Goal: Task Accomplishment & Management: Manage account settings

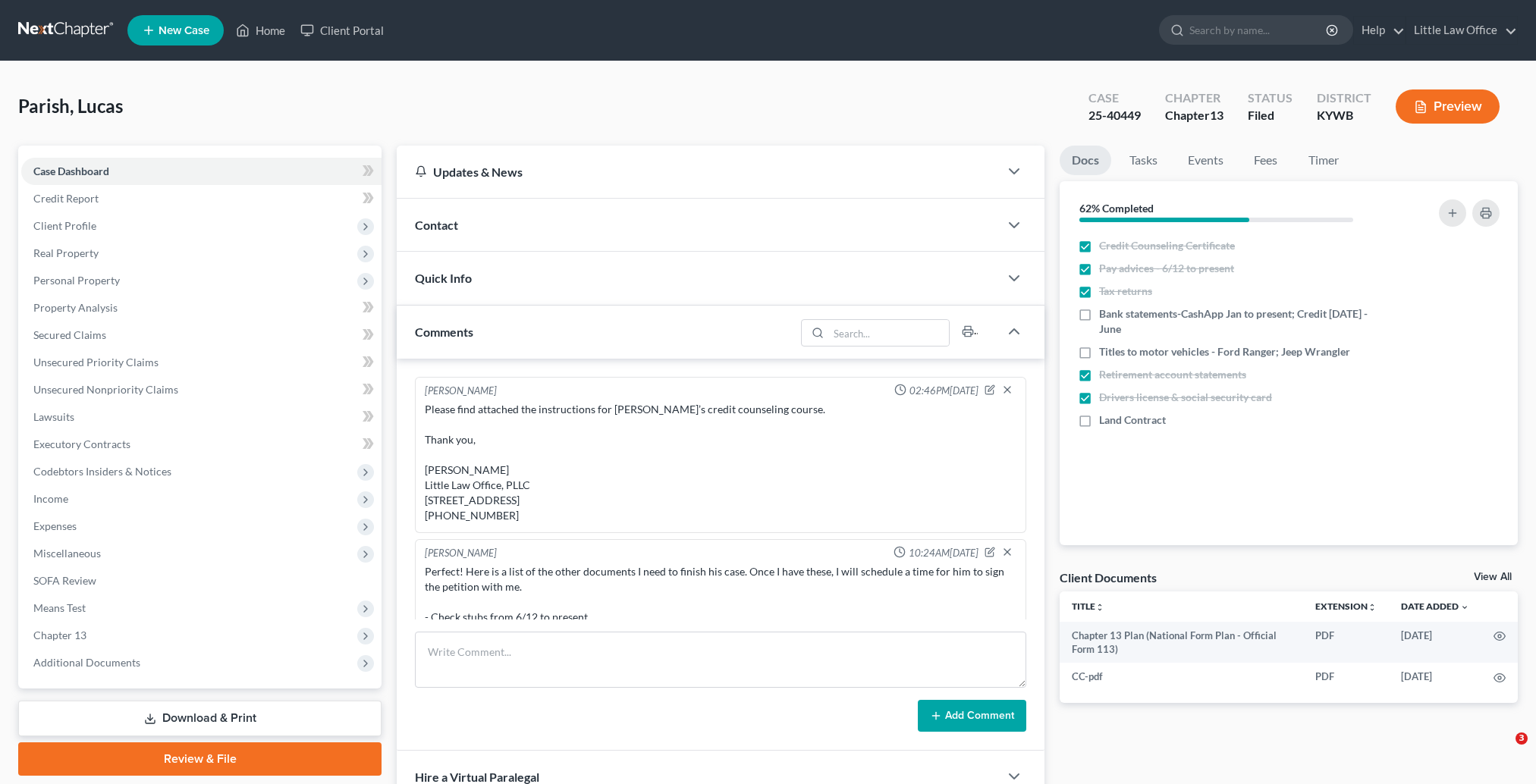
select select "0"
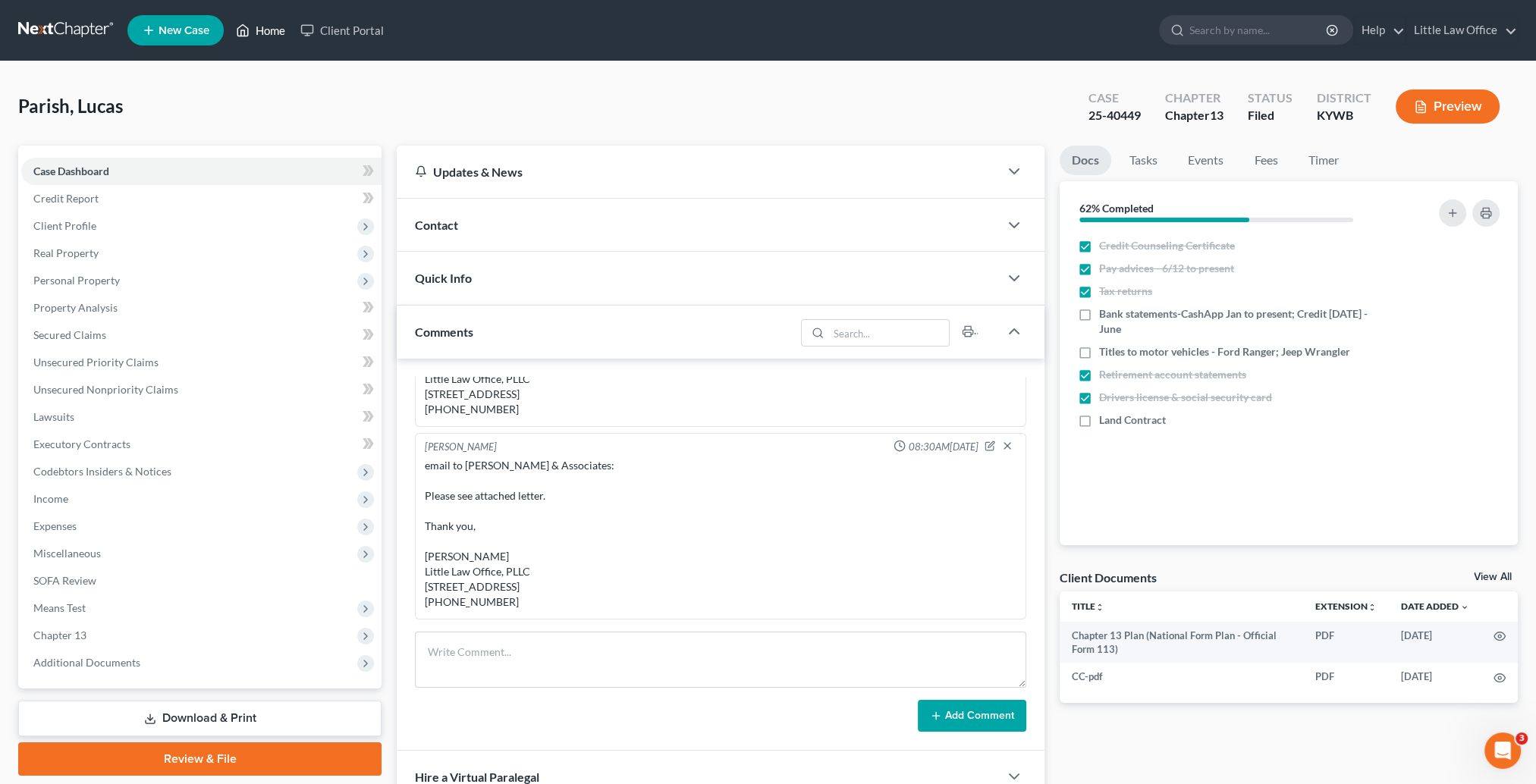
click at [283, 40] on link "Home" at bounding box center [260, 30] width 65 height 27
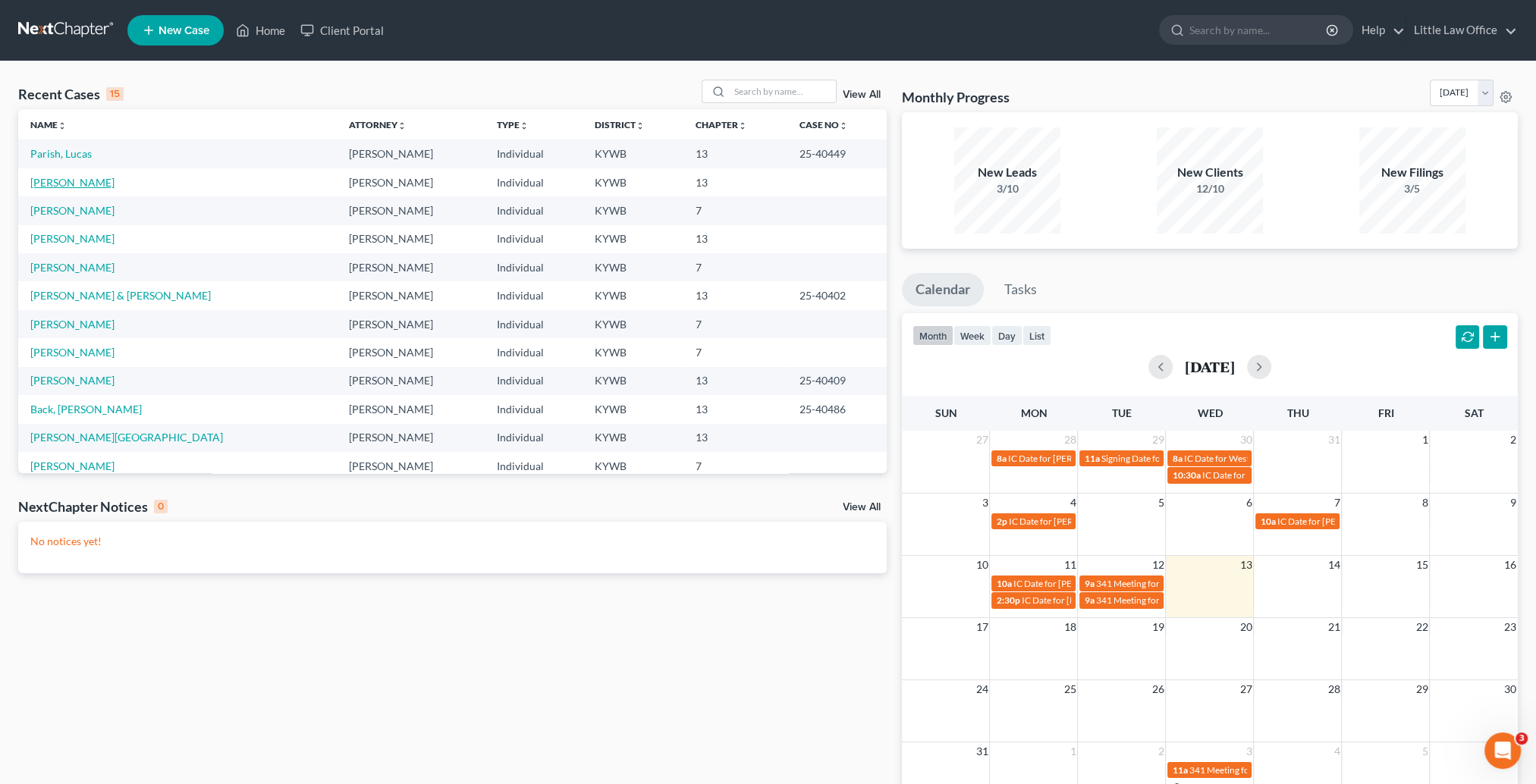
click at [61, 183] on link "Green, Michael" at bounding box center [72, 182] width 84 height 13
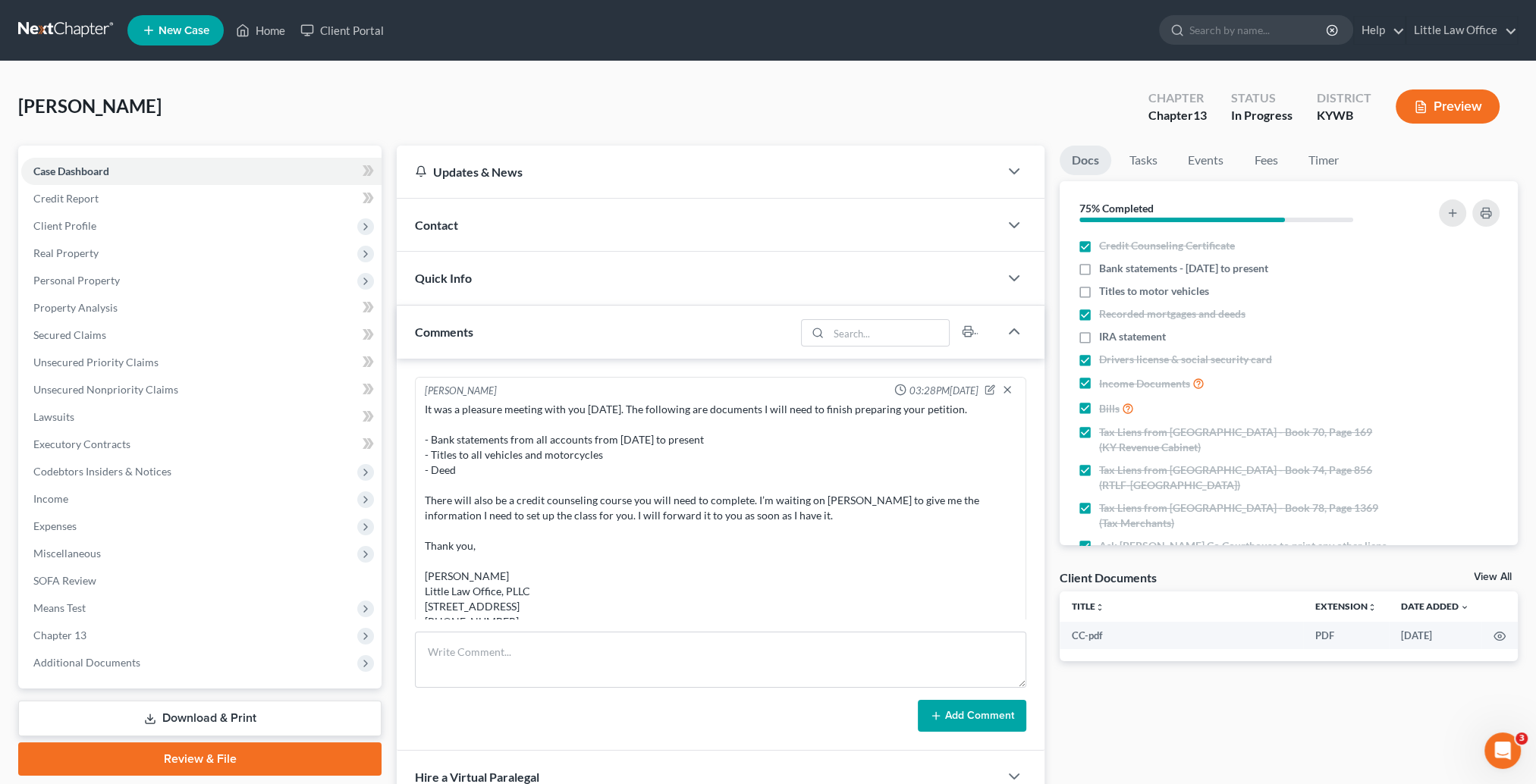
scroll to position [1077, 0]
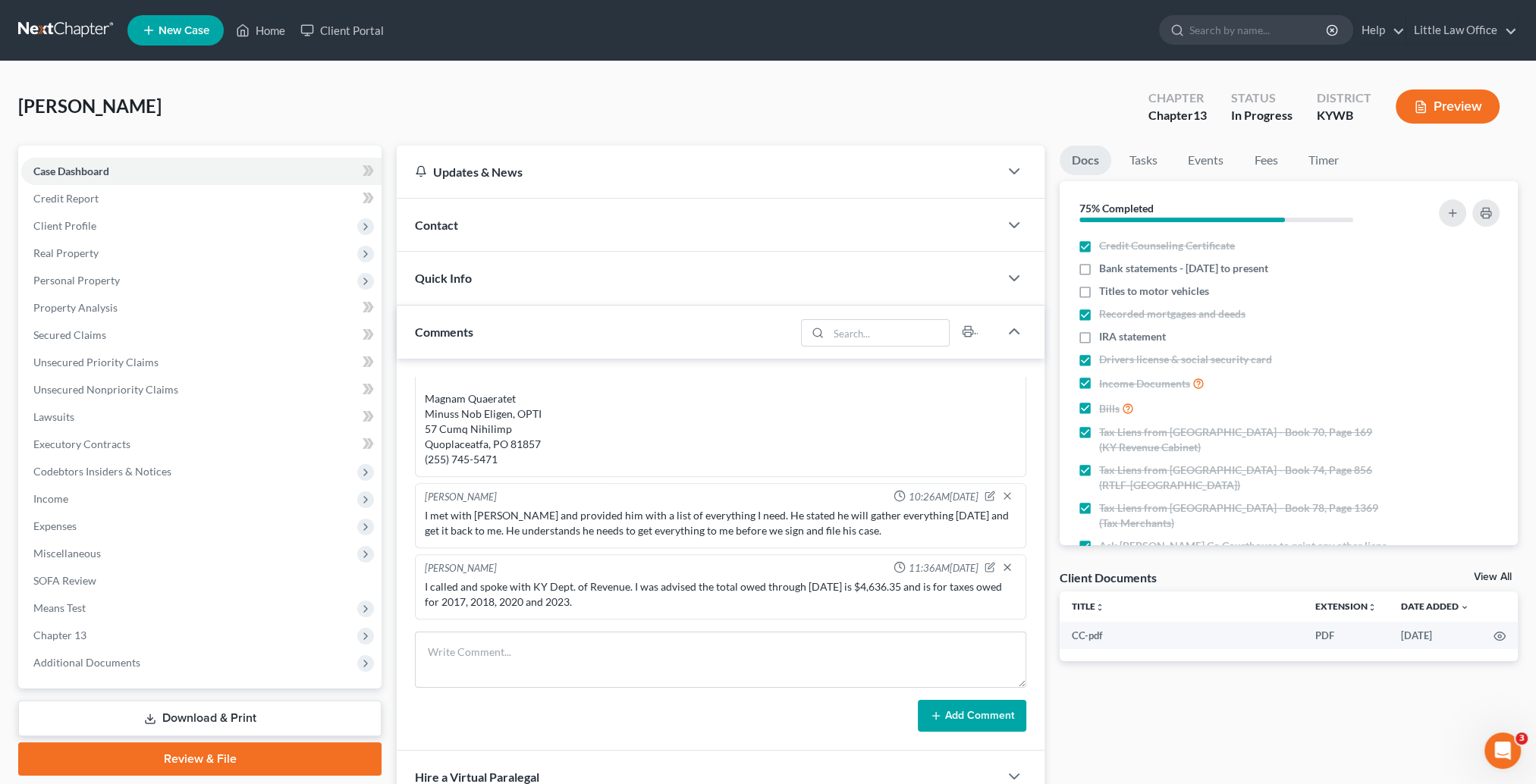
click at [150, 709] on link "Download & Print" at bounding box center [200, 718] width 363 height 35
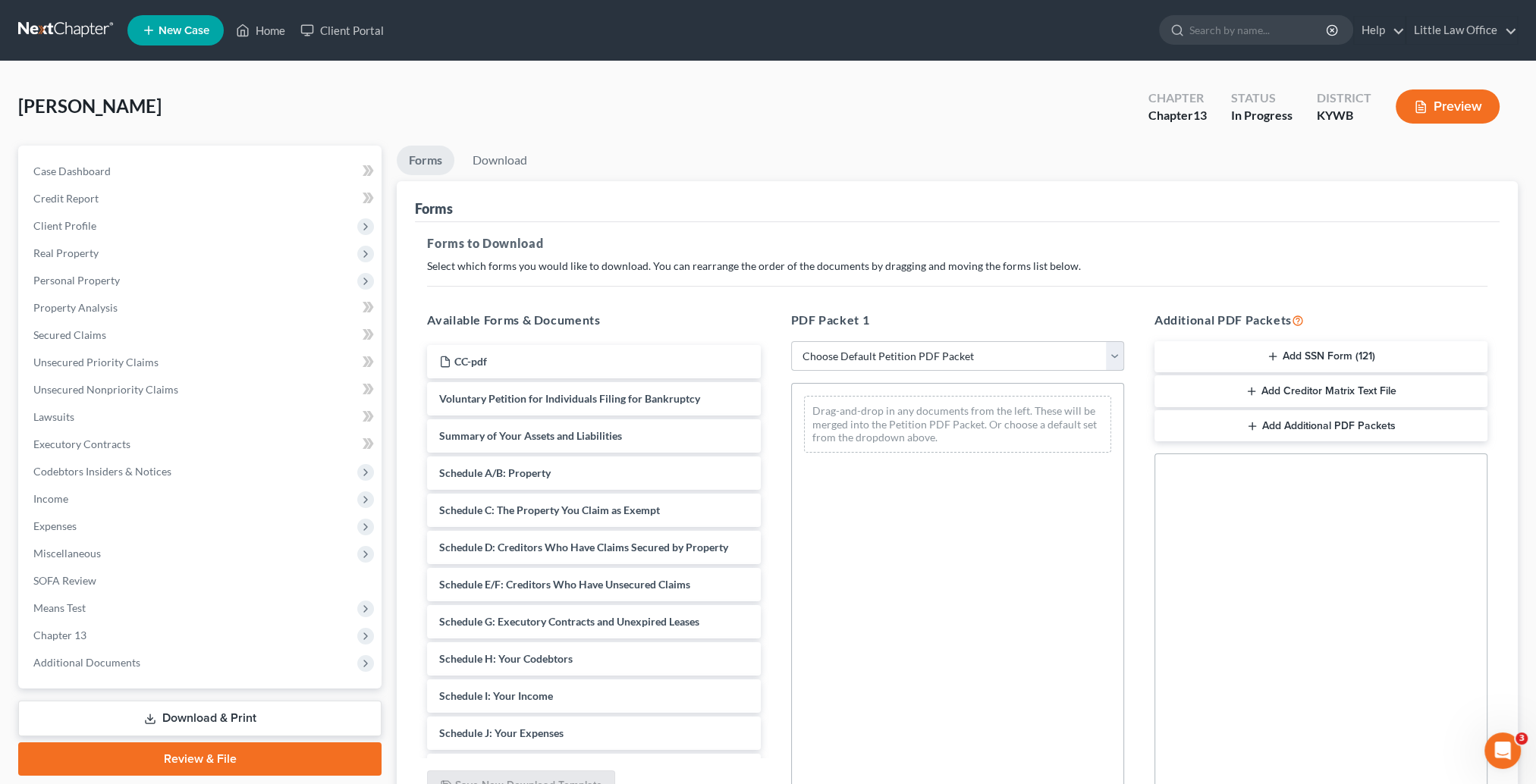
click at [947, 346] on select "Choose Default Petition PDF Packet Complete Bankruptcy Petition (all forms and …" at bounding box center [957, 356] width 333 height 30
select select "0"
click at [791, 342] on select "Choose Default Petition PDF Packet Complete Bankruptcy Petition (all forms and …" at bounding box center [957, 356] width 333 height 30
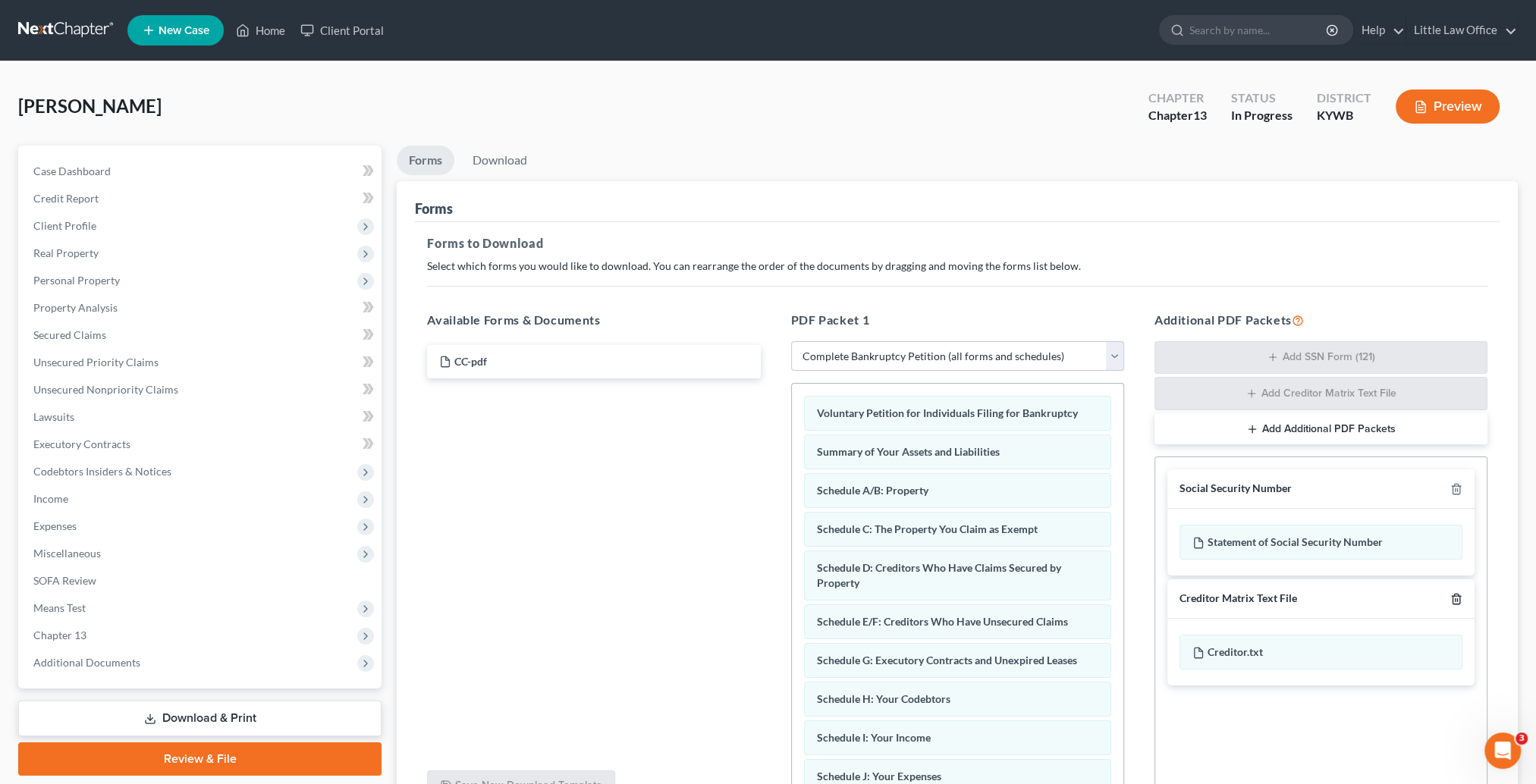
click at [1457, 599] on line "button" at bounding box center [1457, 599] width 0 height 3
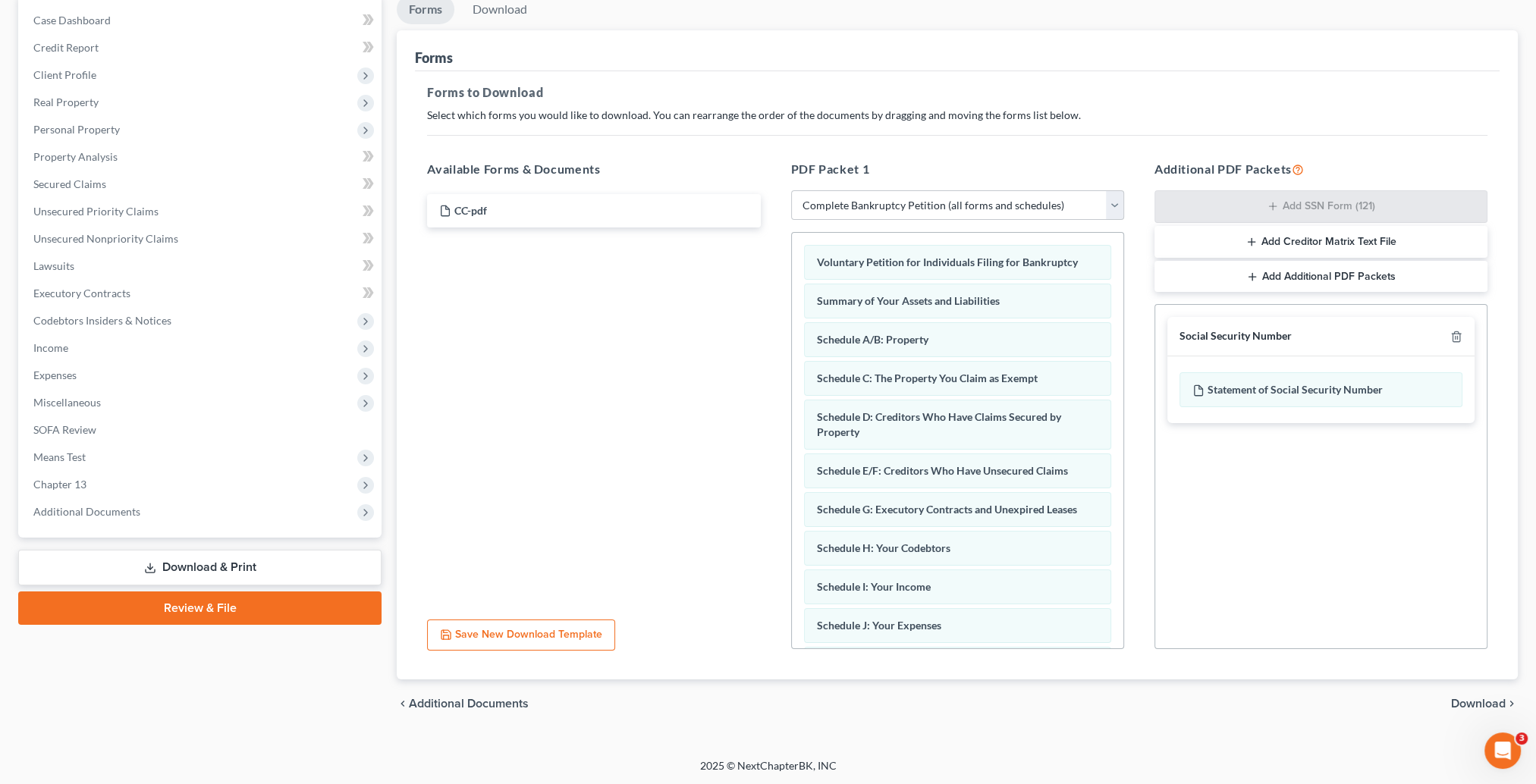
click at [1493, 706] on span "Download" at bounding box center [1478, 704] width 55 height 12
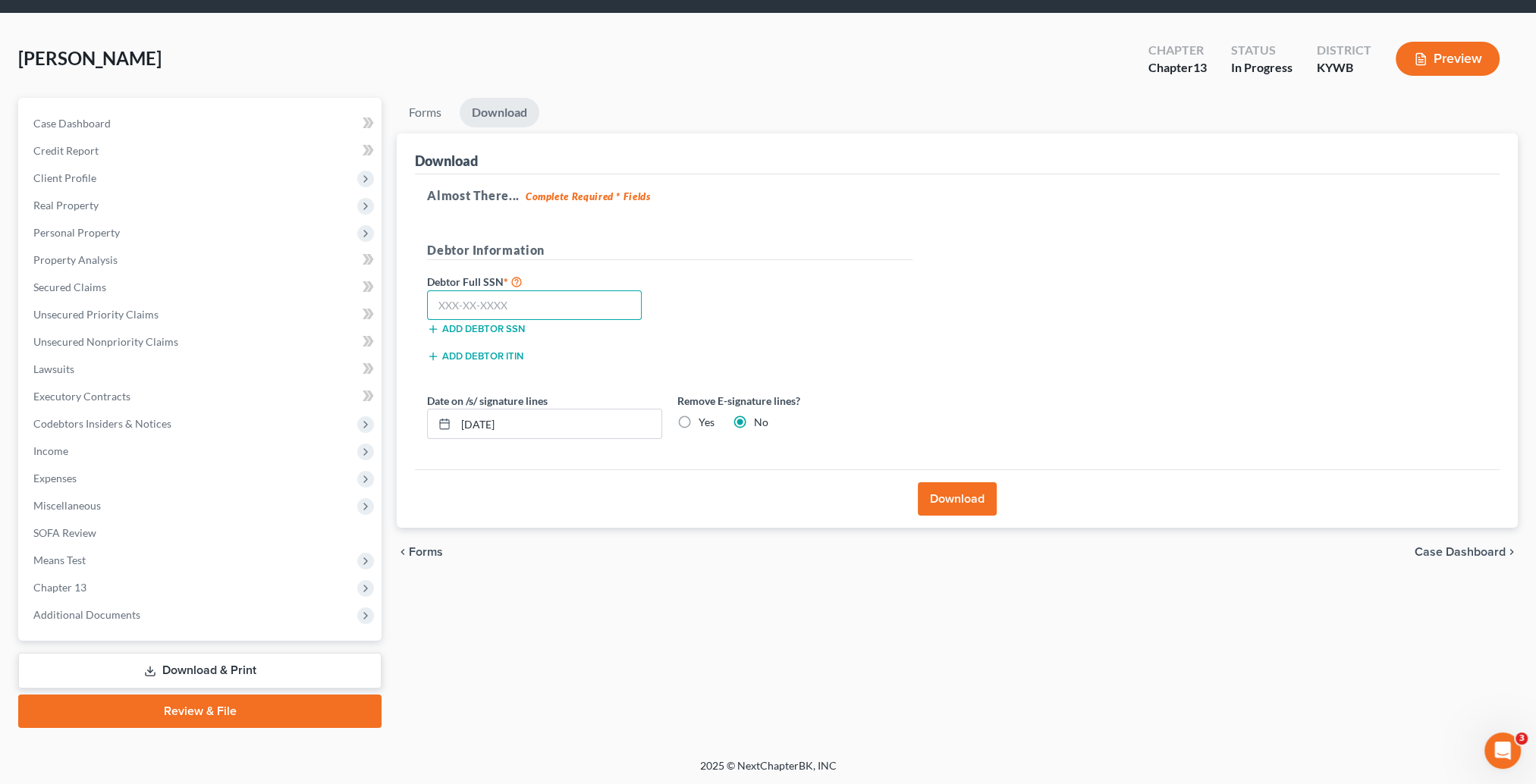
click at [528, 301] on input "text" at bounding box center [534, 305] width 214 height 30
type input "520-88-7536"
click at [955, 500] on button "Download" at bounding box center [956, 499] width 79 height 33
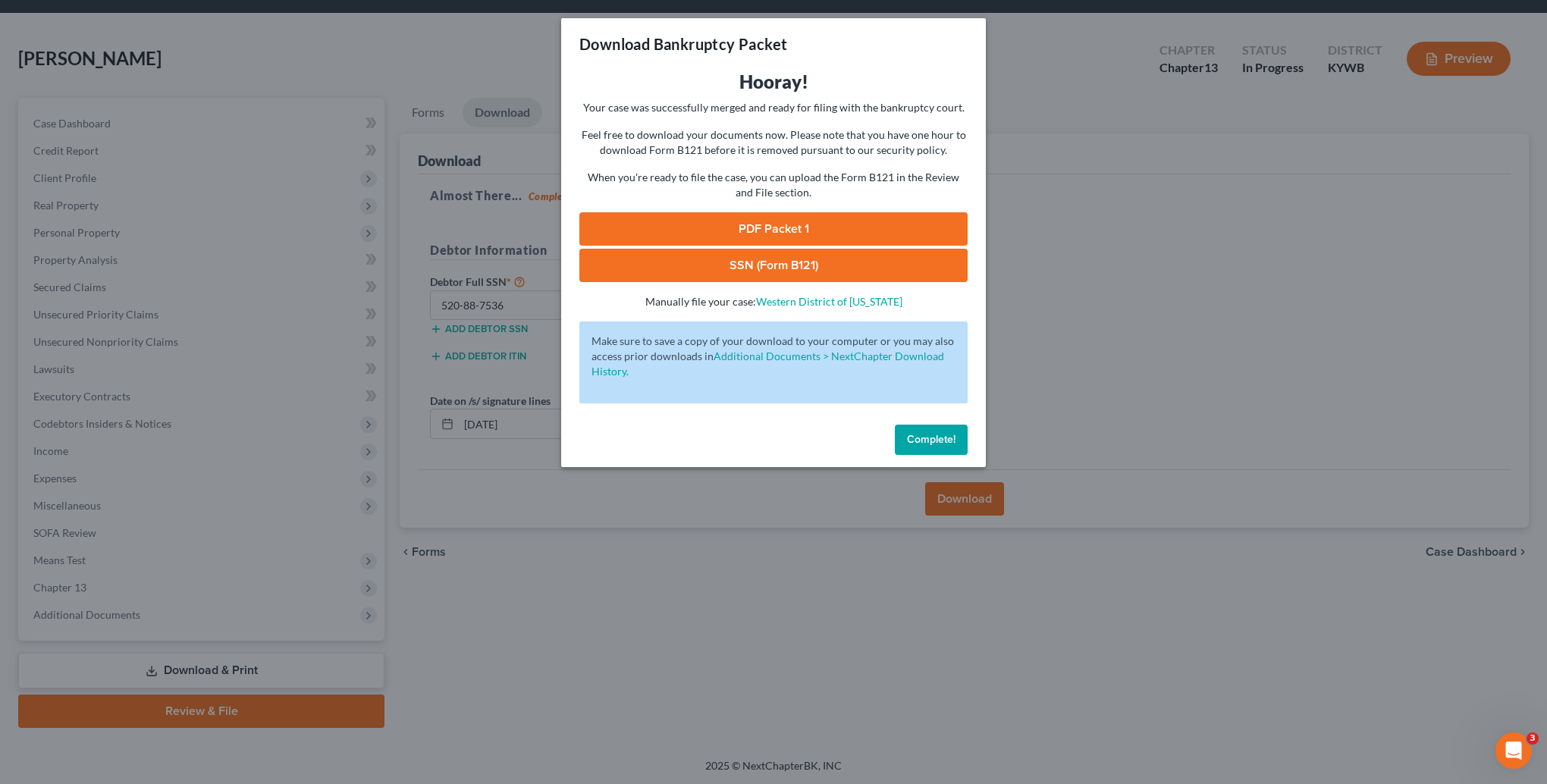
click at [665, 231] on link "PDF Packet 1" at bounding box center [774, 229] width 389 height 33
click at [880, 258] on link "SSN (Form B121)" at bounding box center [774, 265] width 389 height 33
click at [947, 446] on button "Complete!" at bounding box center [931, 439] width 72 height 30
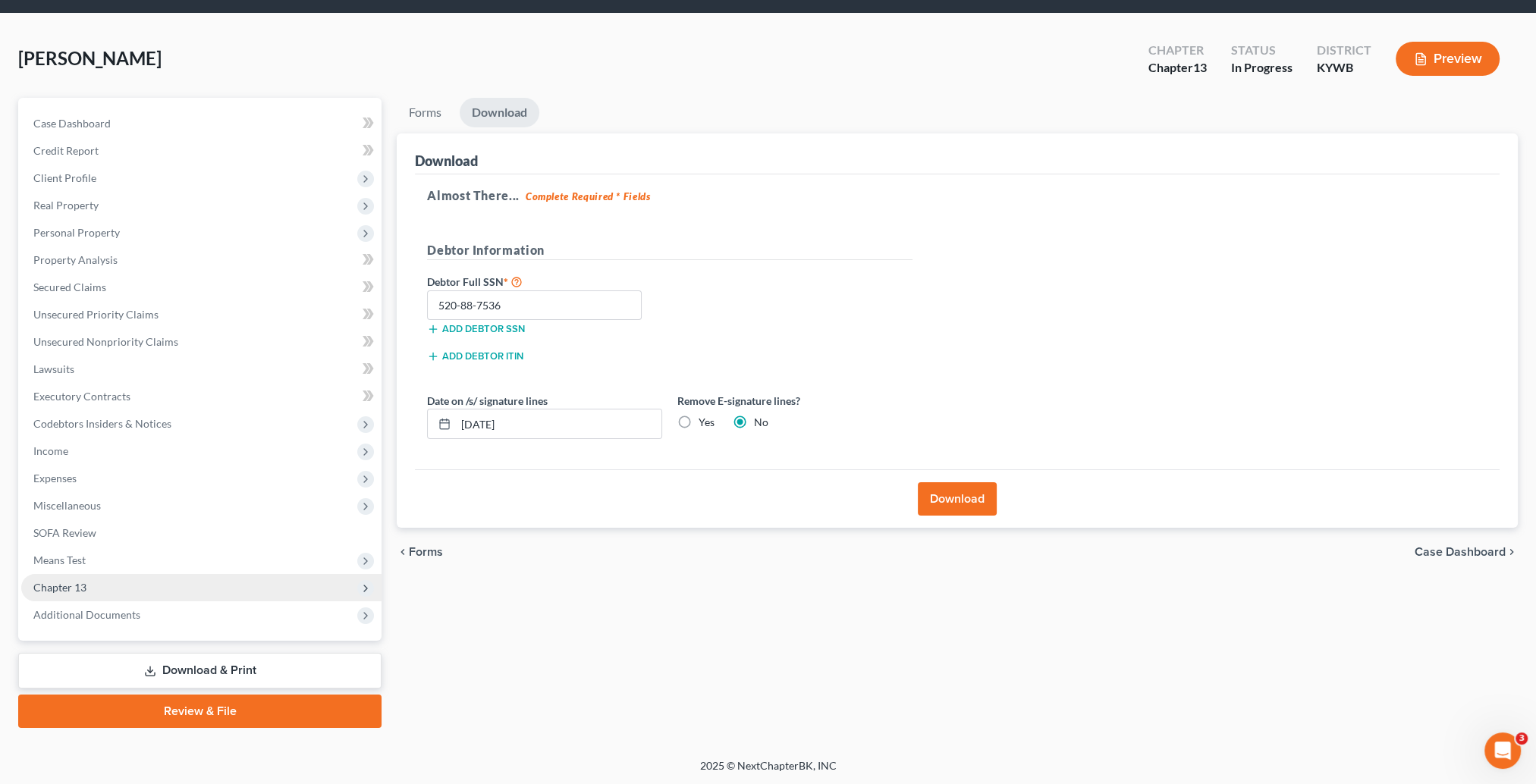
click at [118, 587] on span "Chapter 13" at bounding box center [202, 587] width 360 height 27
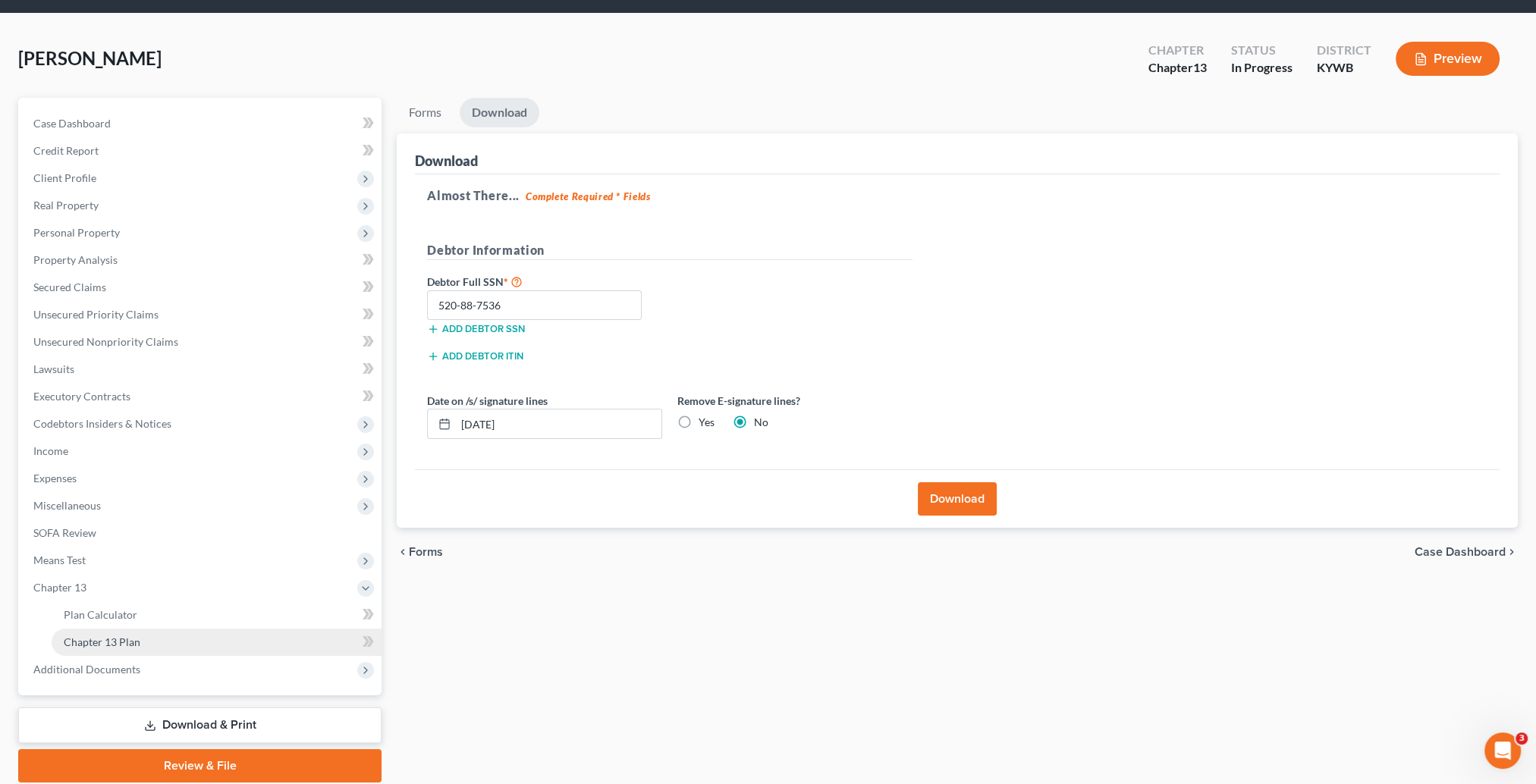
click at [141, 648] on link "Chapter 13 Plan" at bounding box center [216, 642] width 330 height 27
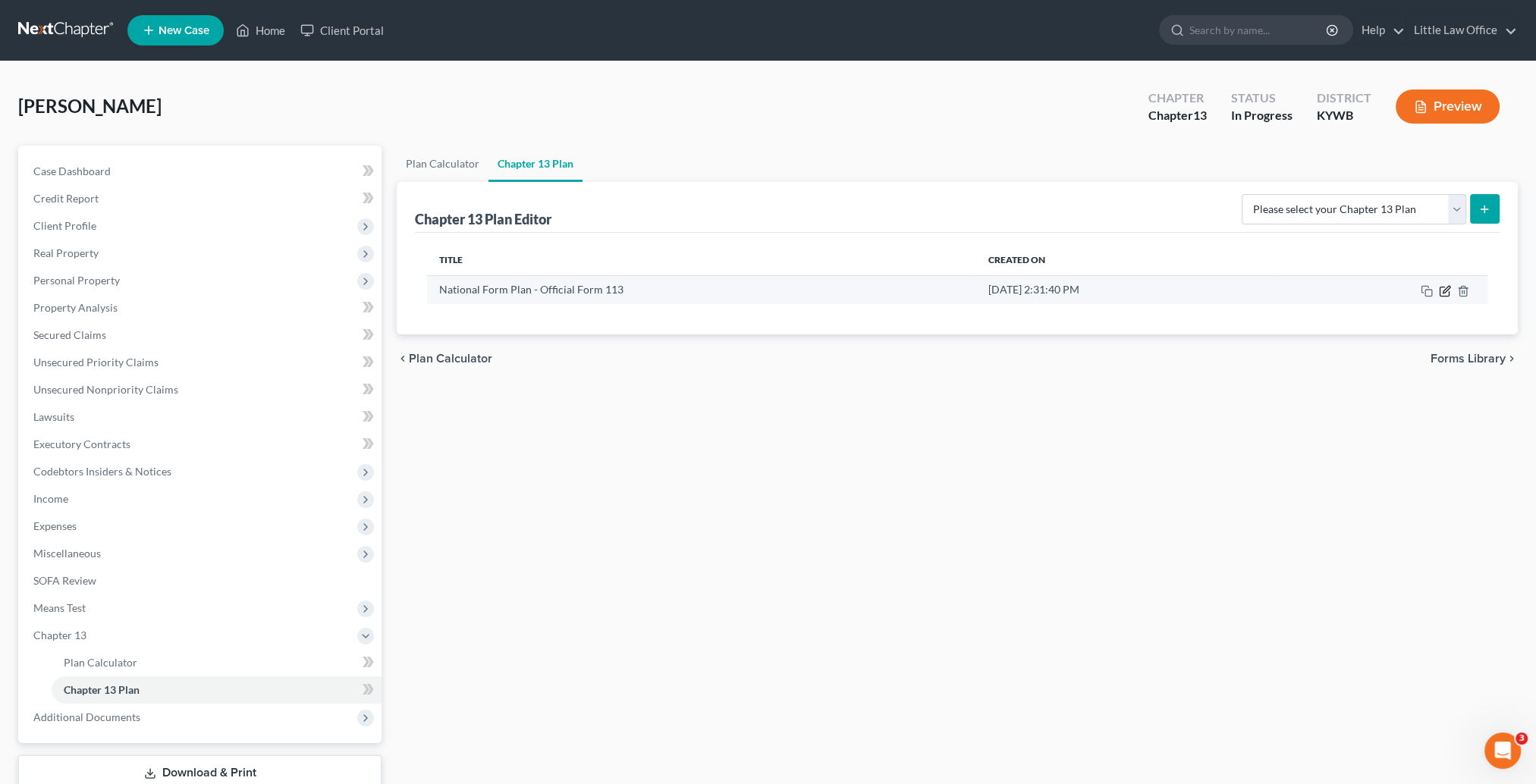
click at [1447, 292] on icon "button" at bounding box center [1445, 291] width 12 height 12
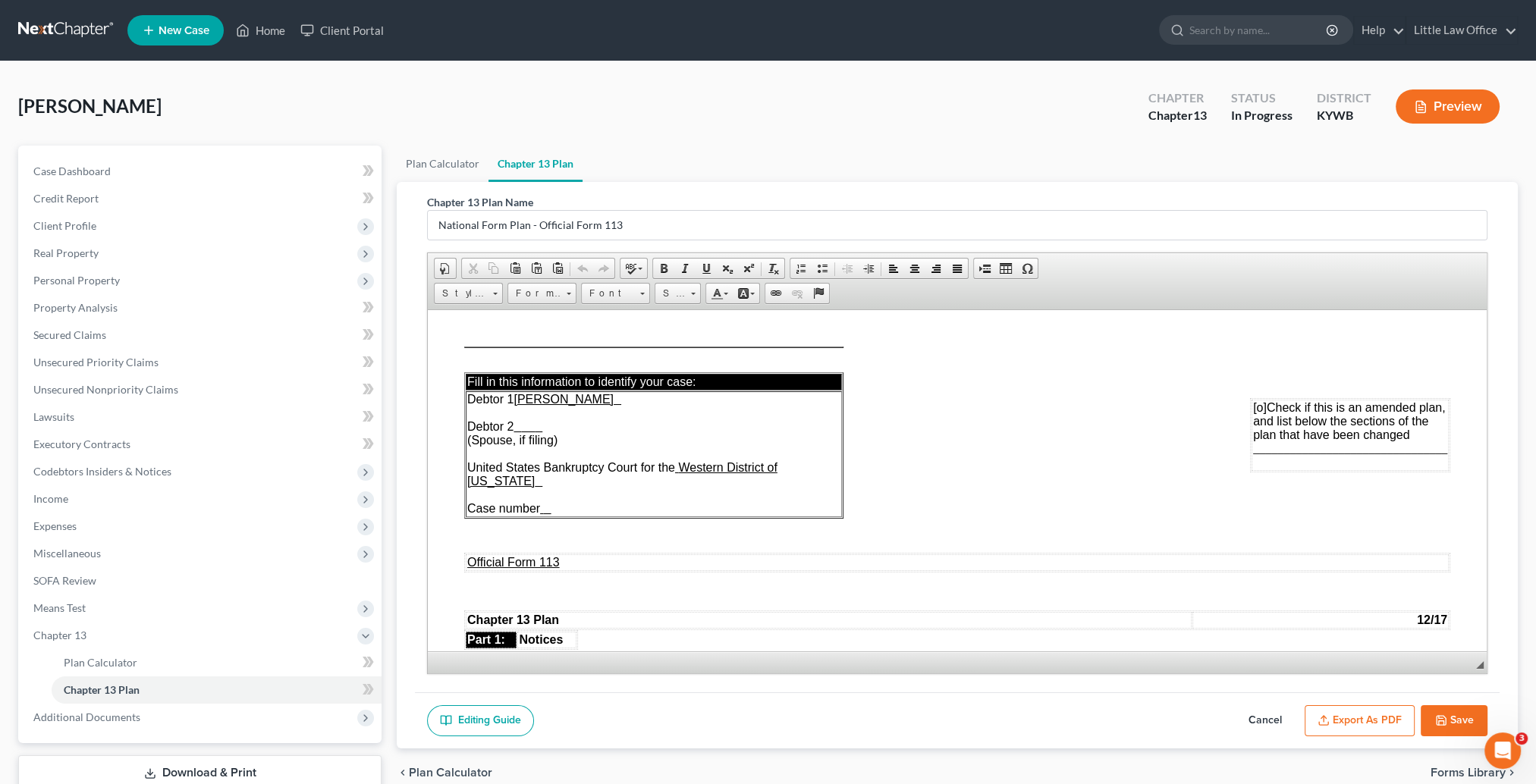
click at [1382, 717] on button "Export as PDF" at bounding box center [1360, 721] width 110 height 32
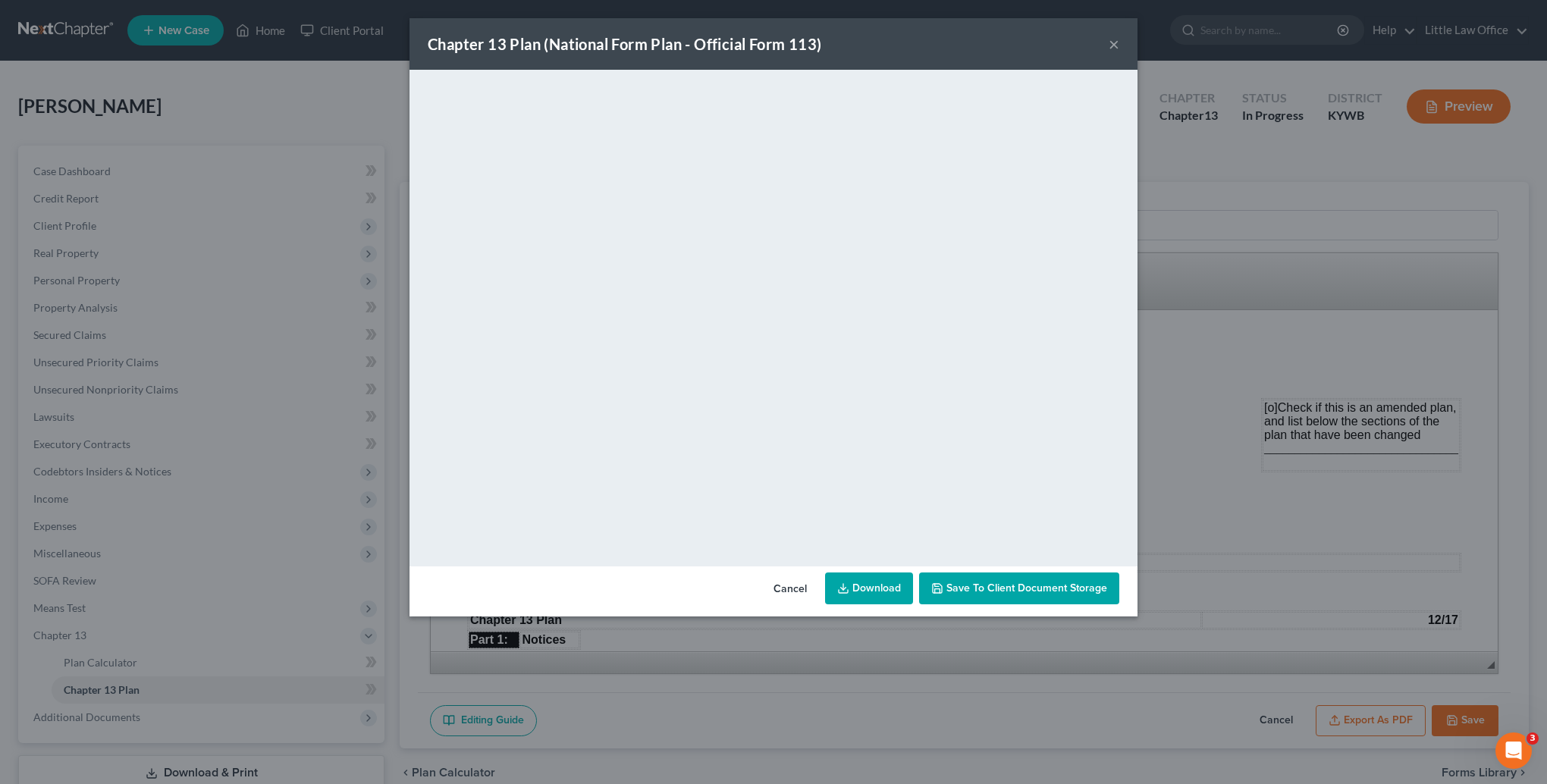
click at [1110, 47] on button "×" at bounding box center [1114, 44] width 11 height 19
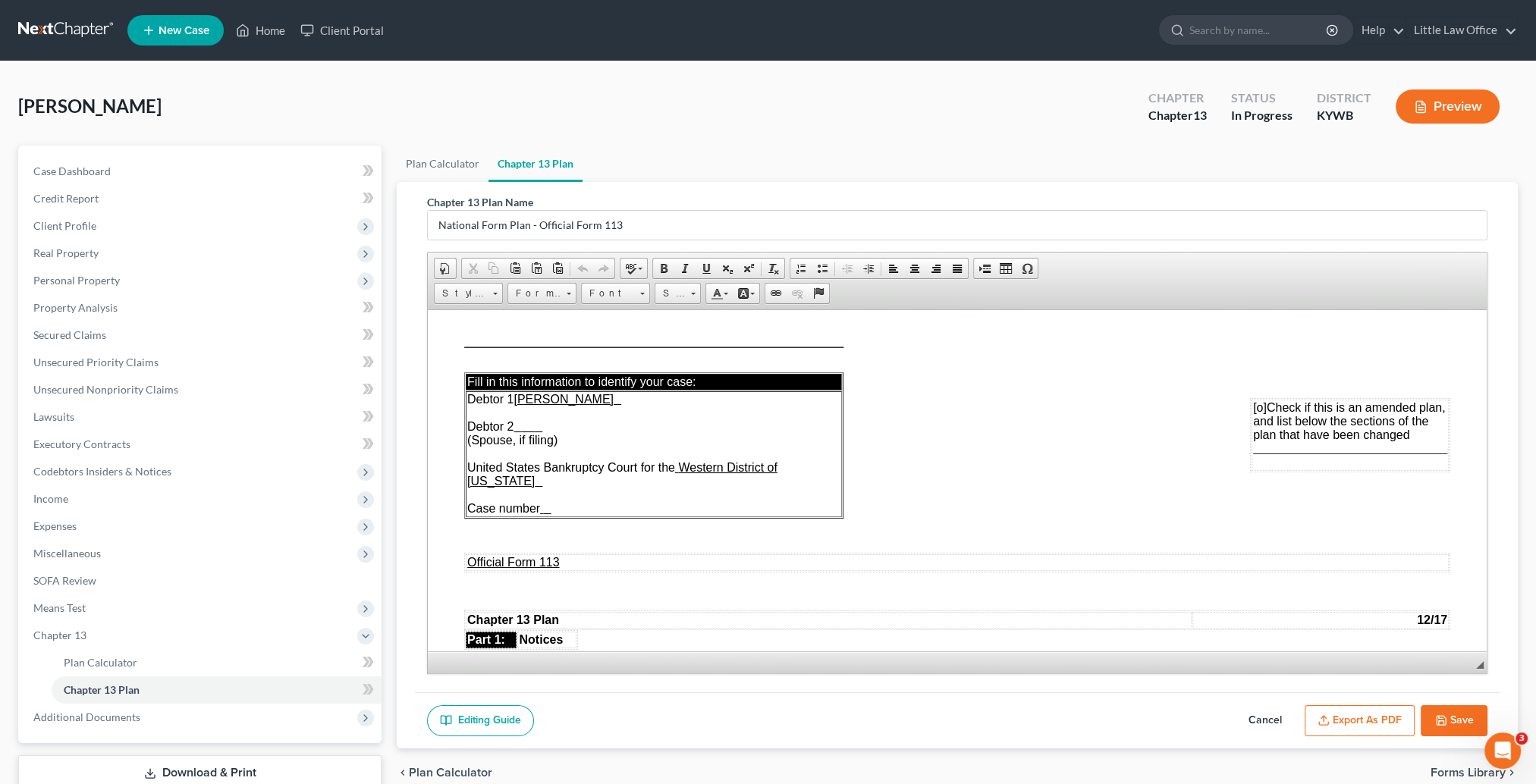
click at [1453, 717] on button "Save" at bounding box center [1454, 721] width 67 height 32
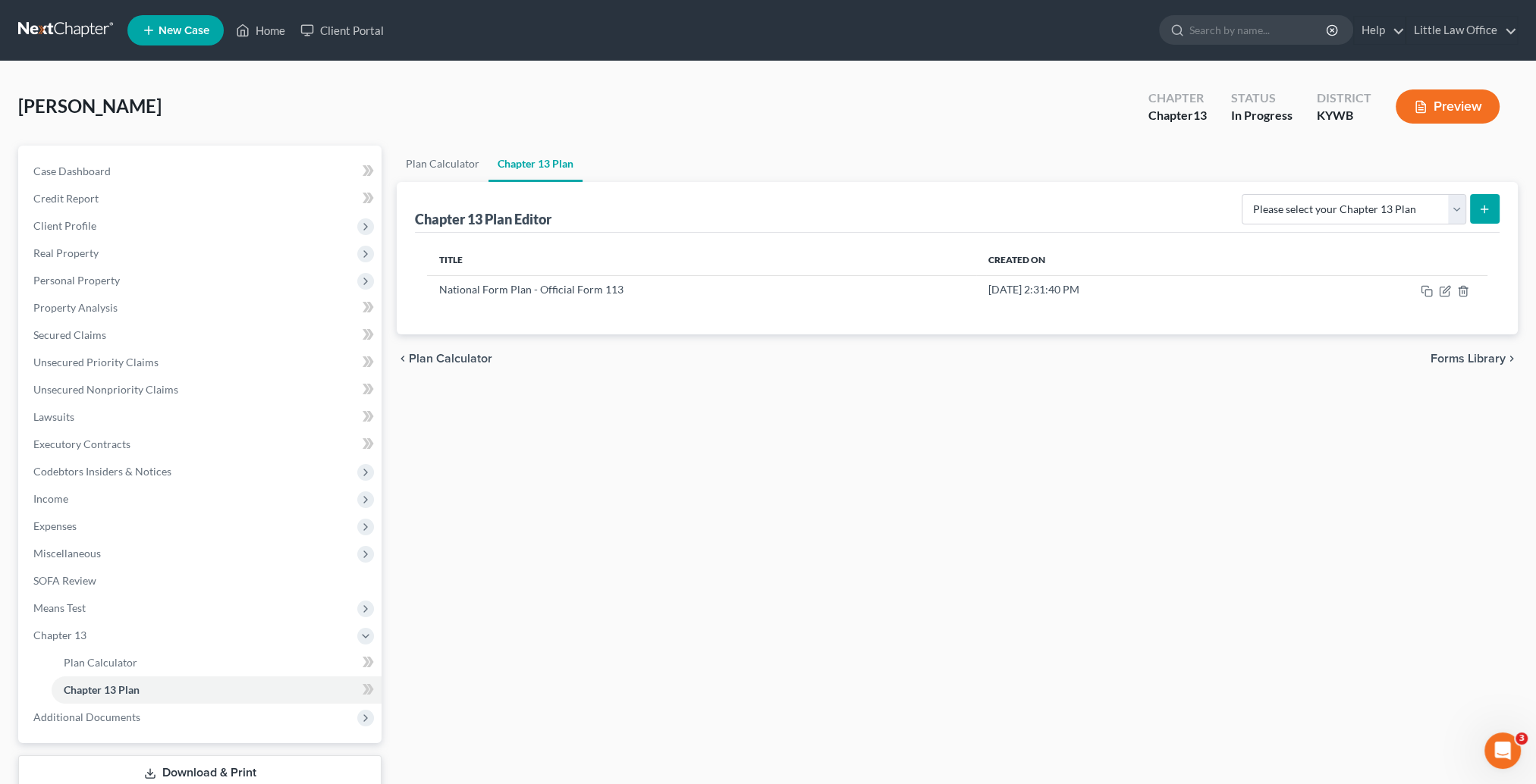
click at [1064, 695] on div "Plan Calculator Chapter 13 Plan Chapter 13 Plan Editor Please select your Chapt…" at bounding box center [956, 488] width 1137 height 685
click at [270, 30] on link "Home" at bounding box center [260, 30] width 65 height 27
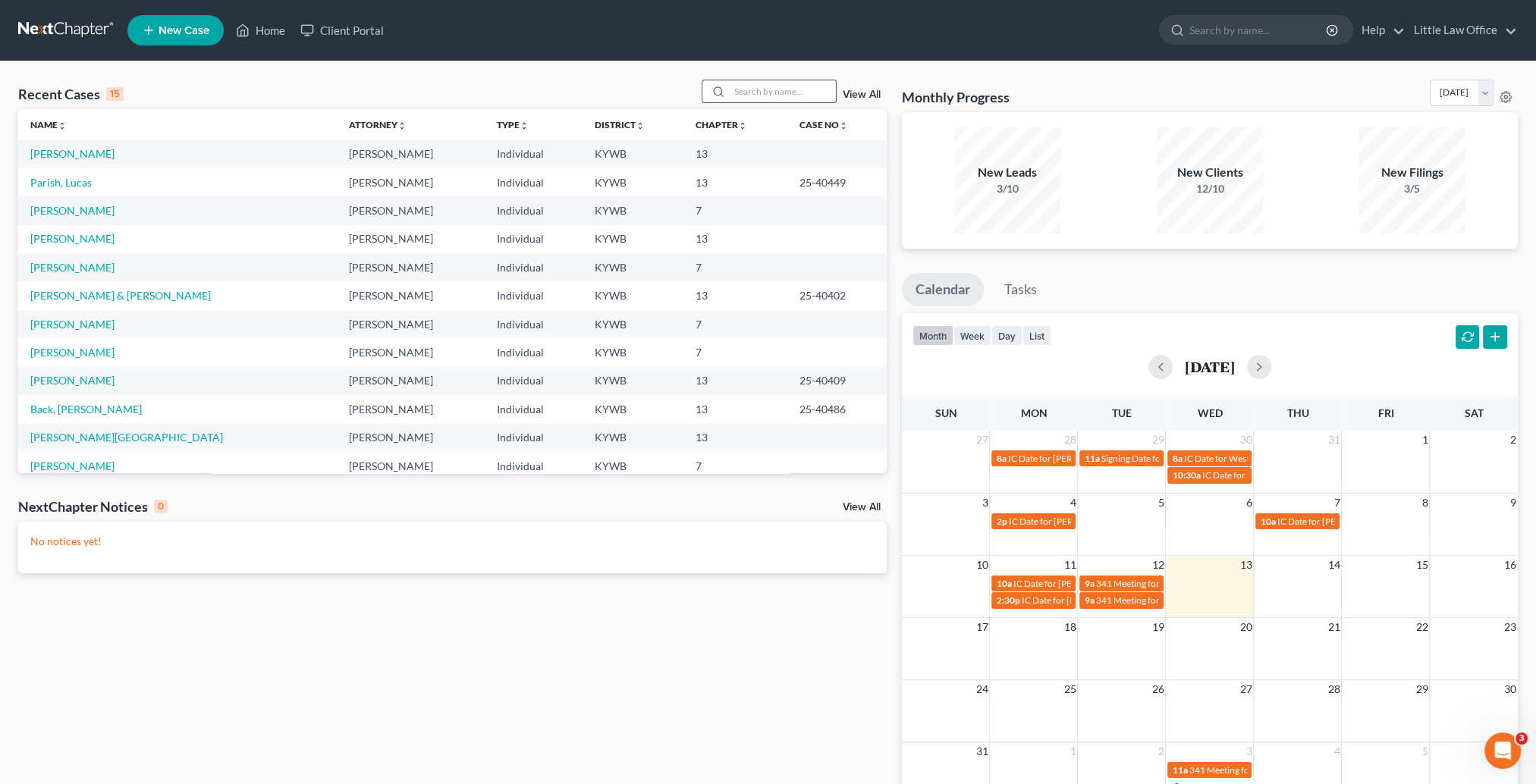
click at [759, 89] on input "search" at bounding box center [782, 91] width 106 height 22
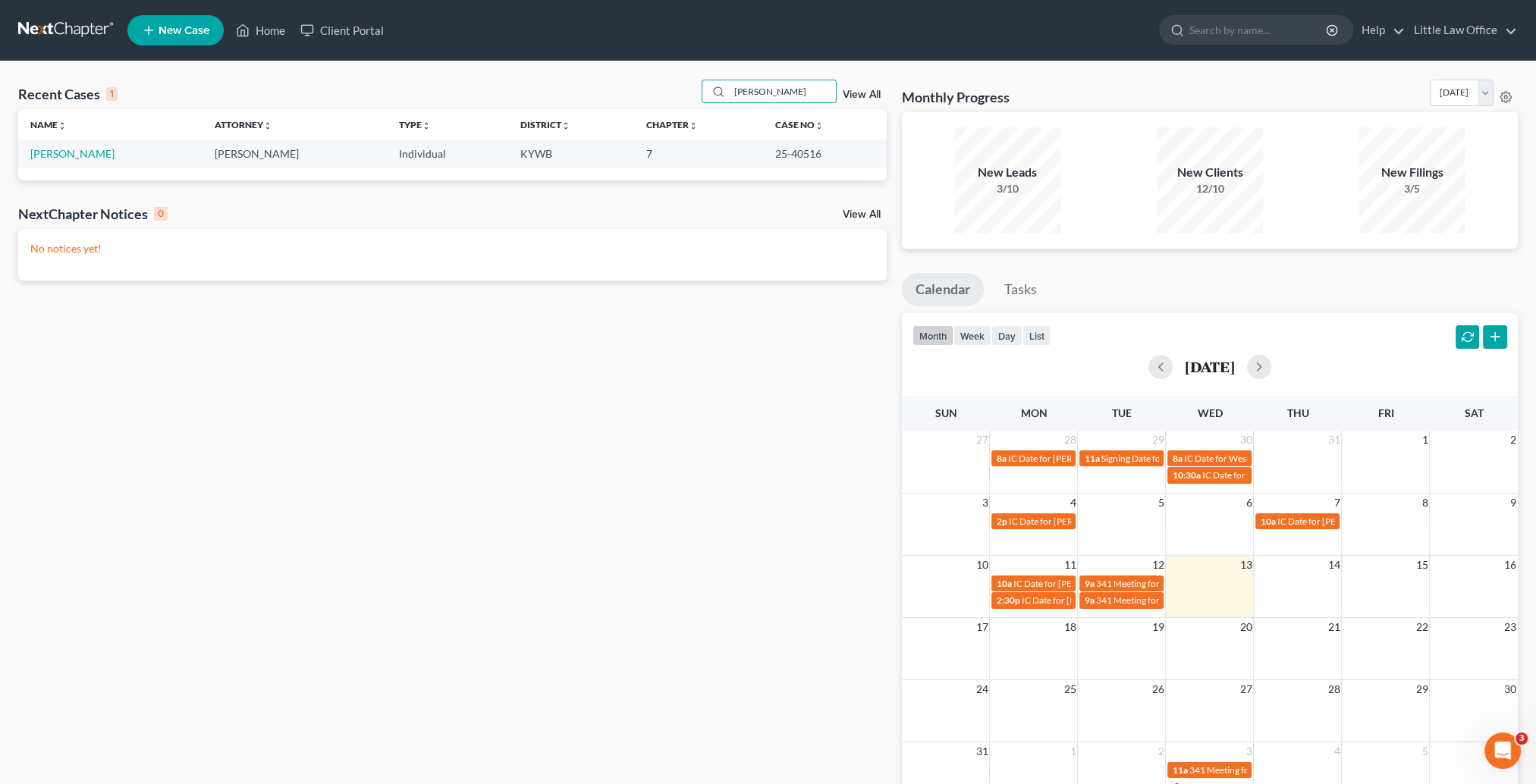
type input "fletcher"
click at [72, 164] on td "Fletcher-Shelton, Sherri" at bounding box center [111, 154] width 184 height 28
click at [72, 161] on td "Fletcher-Shelton, Sherri" at bounding box center [111, 154] width 184 height 28
click at [72, 153] on link "Fletcher-Shelton, Sherri" at bounding box center [72, 153] width 84 height 13
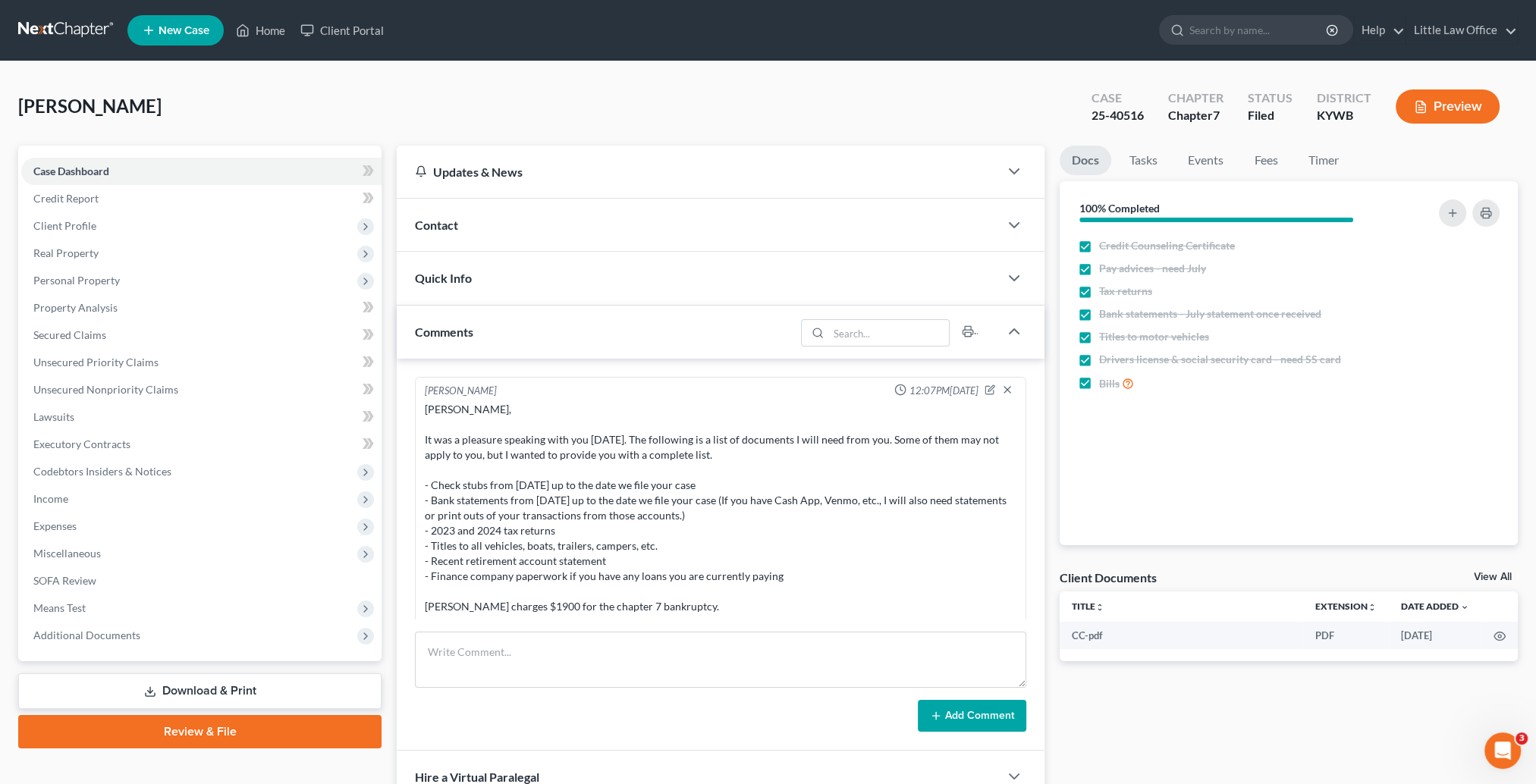
scroll to position [2129, 0]
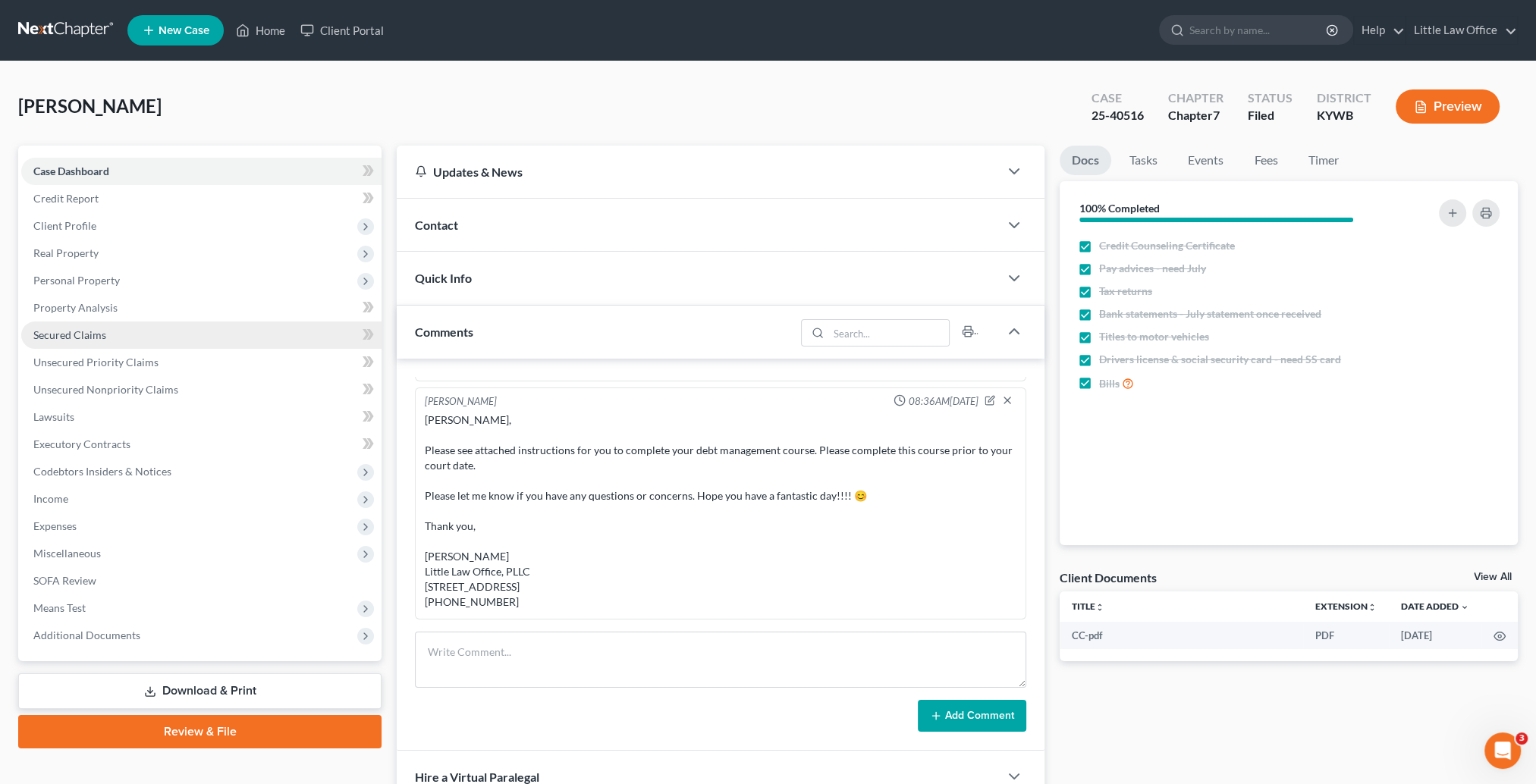
click at [71, 337] on span "Secured Claims" at bounding box center [70, 334] width 72 height 13
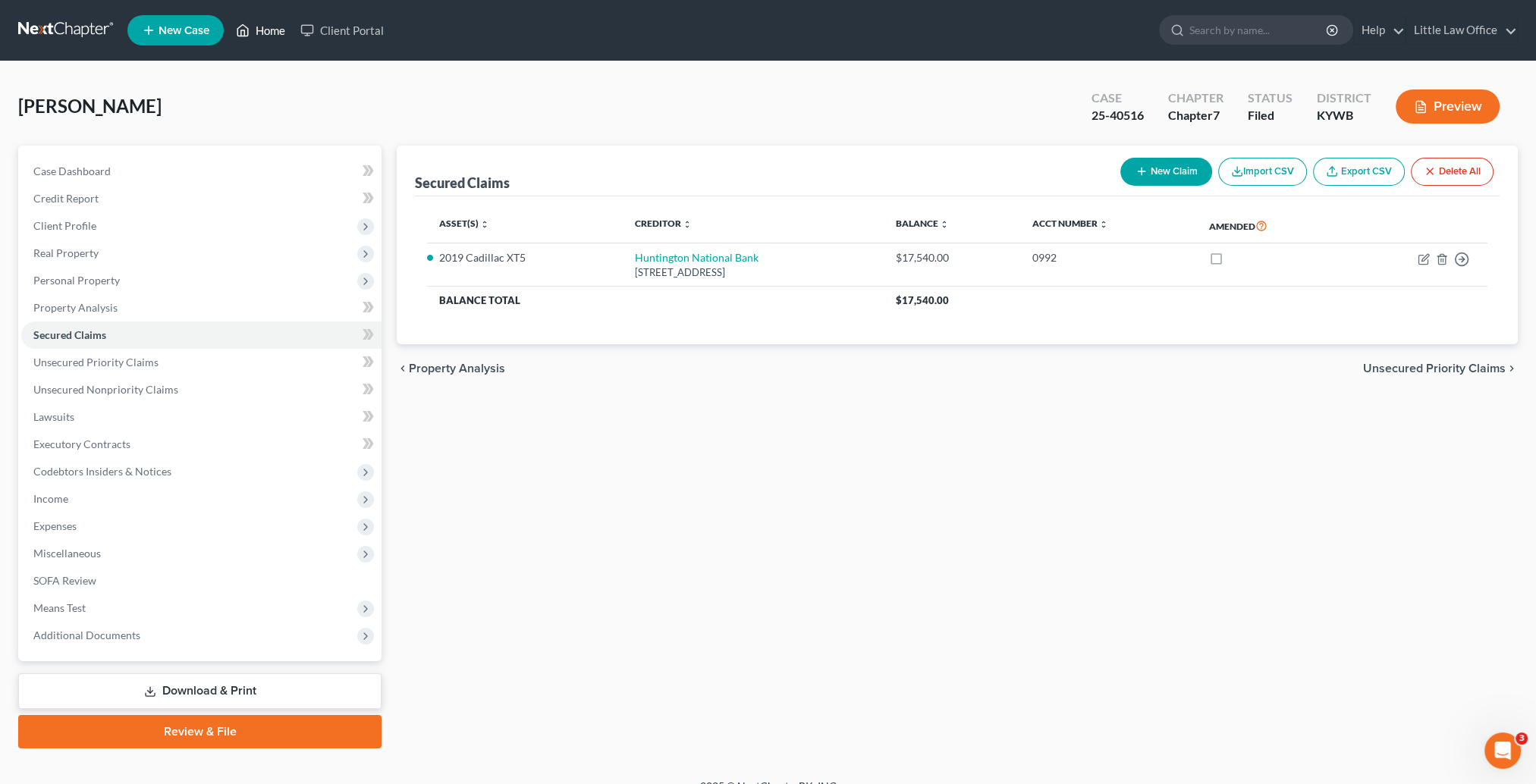
click at [278, 28] on link "Home" at bounding box center [260, 30] width 65 height 27
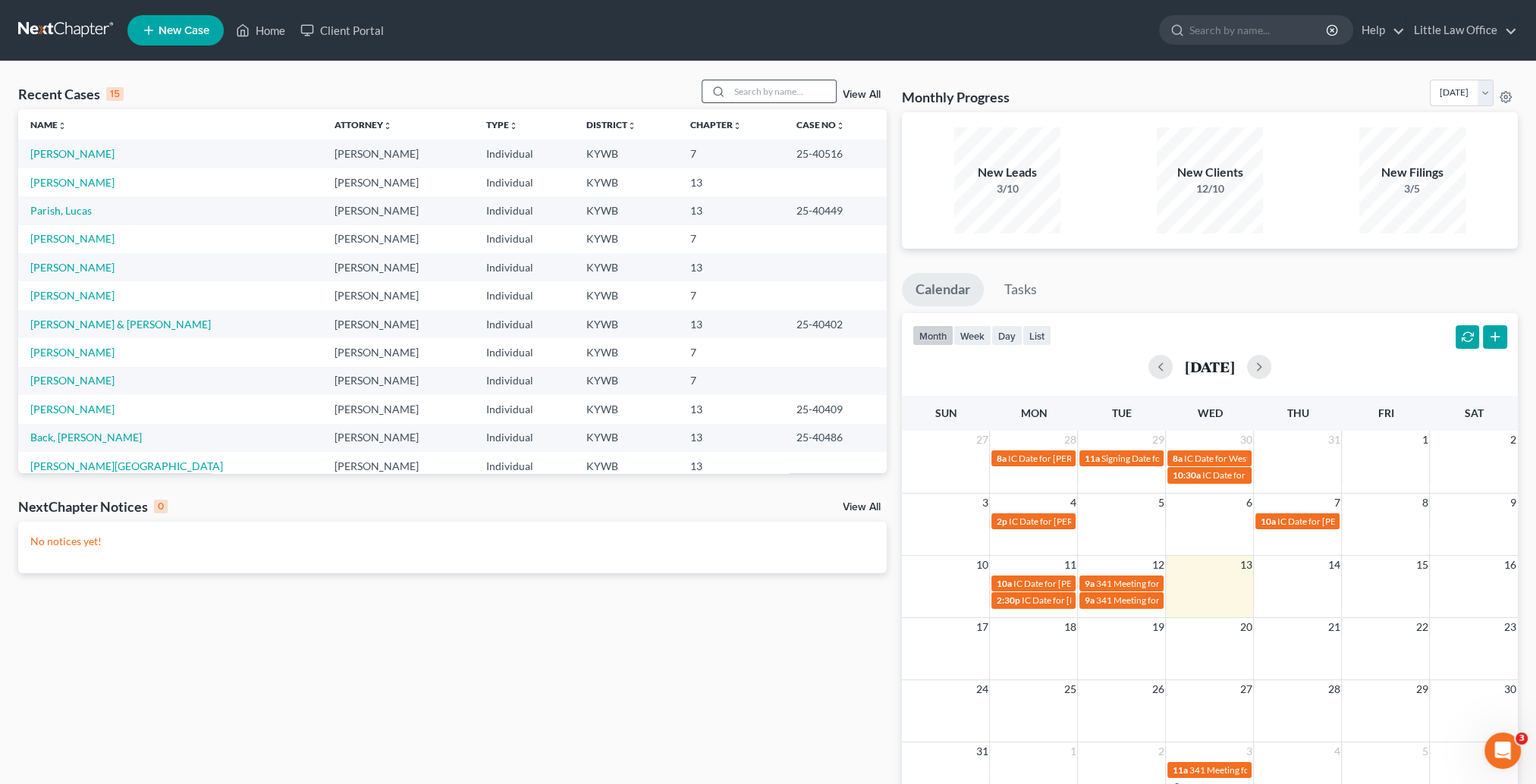
click at [732, 95] on input "search" at bounding box center [782, 91] width 106 height 22
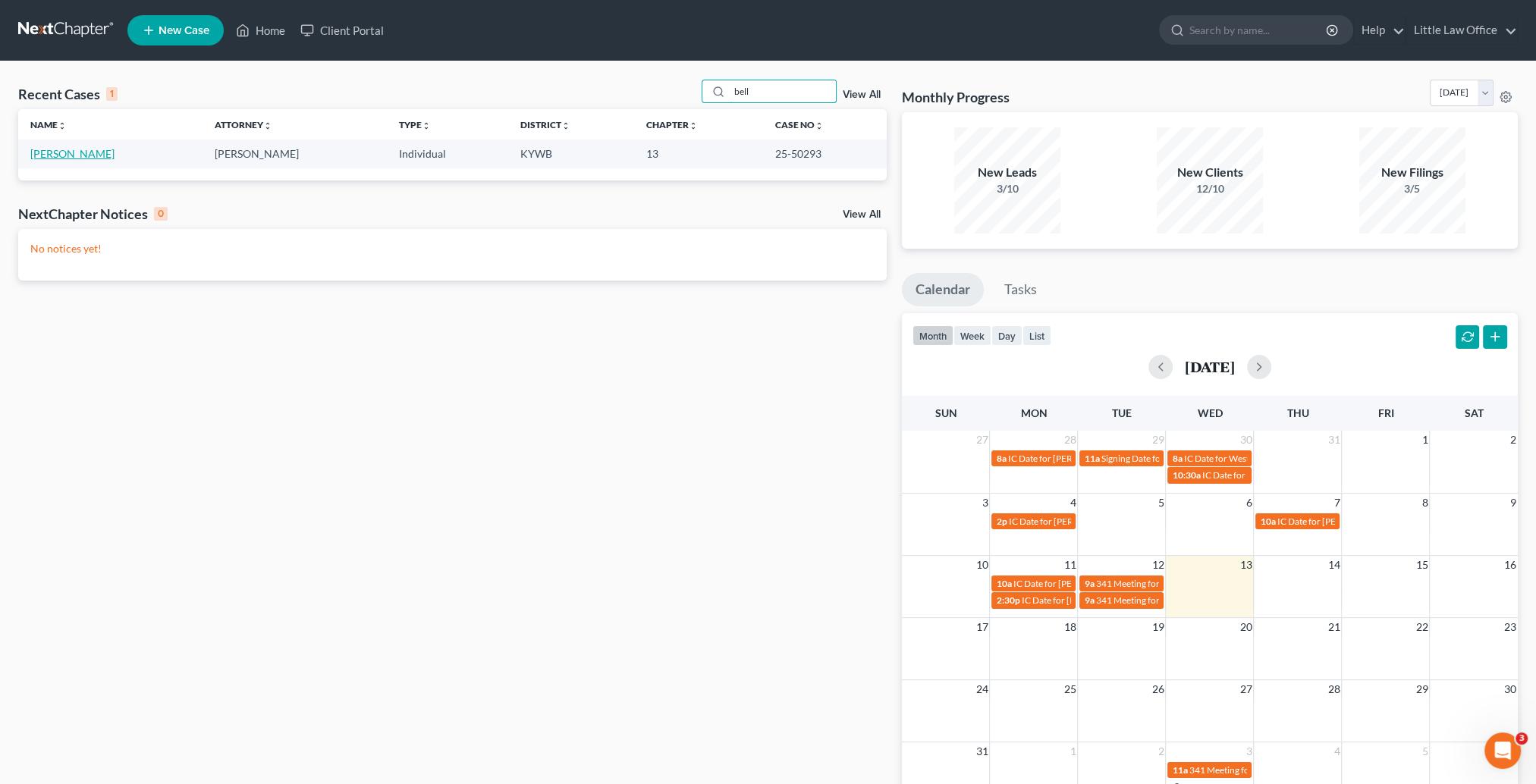
type input "bell"
click at [71, 157] on link "Bell, Jasmine" at bounding box center [72, 153] width 84 height 13
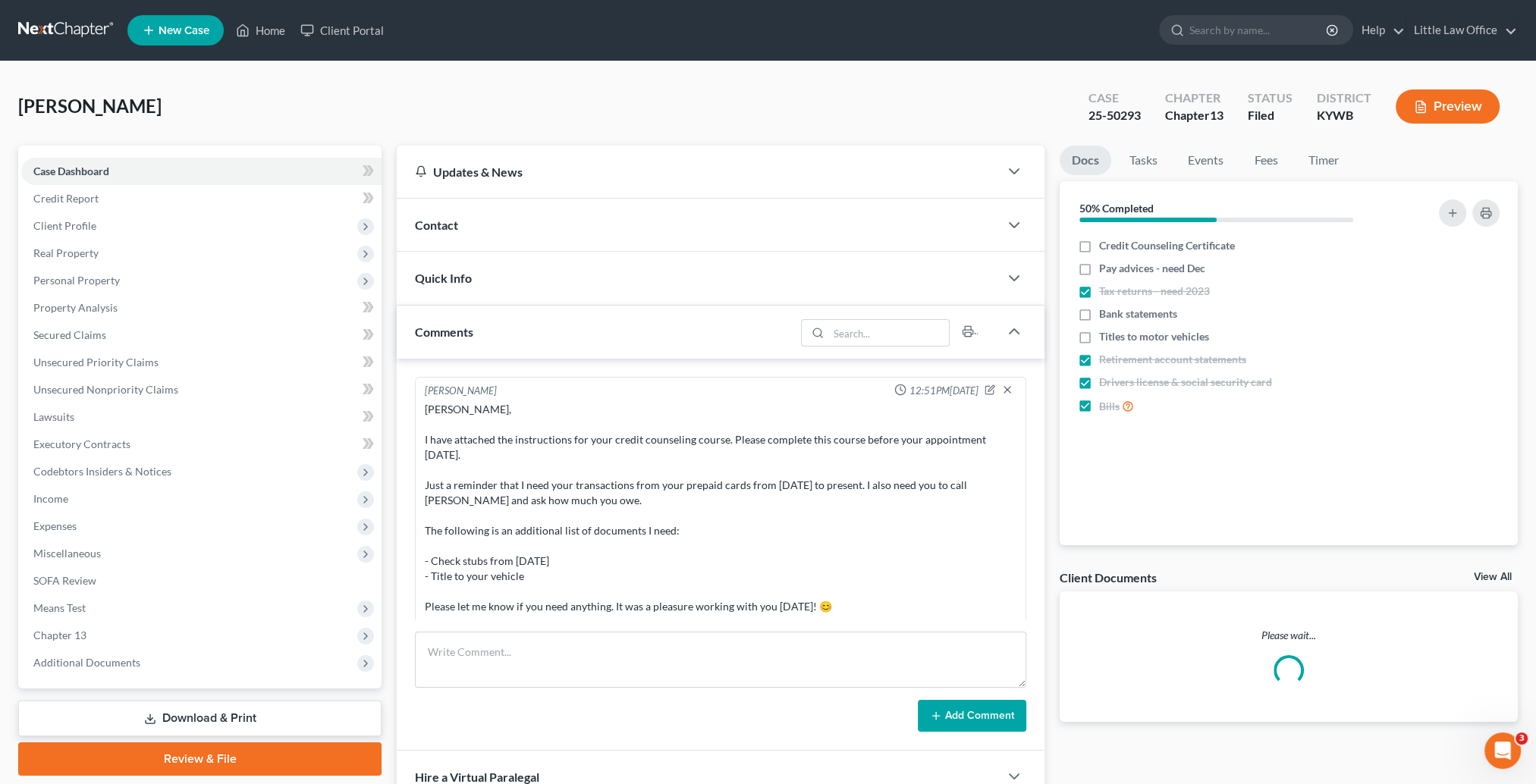
scroll to position [1447, 0]
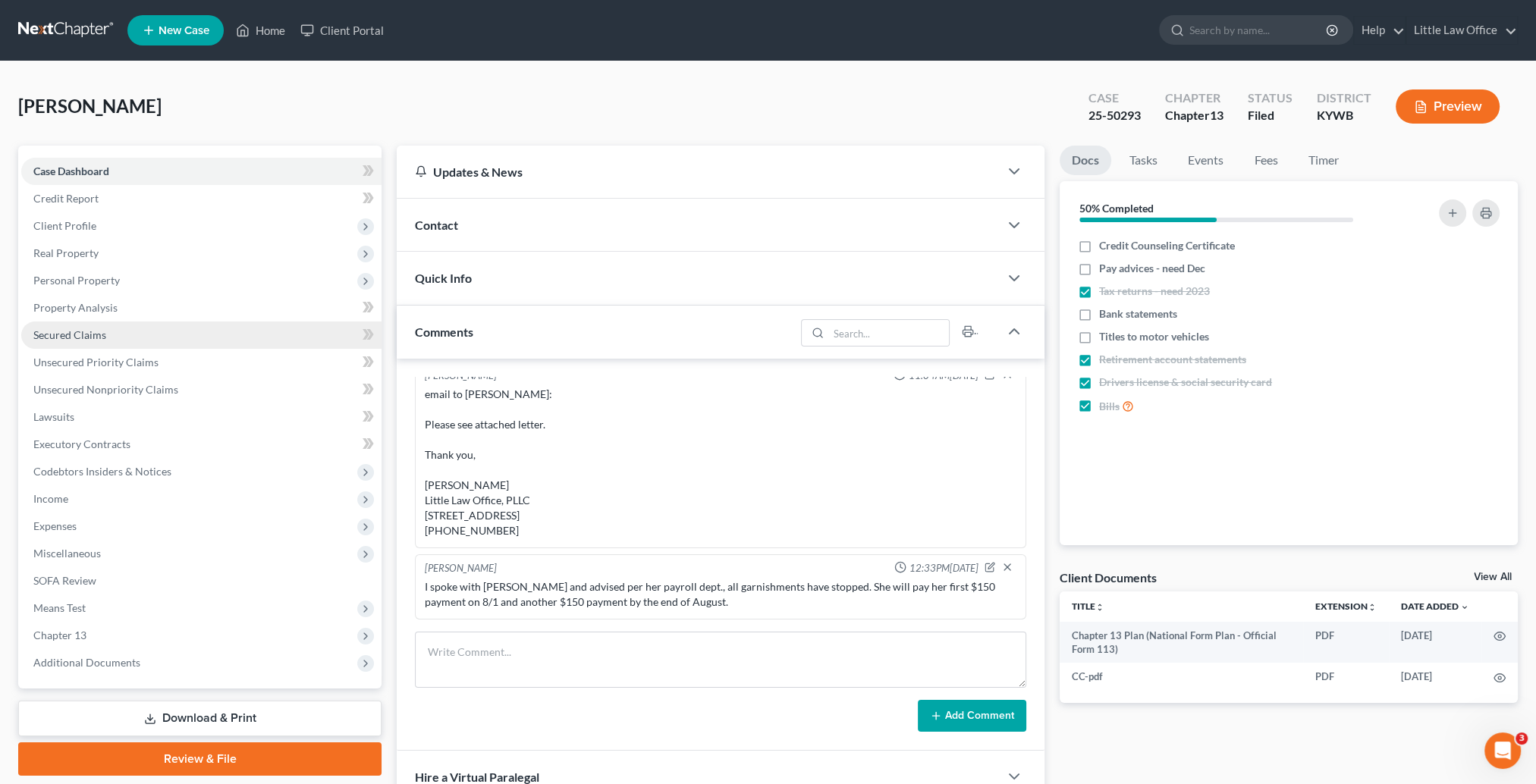
click at [88, 335] on span "Secured Claims" at bounding box center [70, 334] width 72 height 13
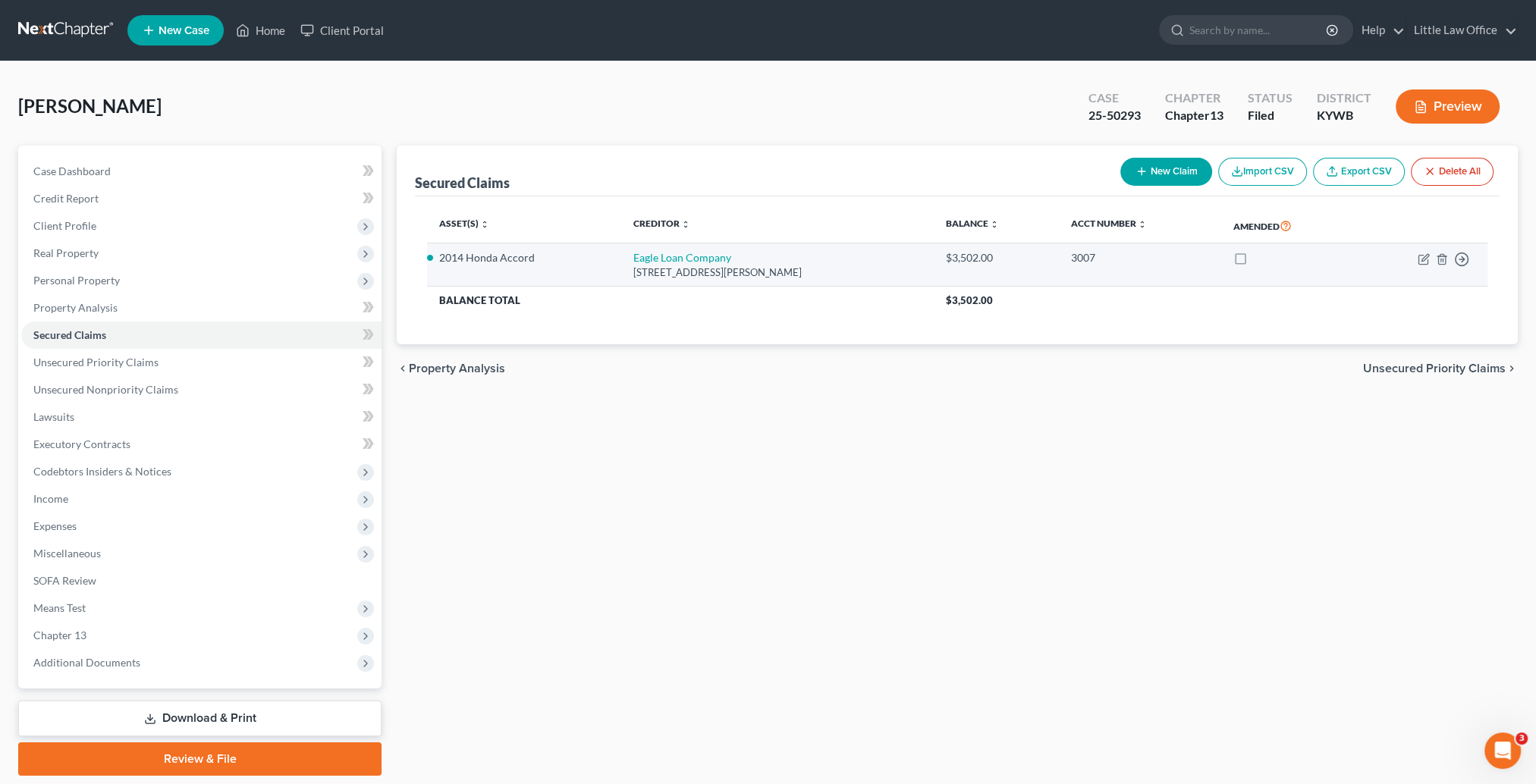
click at [1417, 266] on td "Move to E Move to F Move to G Move to Notice Only" at bounding box center [1421, 265] width 133 height 43
click at [1419, 262] on icon "button" at bounding box center [1422, 258] width 9 height 9
select select "18"
select select "0"
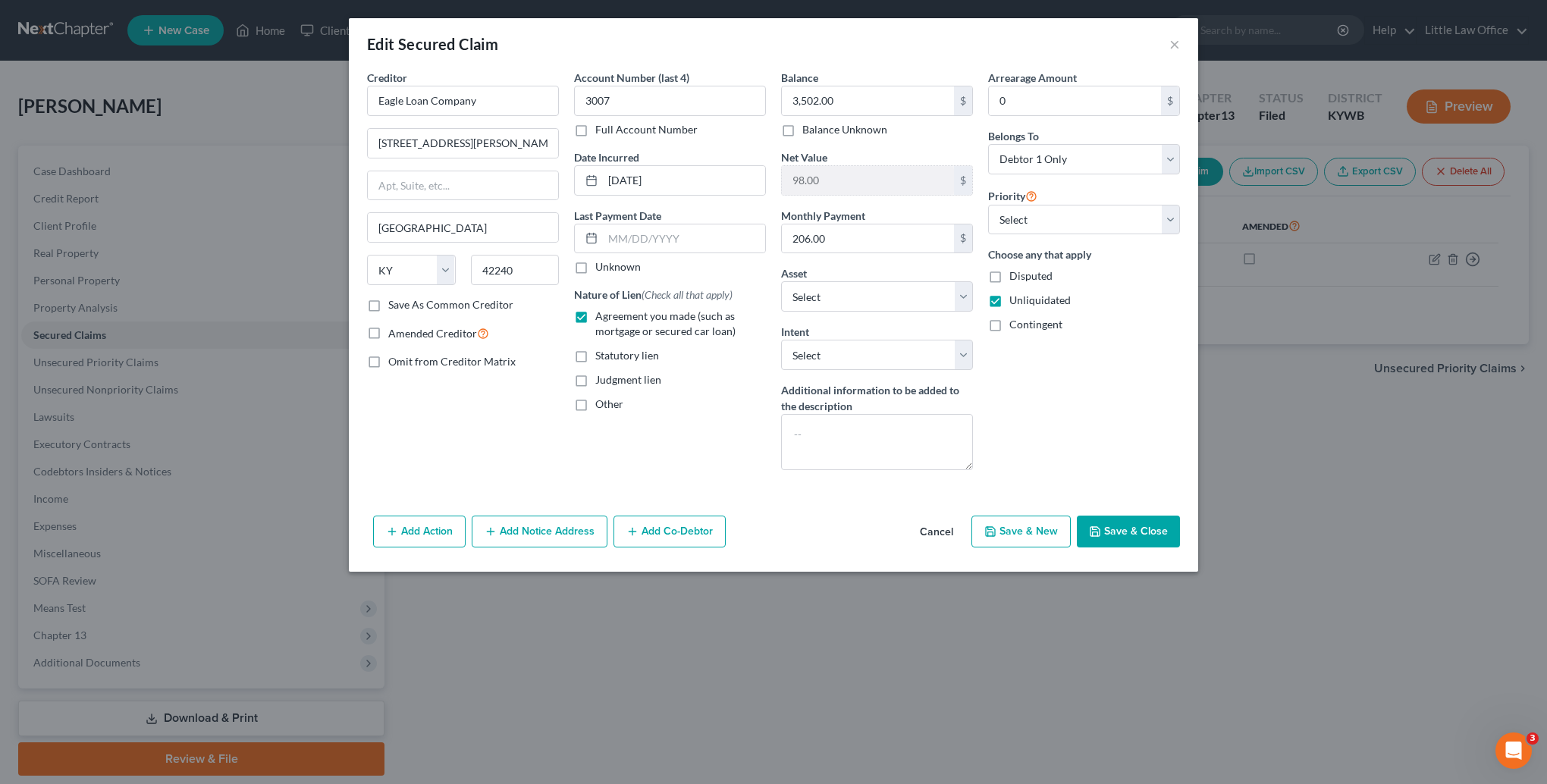
click at [1132, 530] on button "Save & Close" at bounding box center [1128, 531] width 103 height 32
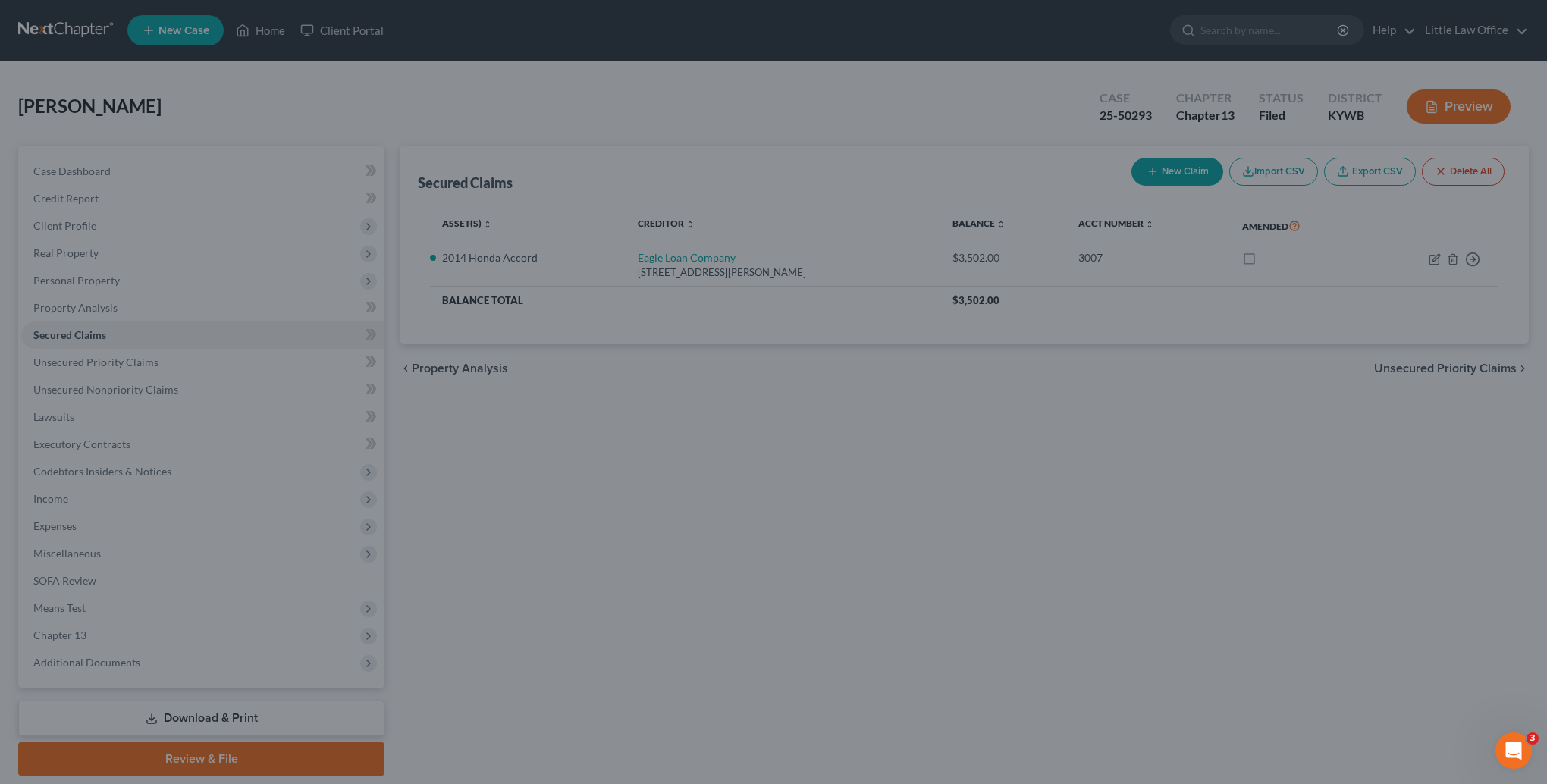
select select "9"
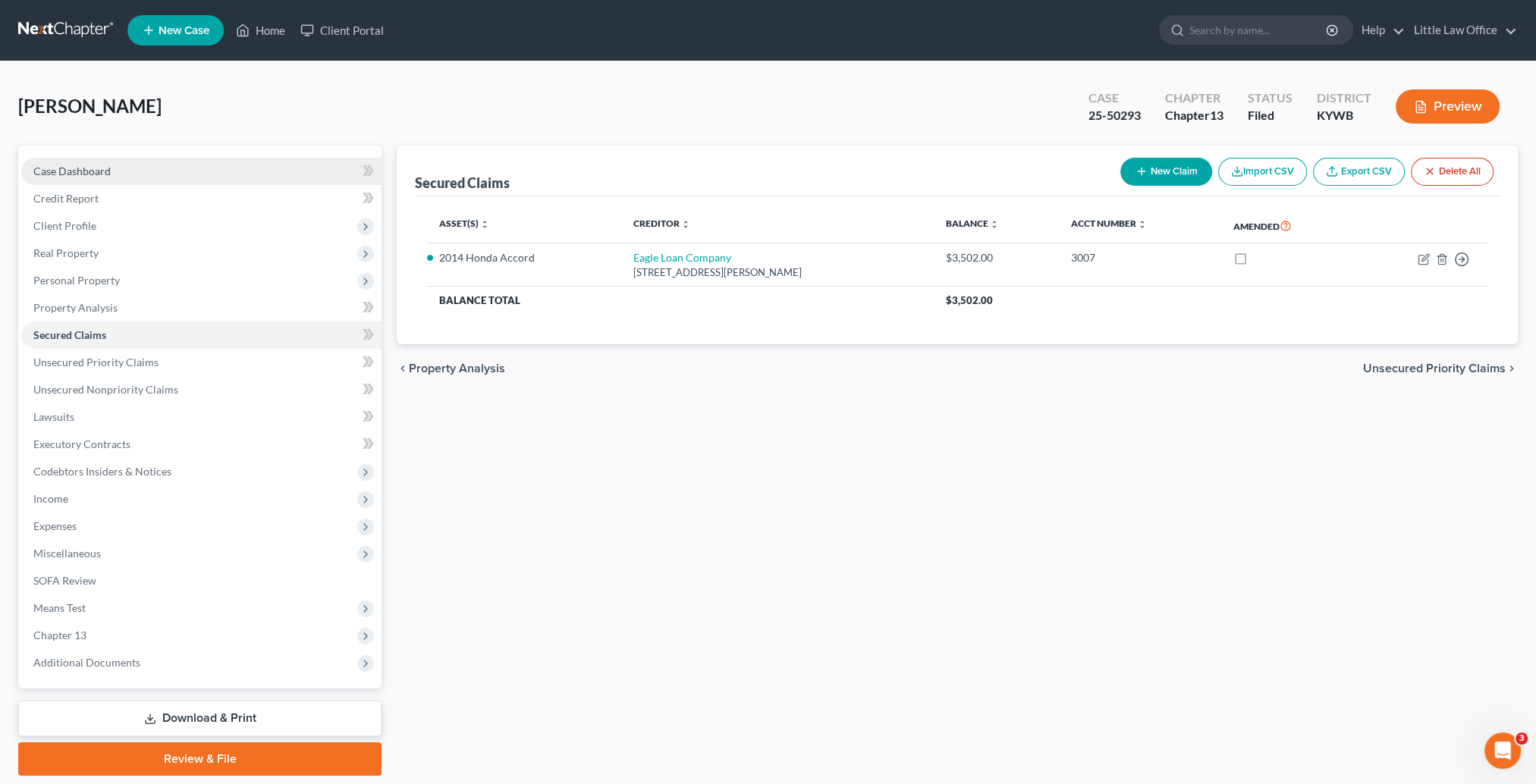
click at [115, 171] on link "Case Dashboard" at bounding box center [202, 171] width 360 height 27
select select "0"
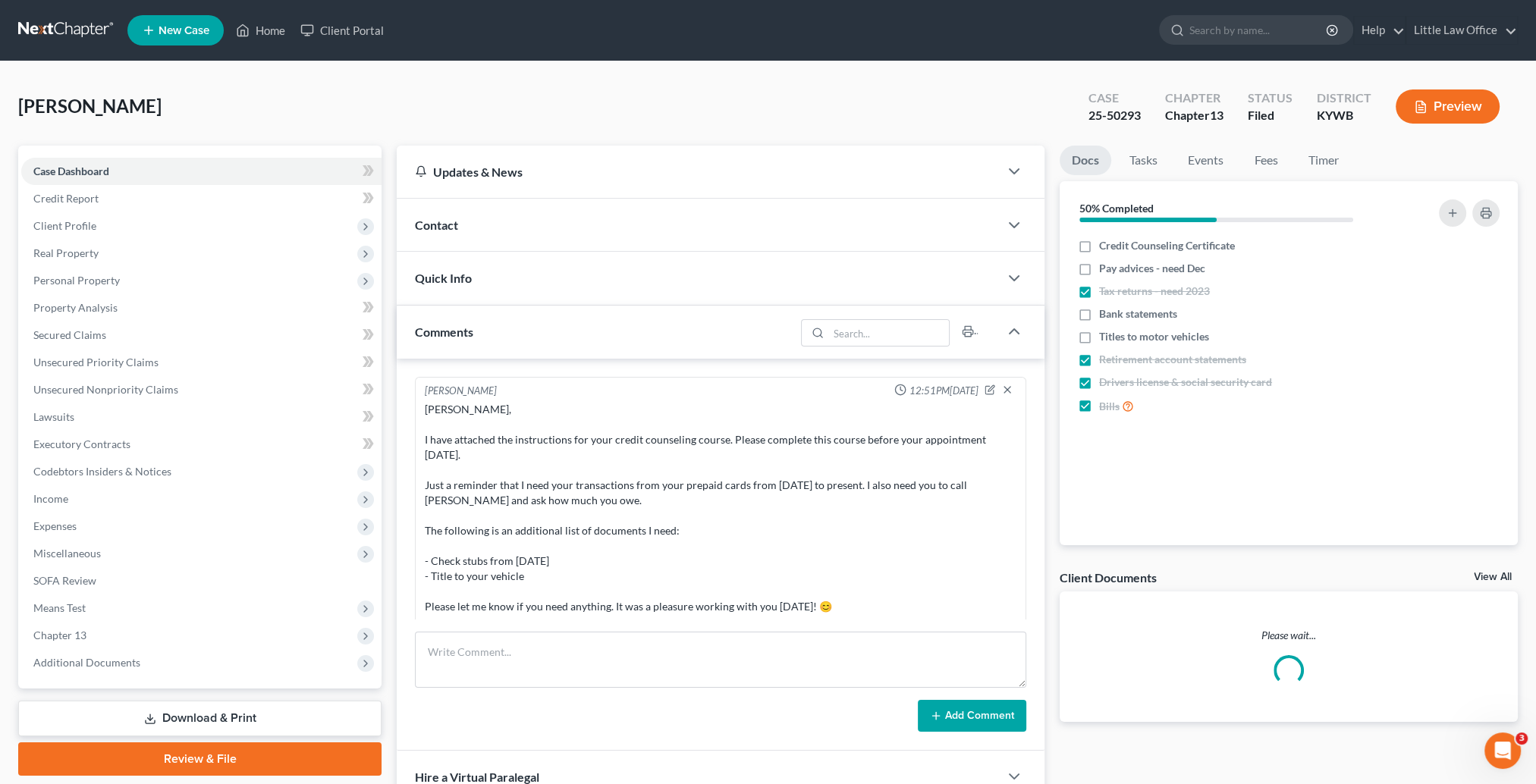
drag, startPoint x: 549, startPoint y: 217, endPoint x: 662, endPoint y: 248, distance: 117.2
click at [549, 217] on div "Contact" at bounding box center [697, 224] width 602 height 52
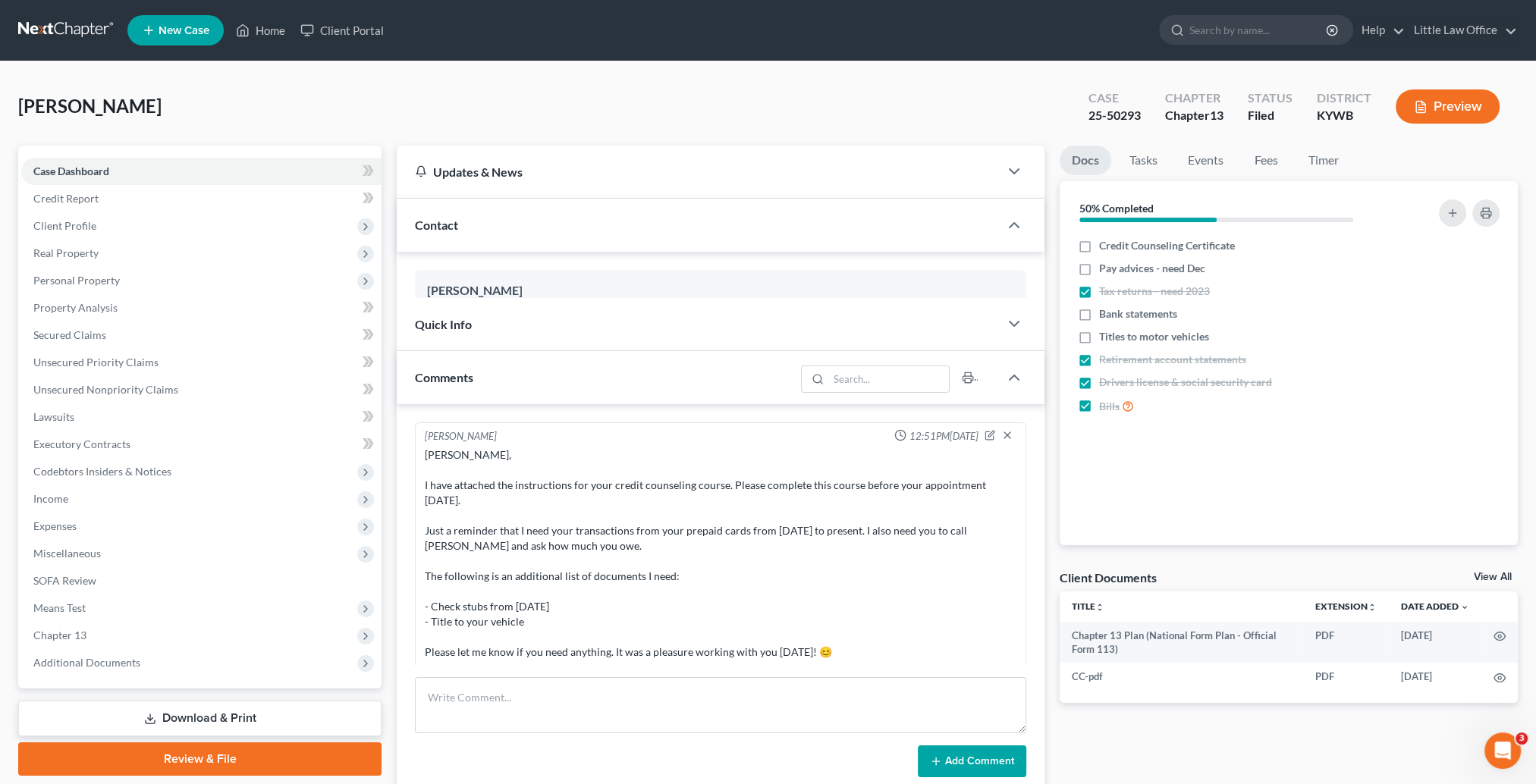
scroll to position [1447, 0]
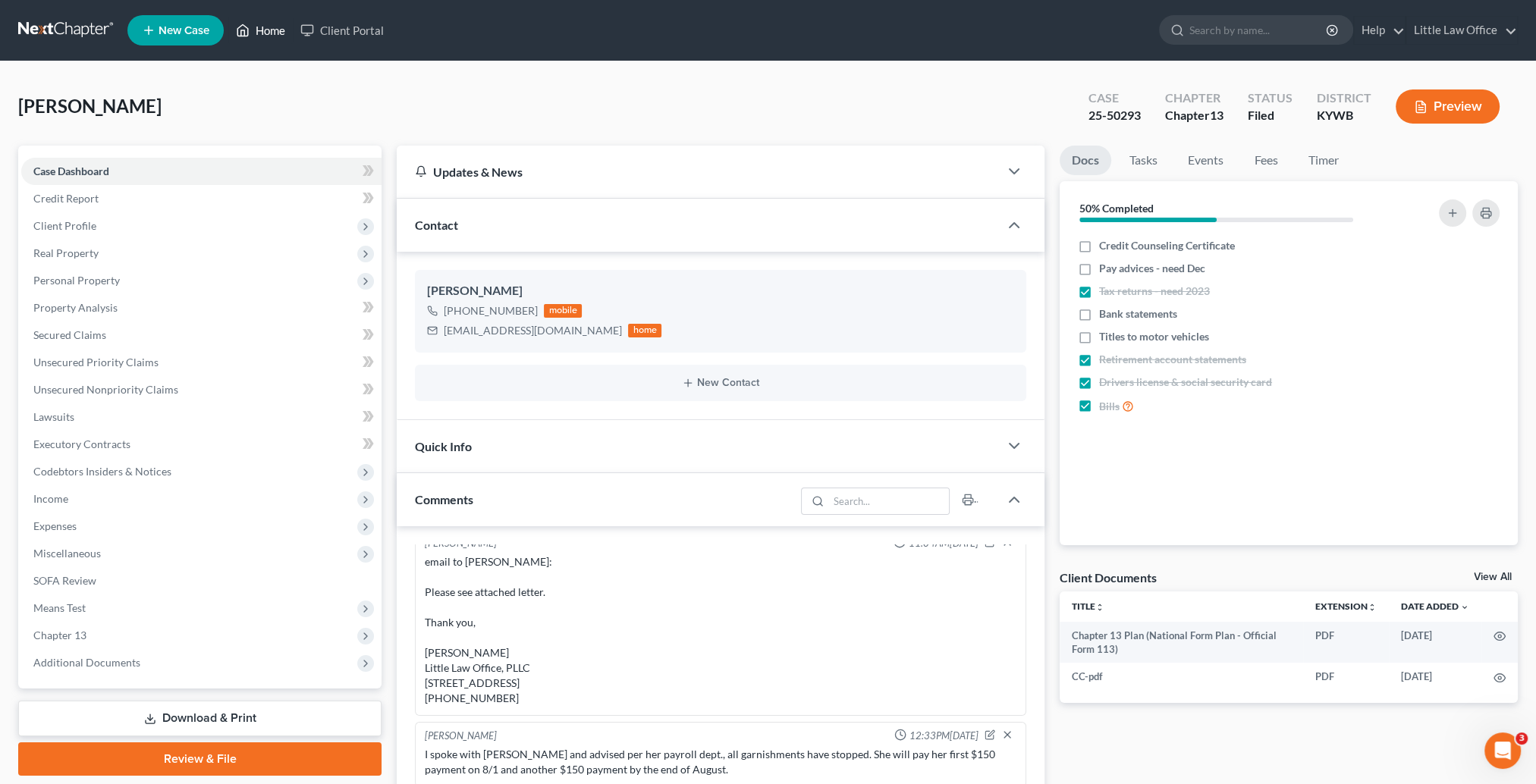
click at [270, 33] on link "Home" at bounding box center [260, 30] width 65 height 27
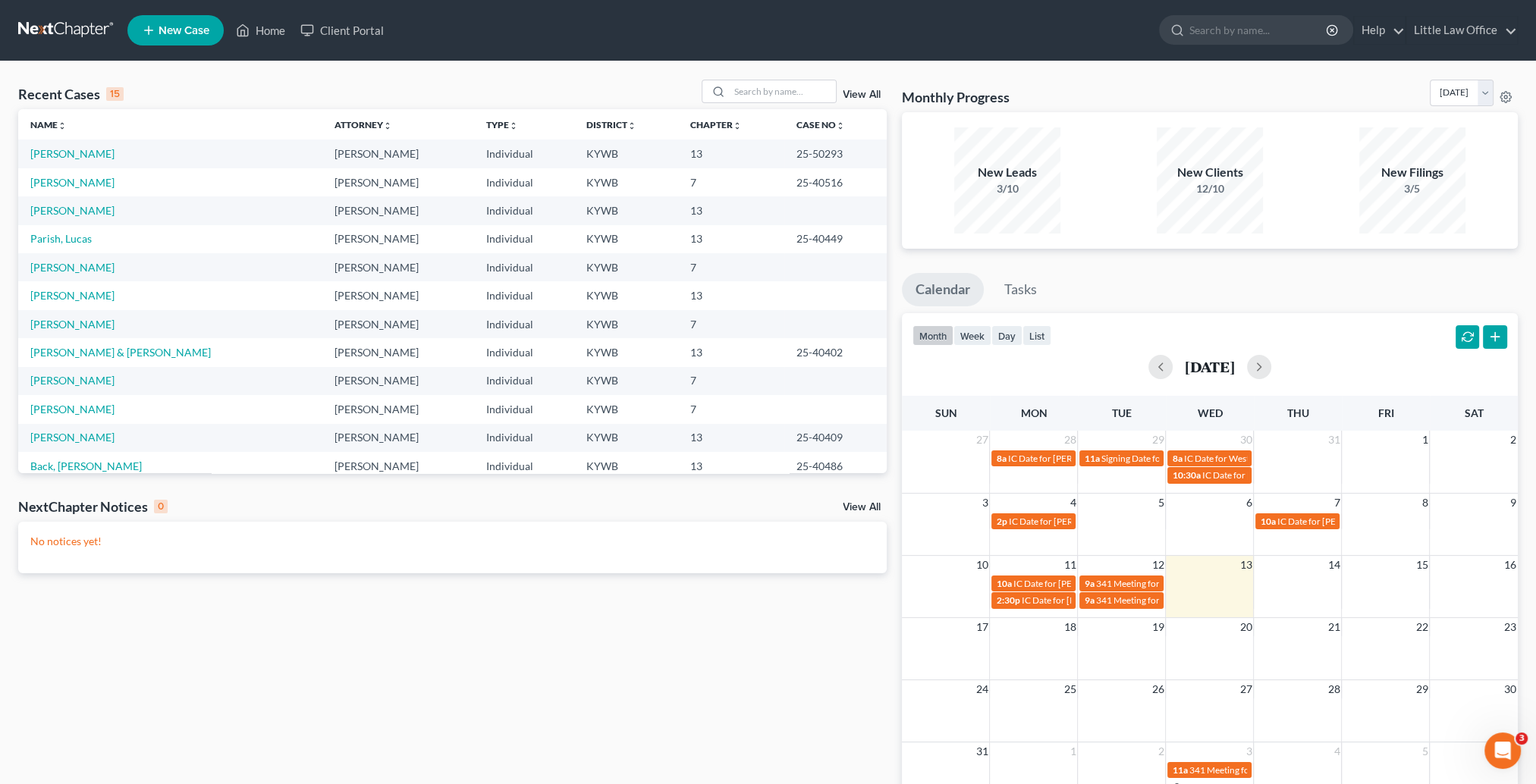
click at [49, 259] on td "Daugherty, Shawnda" at bounding box center [170, 267] width 304 height 28
click at [53, 265] on link "Daugherty, Shawnda" at bounding box center [72, 267] width 84 height 13
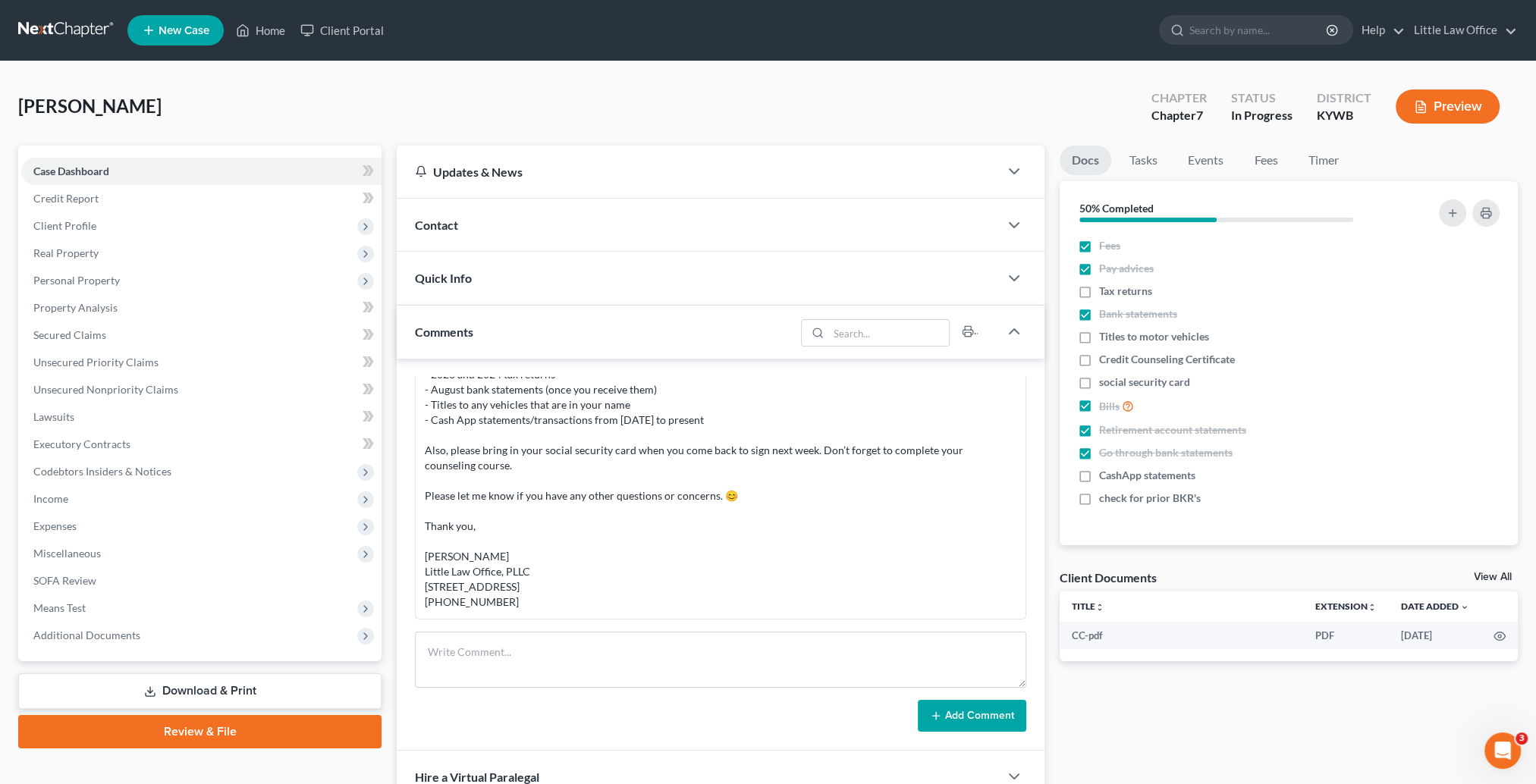
click at [451, 232] on div "Contact" at bounding box center [697, 224] width 602 height 52
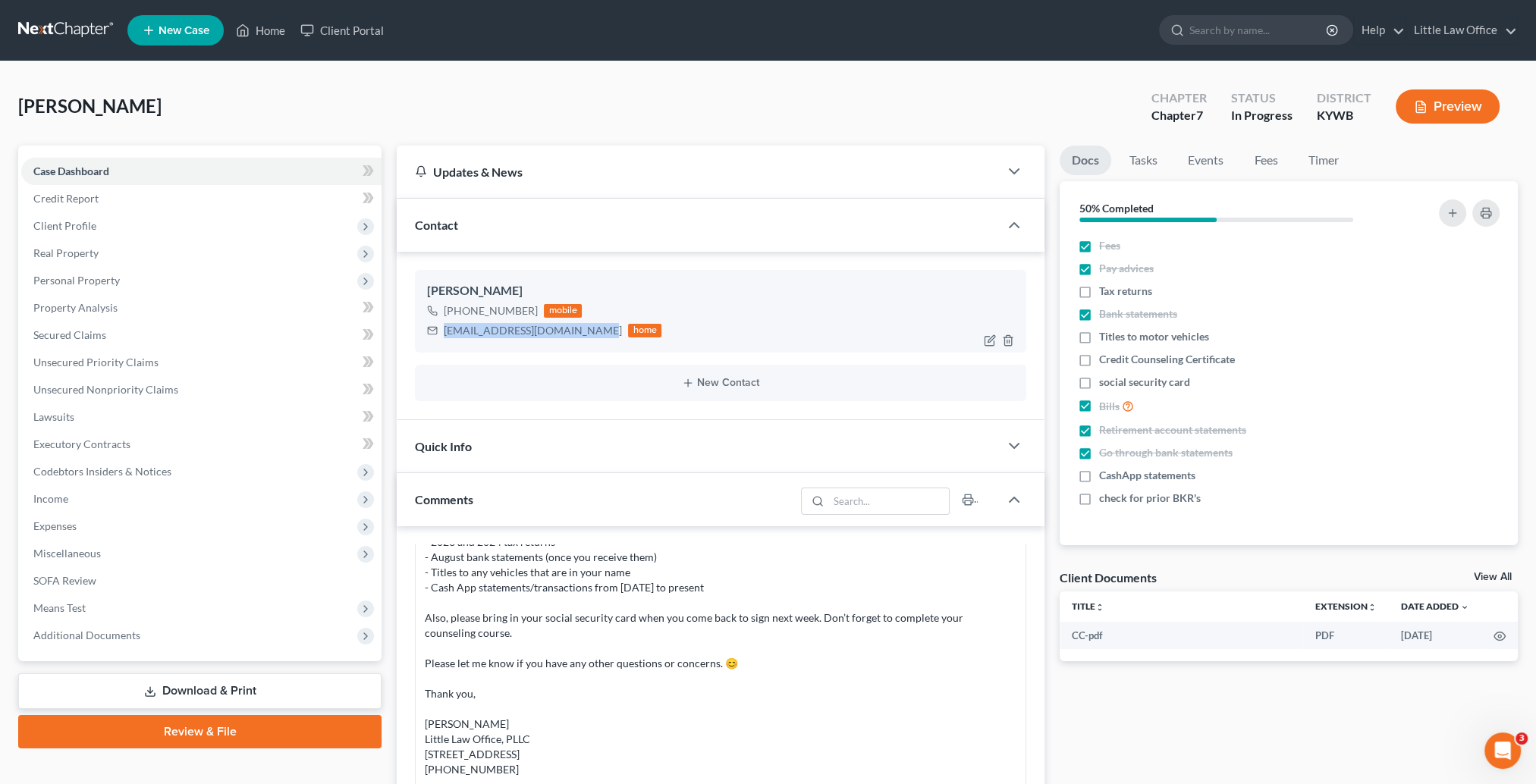
drag, startPoint x: 442, startPoint y: 331, endPoint x: 594, endPoint y: 335, distance: 152.1
click at [594, 335] on div "shawndadaugherty1@gmail.com home" at bounding box center [543, 331] width 234 height 20
copy div "shawndadaugherty1@gmail.com"
click at [255, 37] on link "Home" at bounding box center [260, 30] width 65 height 27
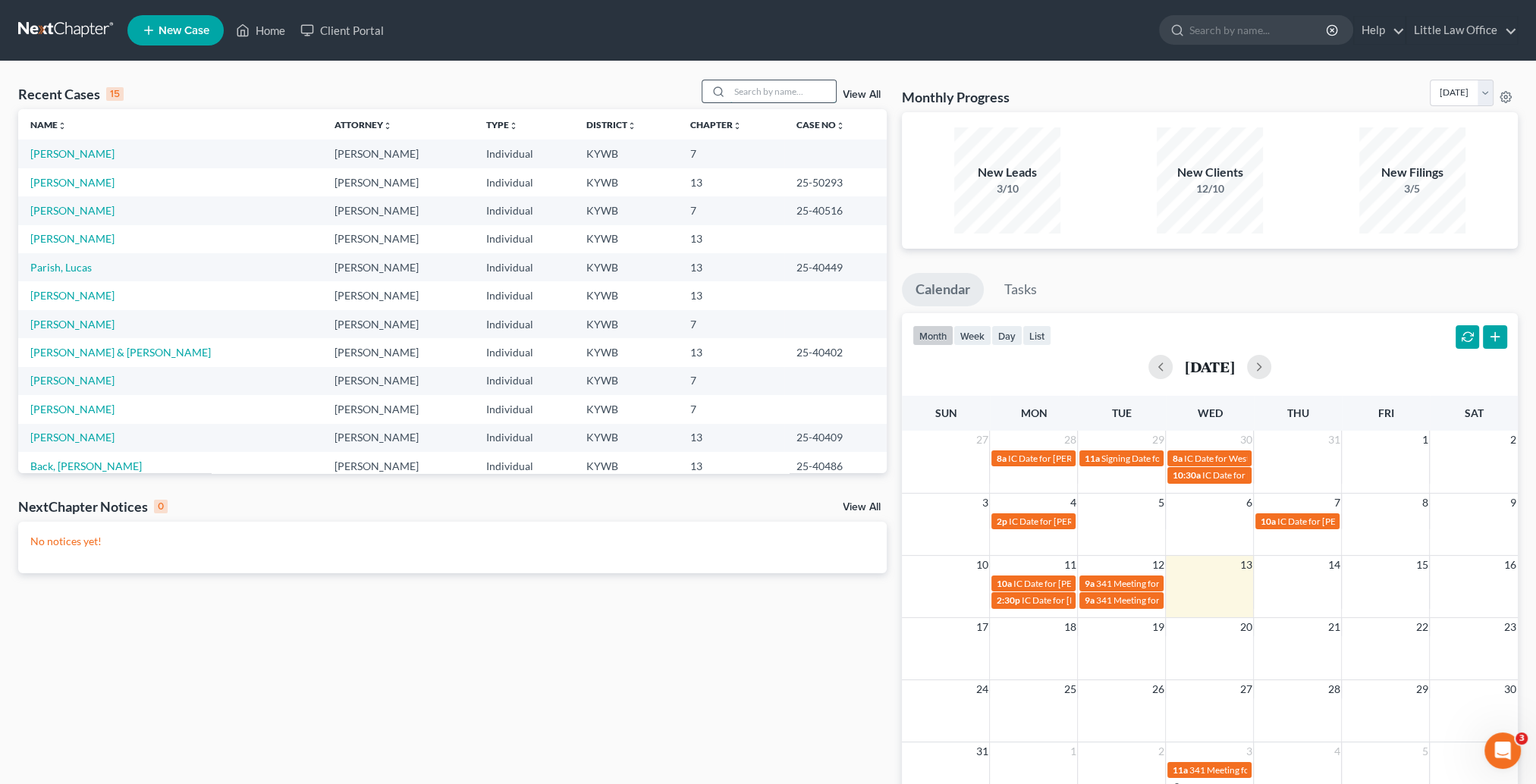
click at [755, 89] on input "search" at bounding box center [782, 91] width 106 height 22
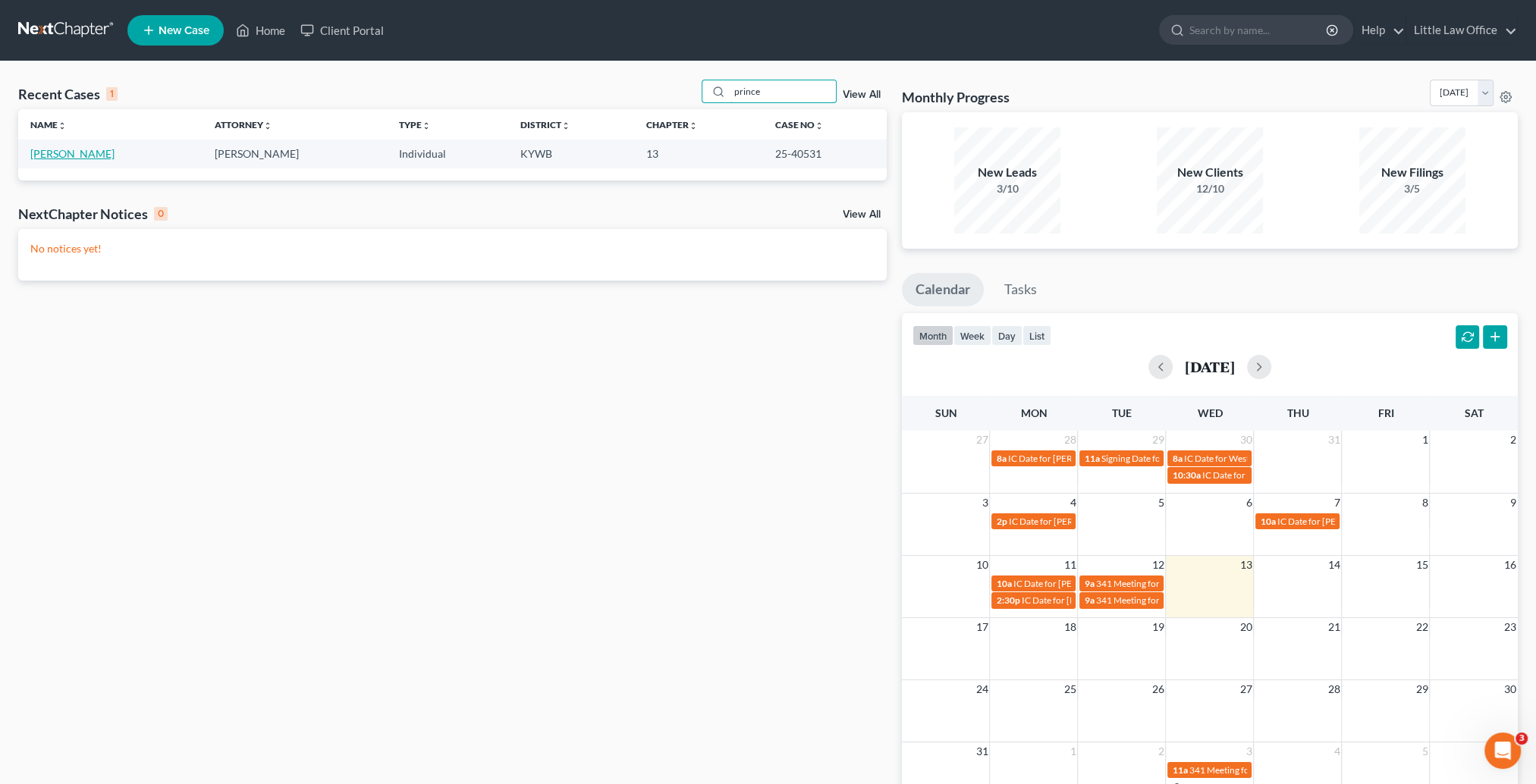
type input "prince"
click at [67, 160] on link "Prince, George" at bounding box center [72, 153] width 84 height 13
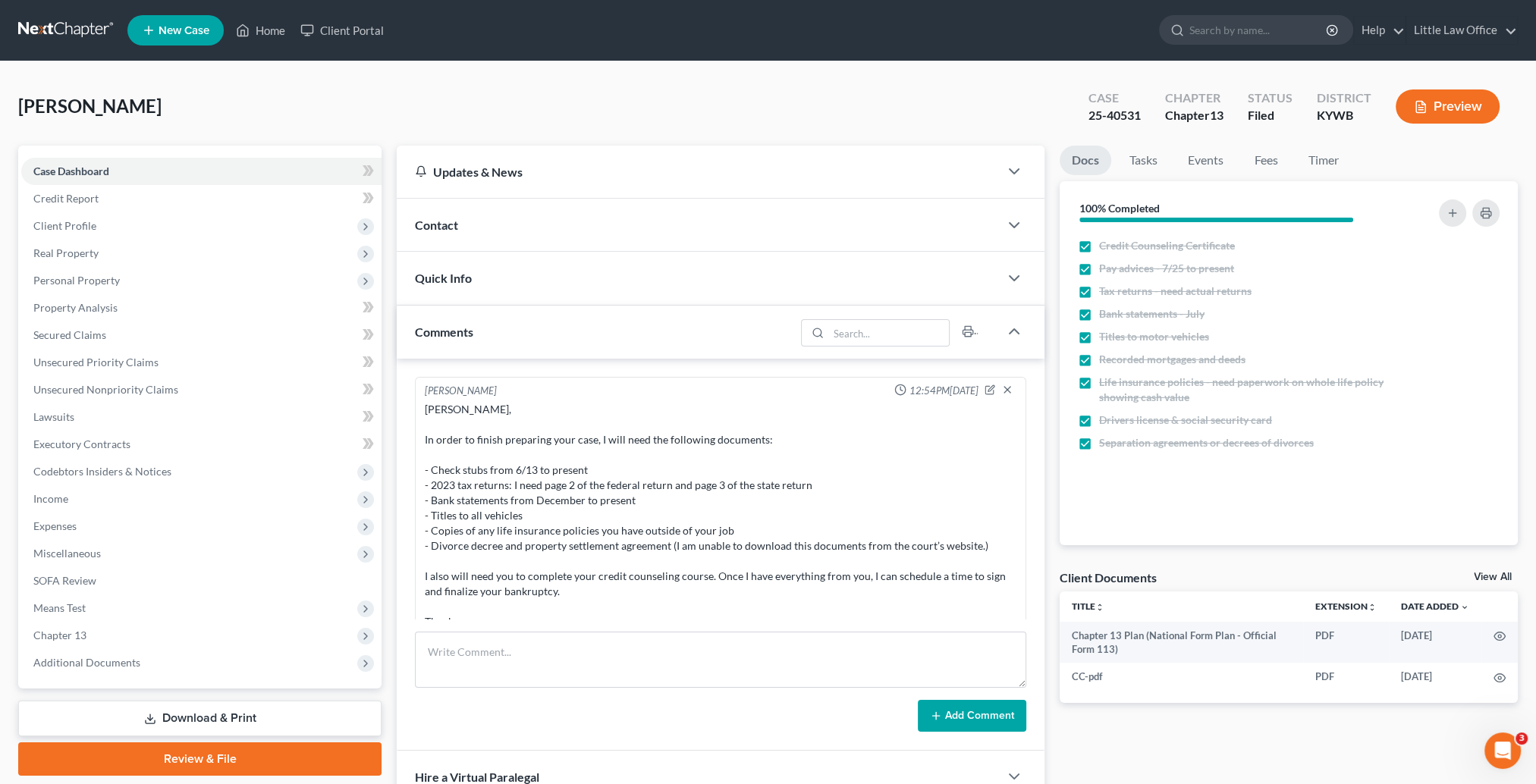
scroll to position [2432, 0]
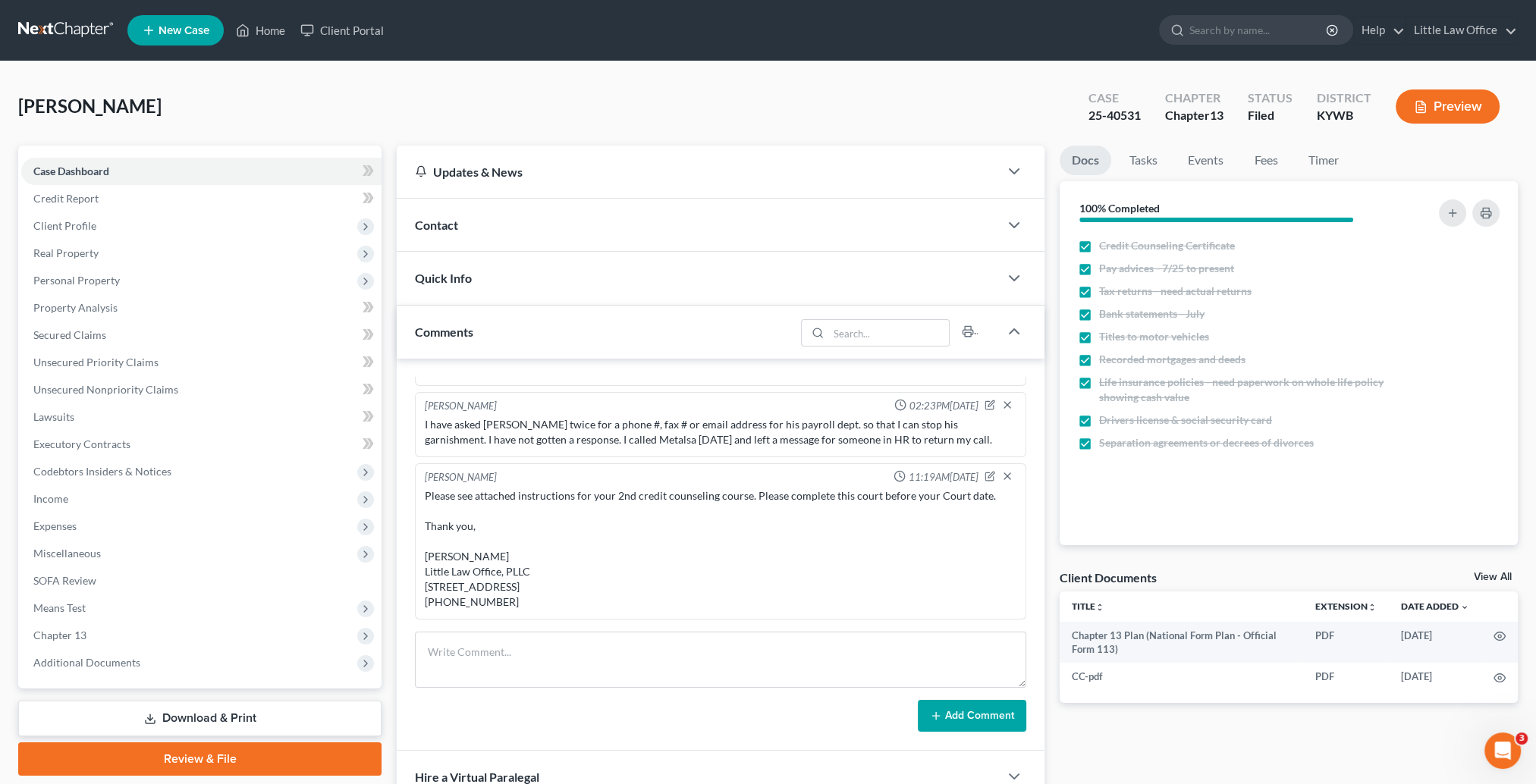
click at [456, 214] on div "Contact" at bounding box center [697, 224] width 602 height 52
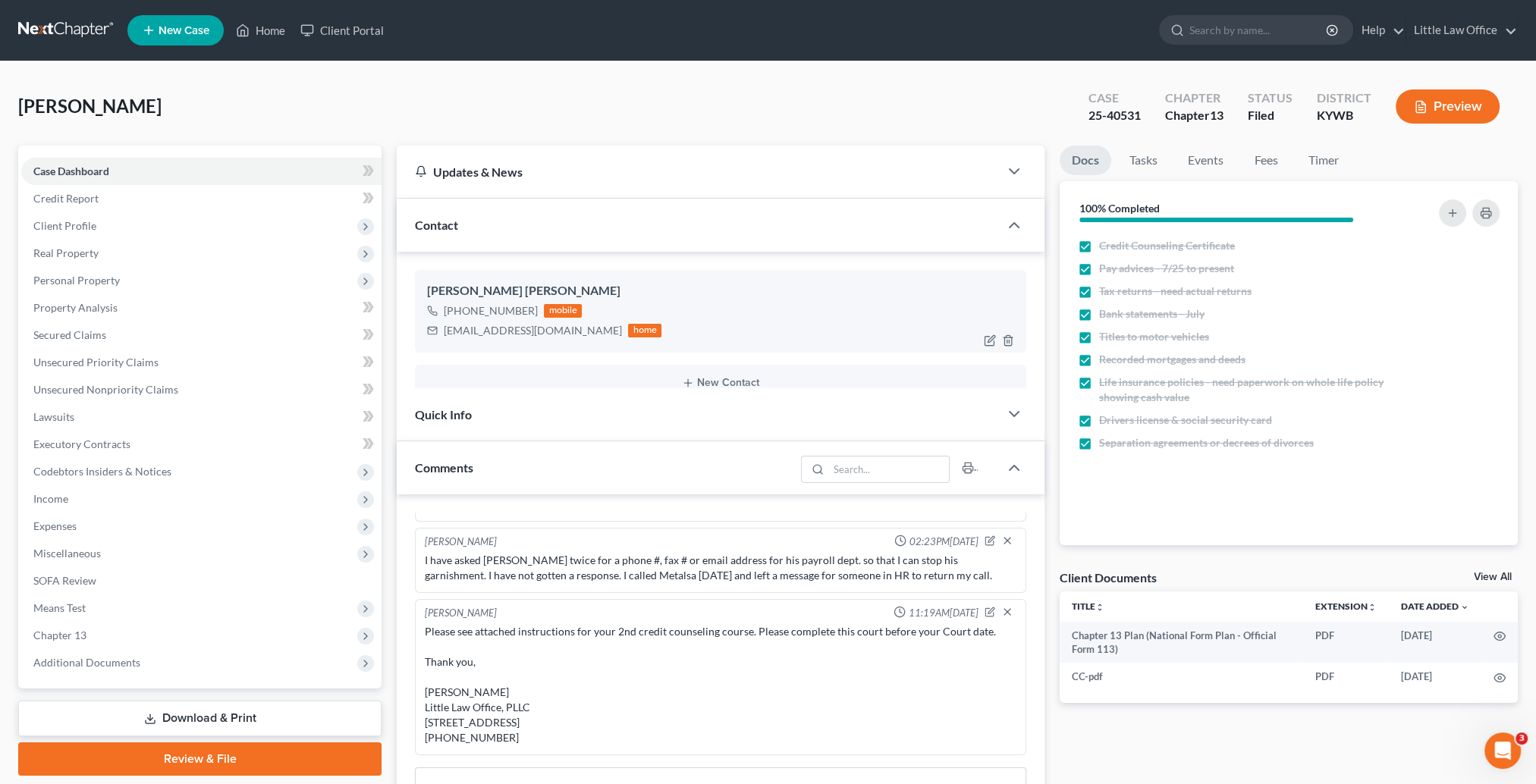
scroll to position [22, 0]
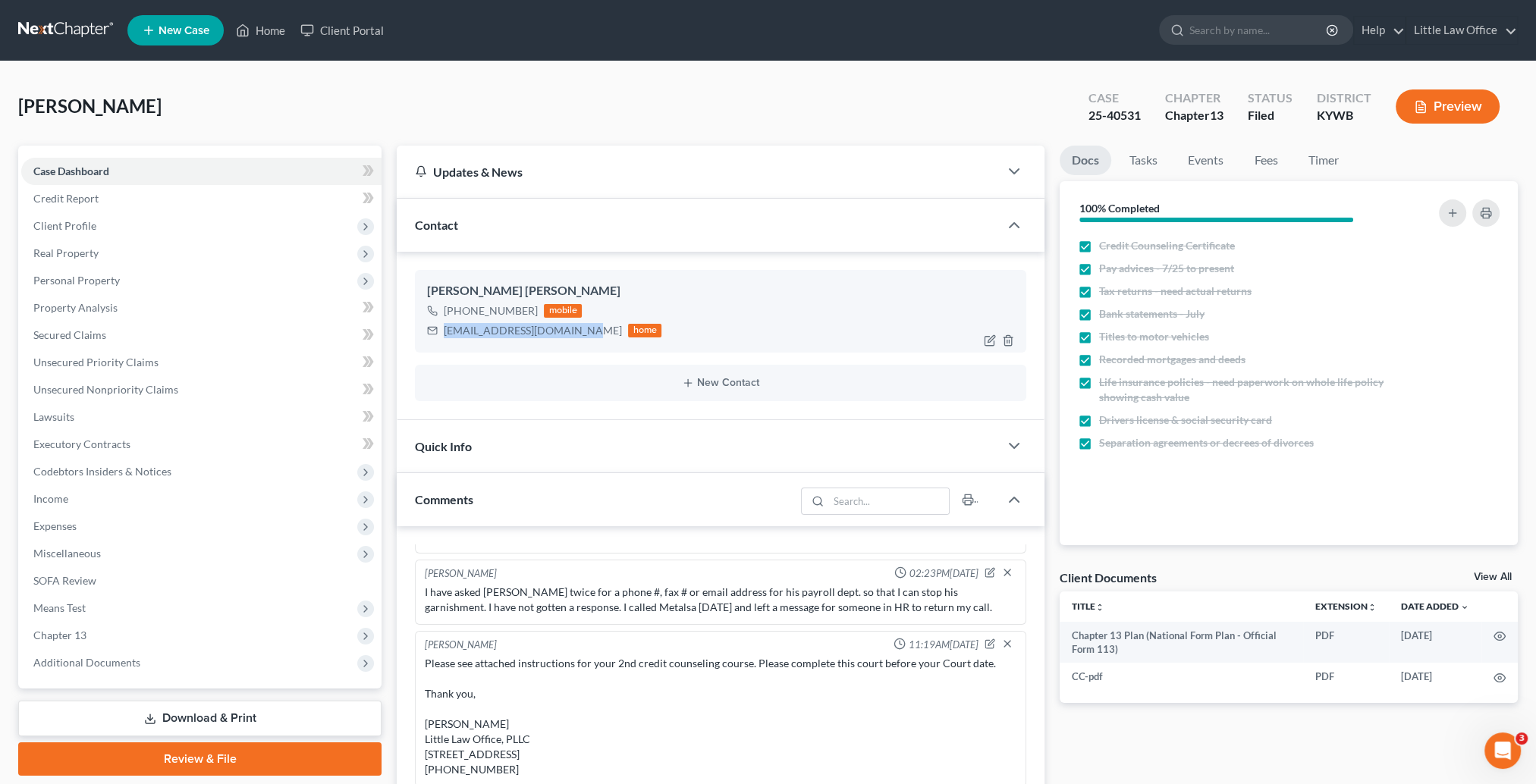
drag, startPoint x: 446, startPoint y: 335, endPoint x: 564, endPoint y: 346, distance: 118.5
click at [564, 346] on div "George Prince II +1 (270) 339-9975 mobile phillipprinceii@yahoo.com home" at bounding box center [721, 311] width 611 height 82
copy div "phillipprinceii@yahoo.com"
click at [607, 219] on div "Contact" at bounding box center [697, 224] width 602 height 52
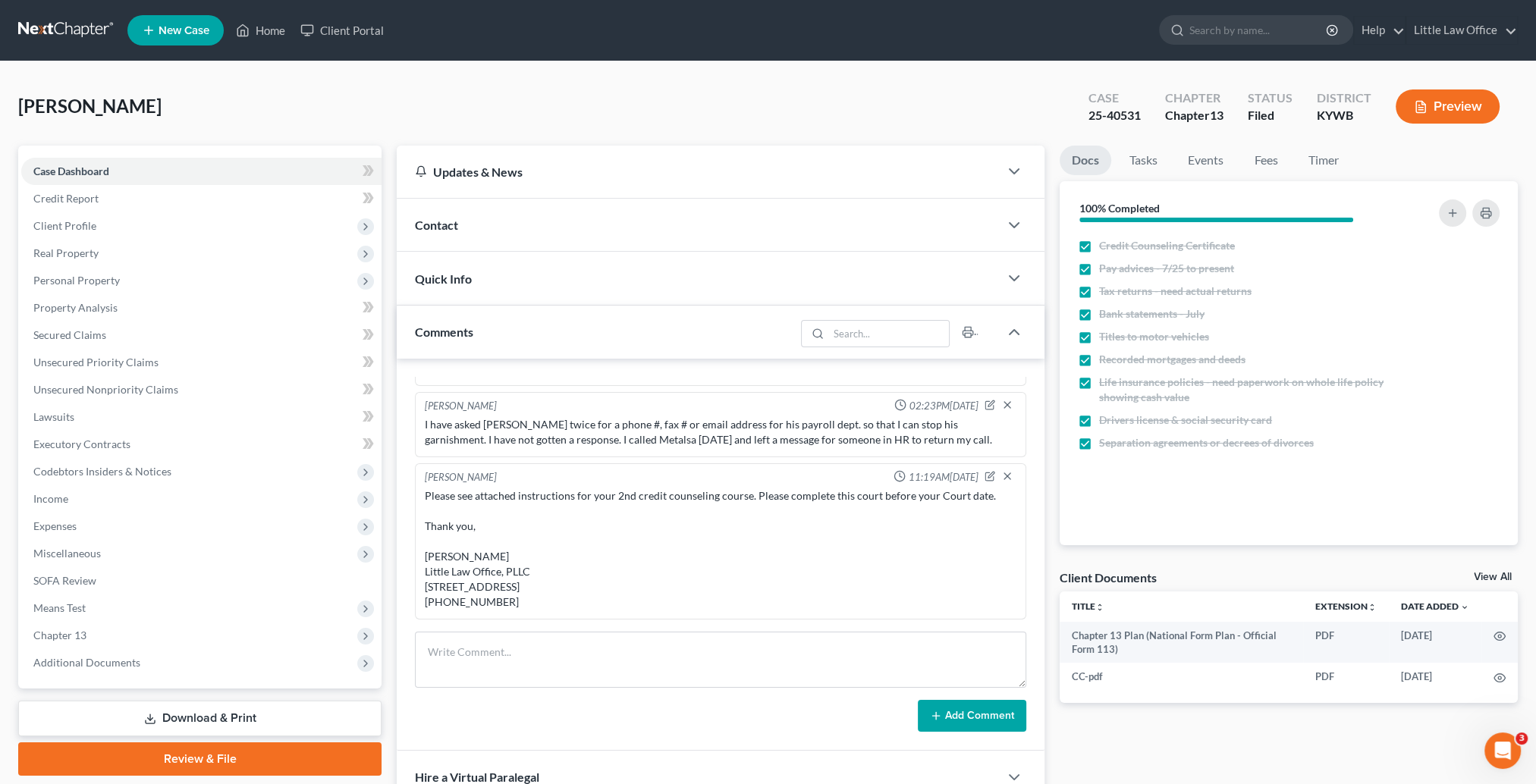
scroll to position [75, 0]
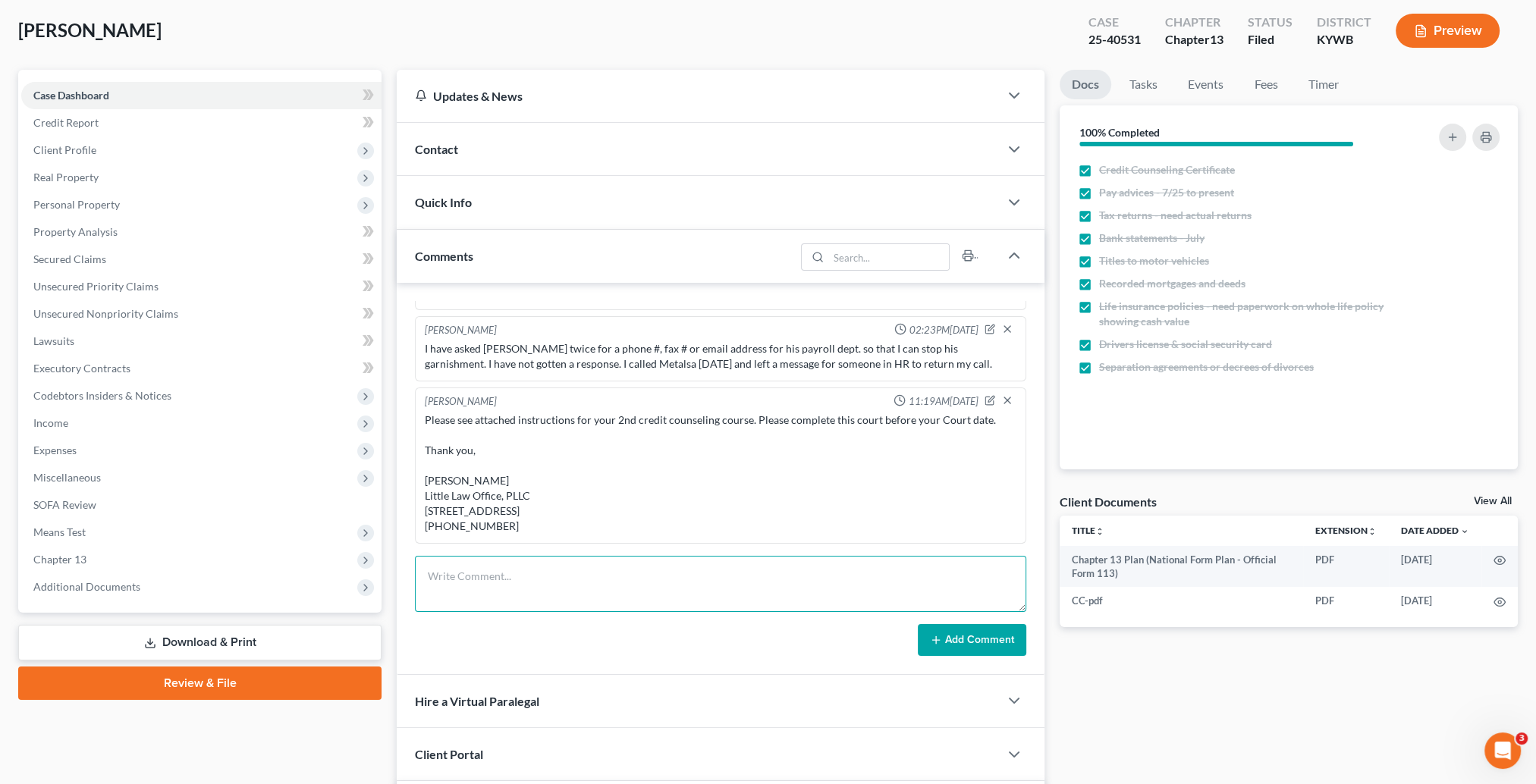
click at [618, 562] on textarea at bounding box center [721, 583] width 611 height 56
paste textarea "Phillip, Has your garnishment stopped? I haven’t been able to get in contact wi…"
type textarea "Phillip, Has your garnishment stopped? I haven’t been able to get in contact wi…"
click at [998, 648] on button "Add Comment" at bounding box center [971, 640] width 109 height 32
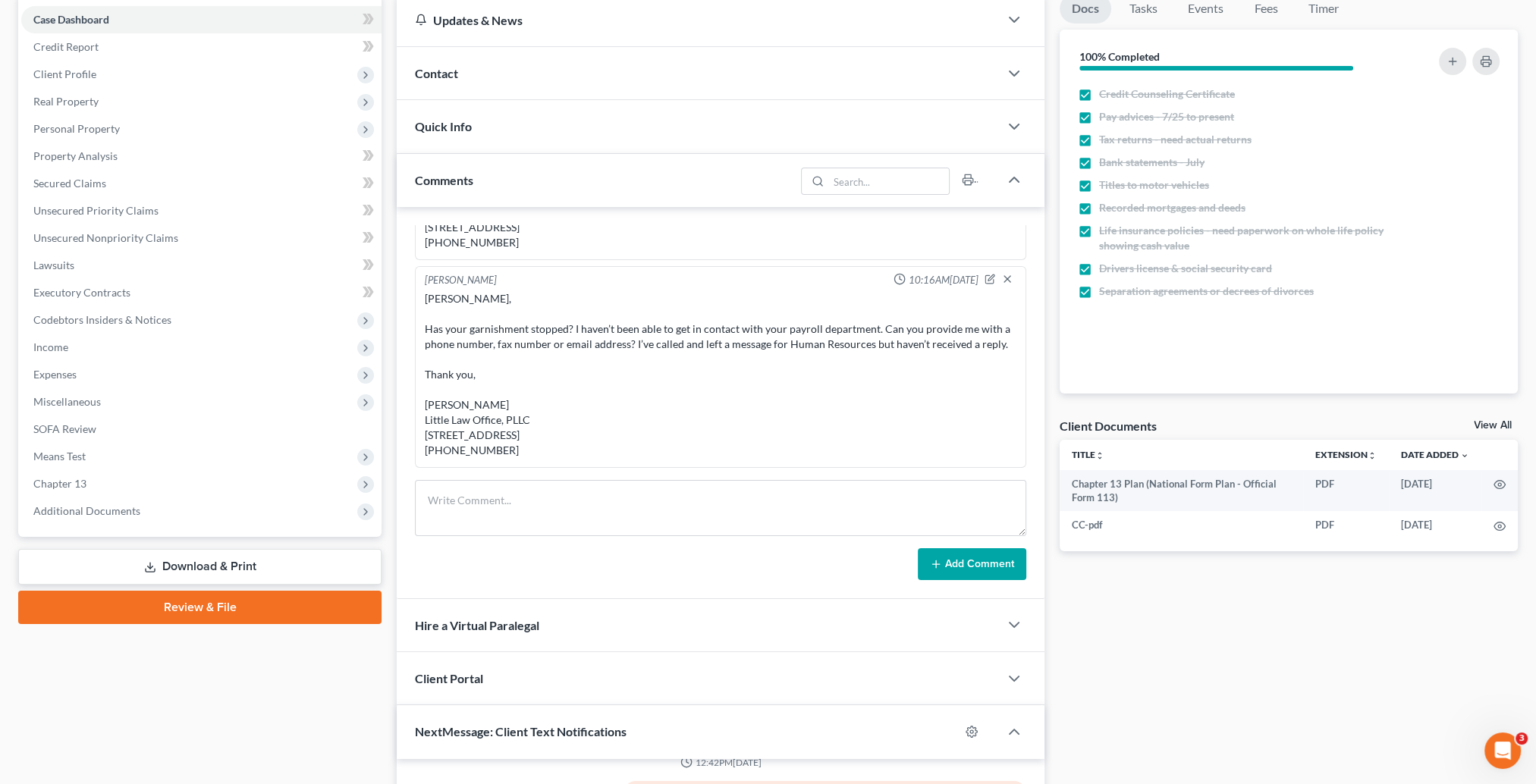
scroll to position [0, 0]
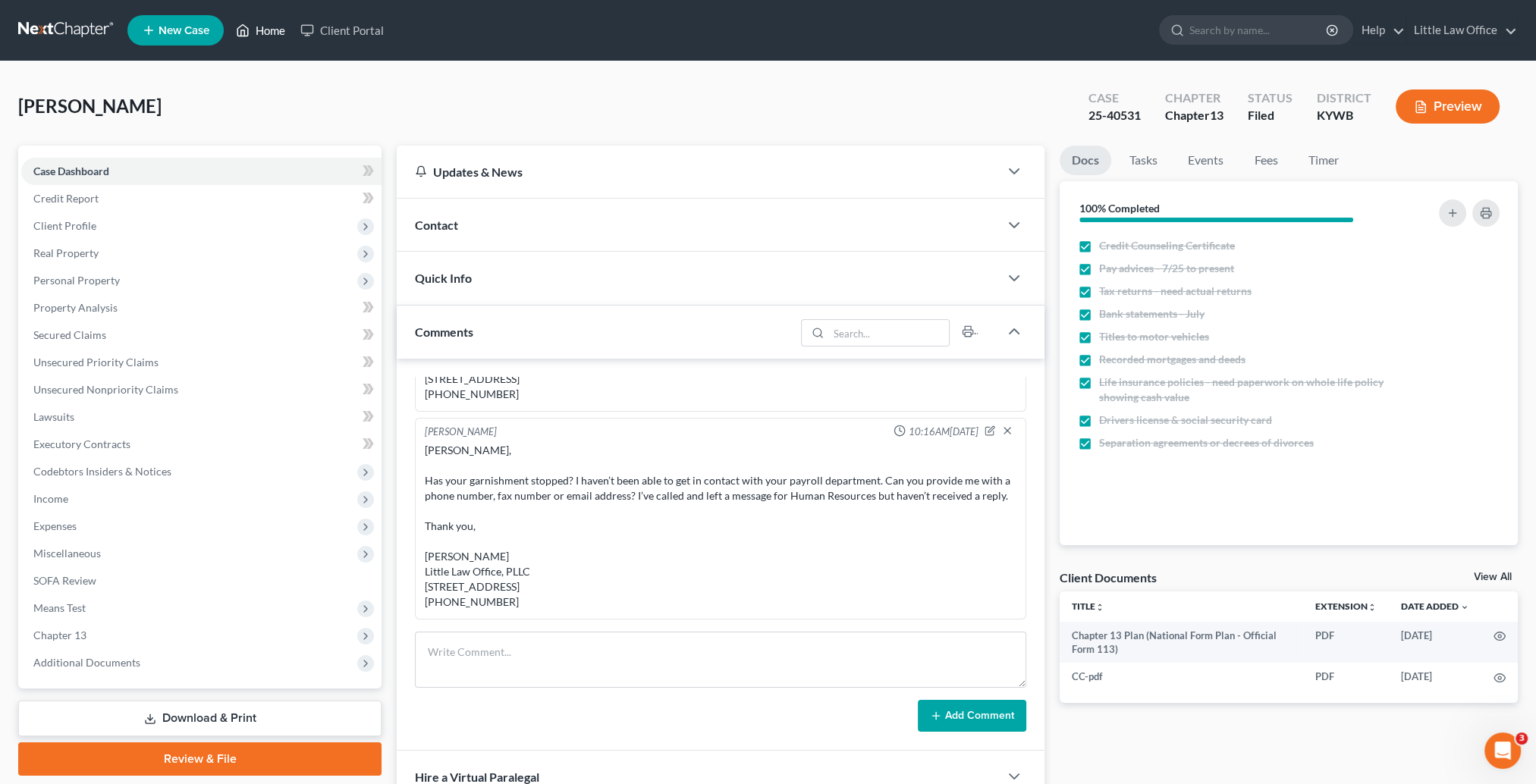
click at [273, 35] on link "Home" at bounding box center [260, 30] width 65 height 27
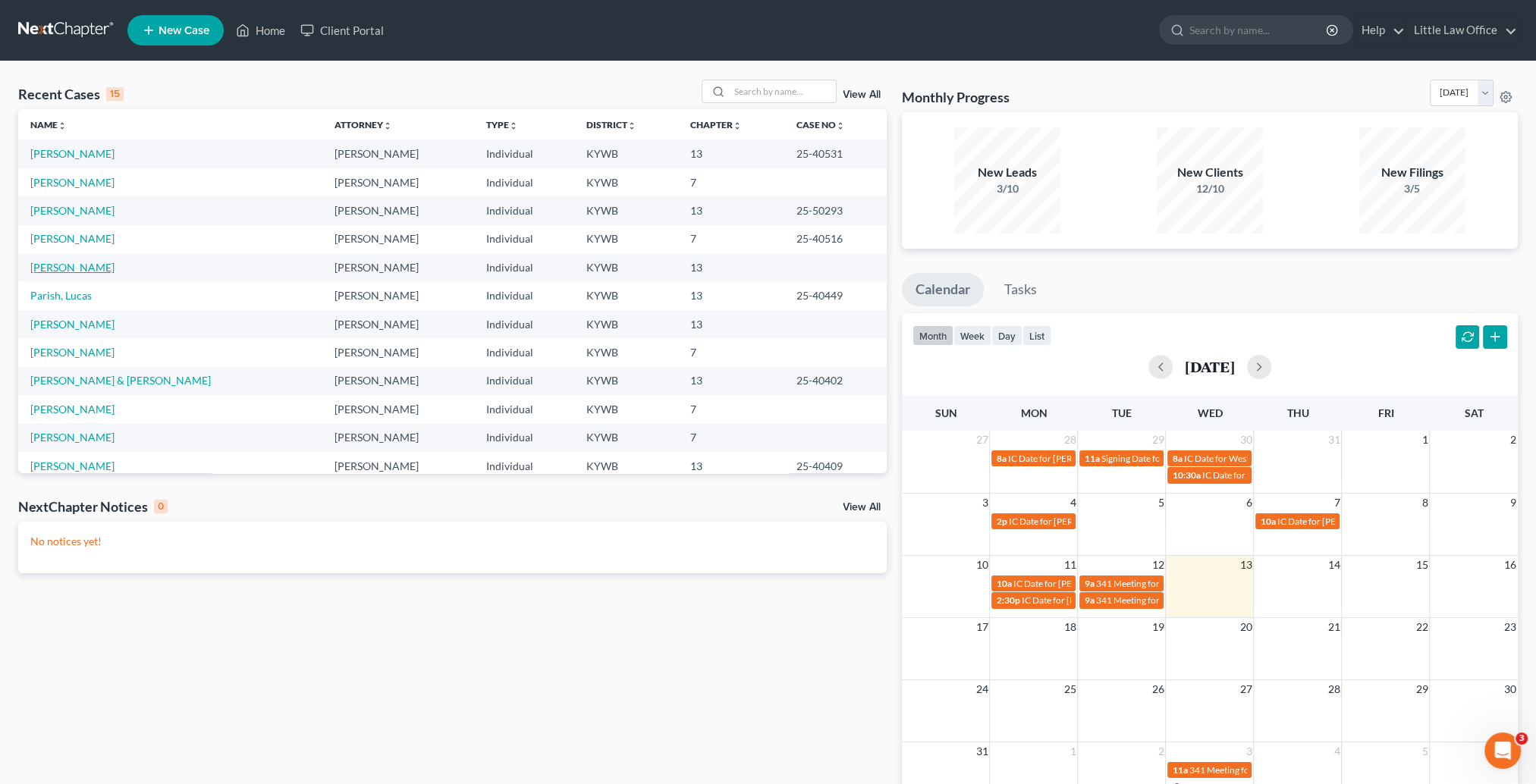
click at [79, 267] on link "Green, Michael" at bounding box center [72, 267] width 84 height 13
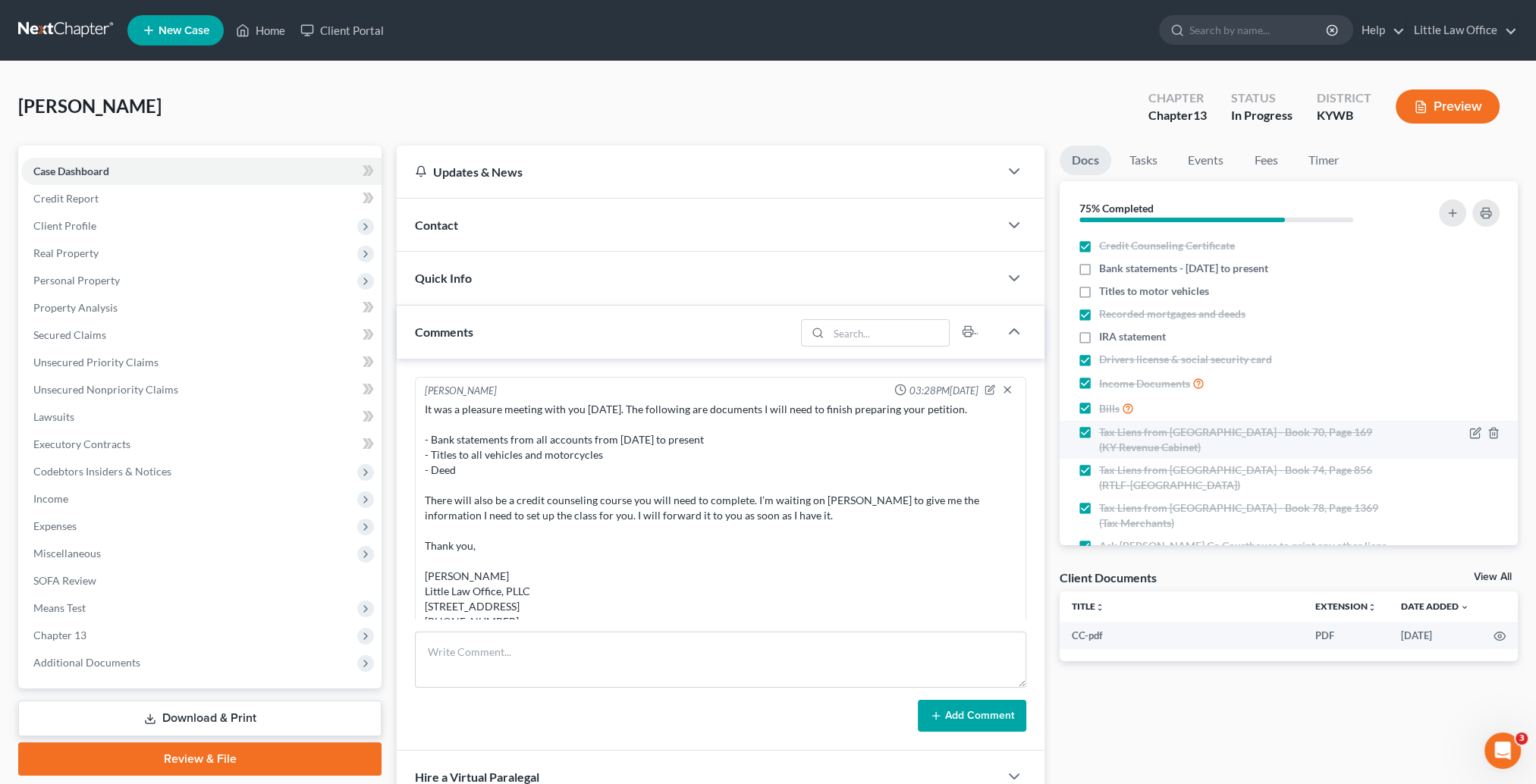
scroll to position [1077, 0]
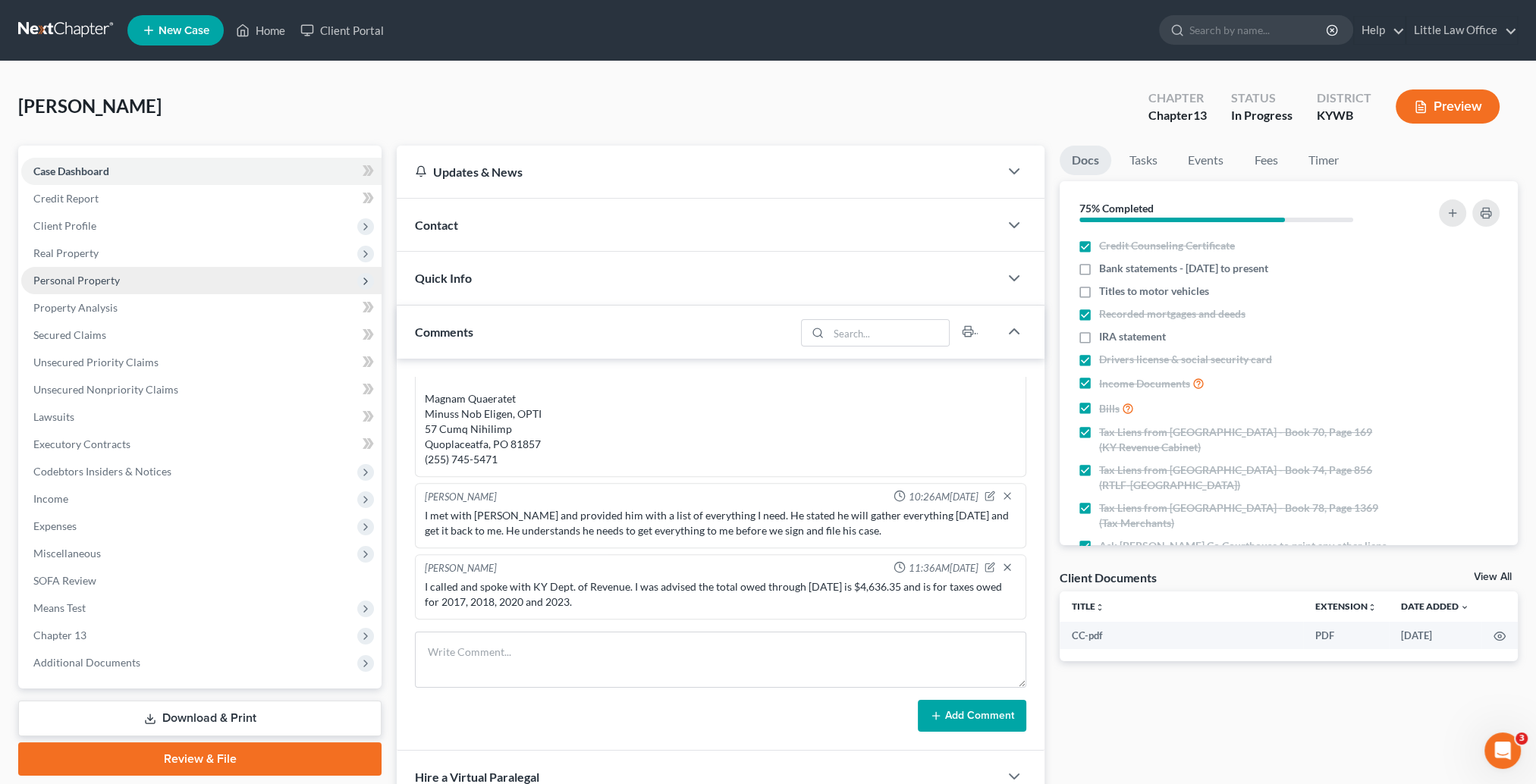
click at [80, 288] on span "Personal Property" at bounding box center [202, 281] width 360 height 27
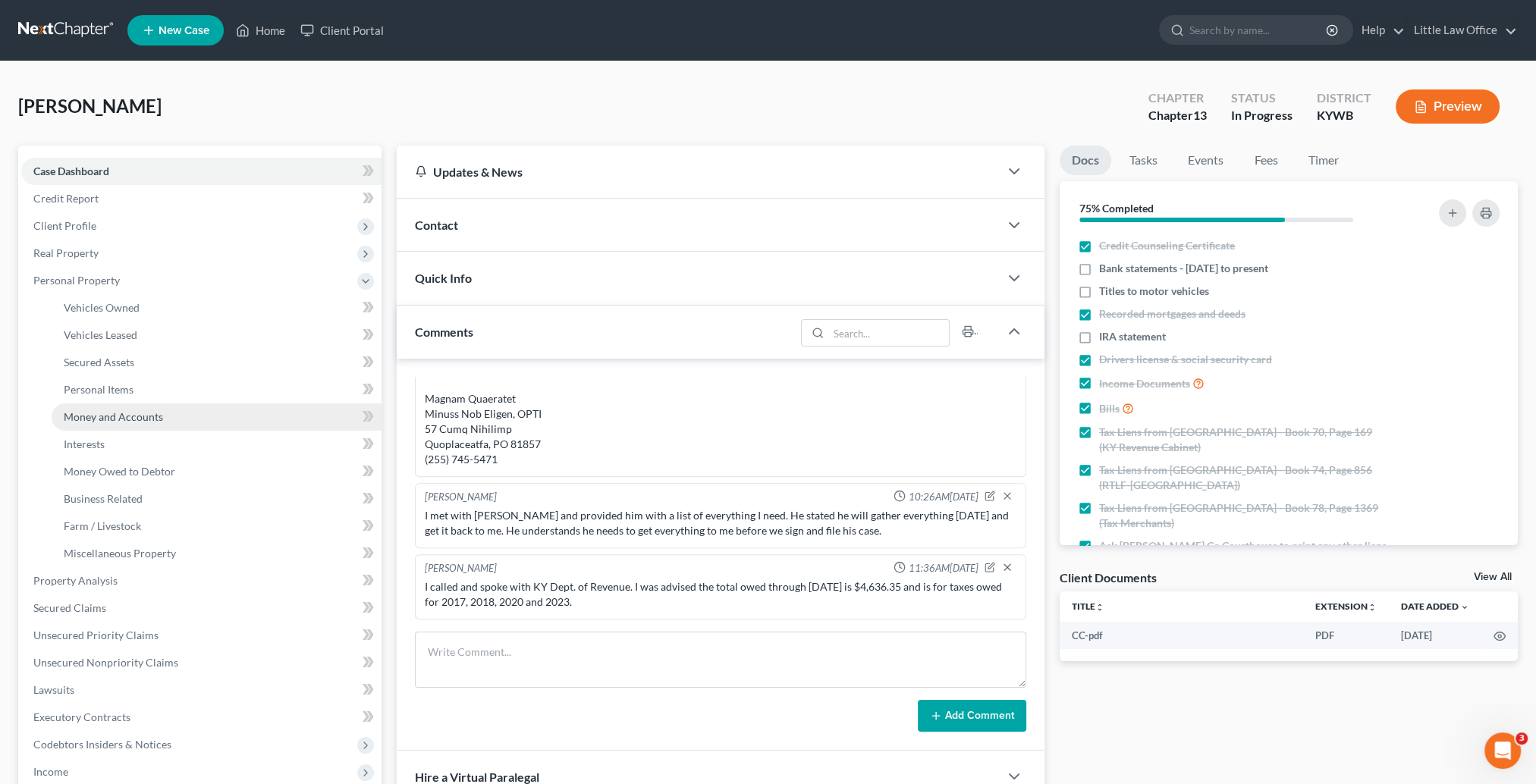
click at [143, 415] on span "Money and Accounts" at bounding box center [113, 416] width 99 height 13
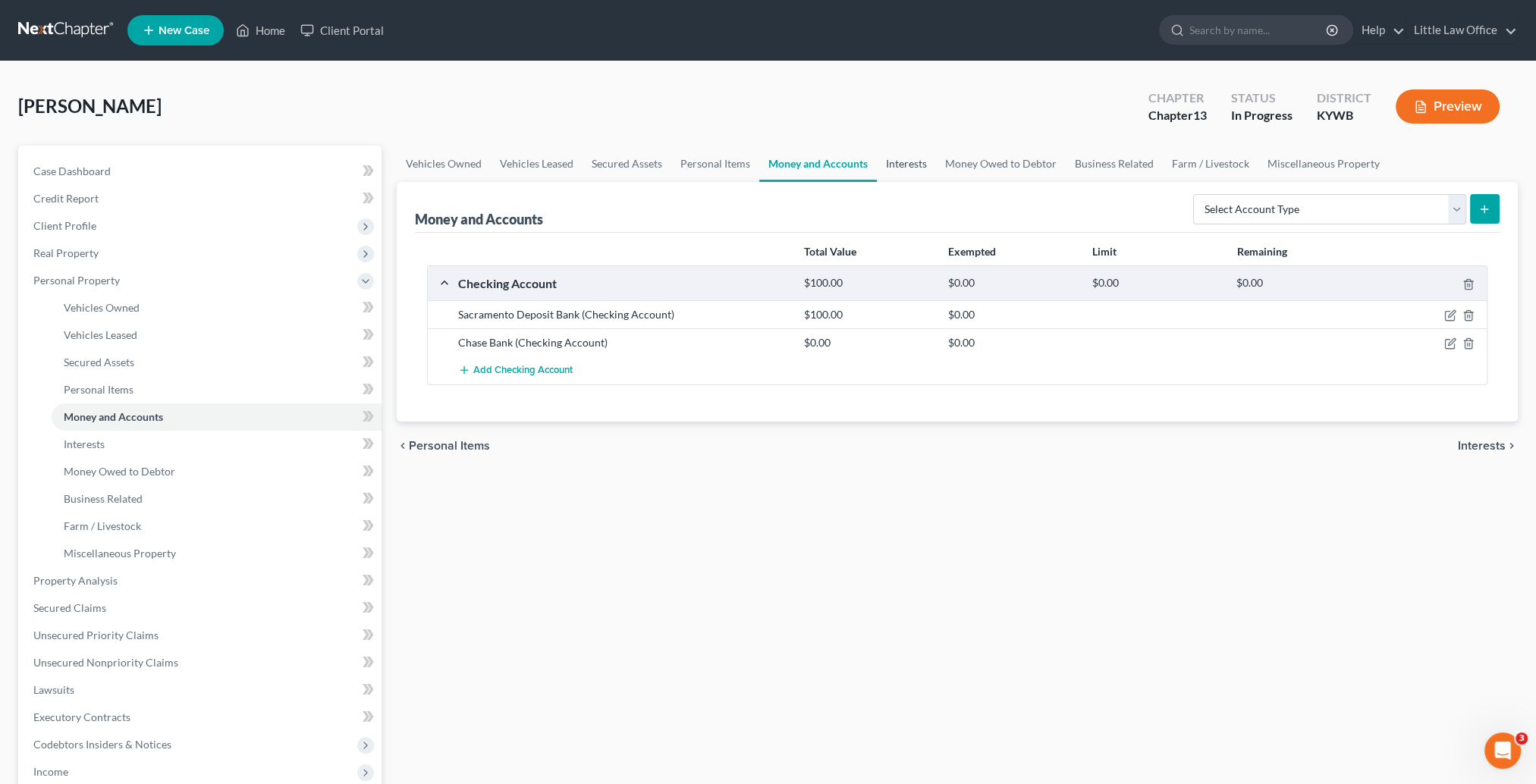
click at [890, 165] on link "Interests" at bounding box center [907, 163] width 59 height 36
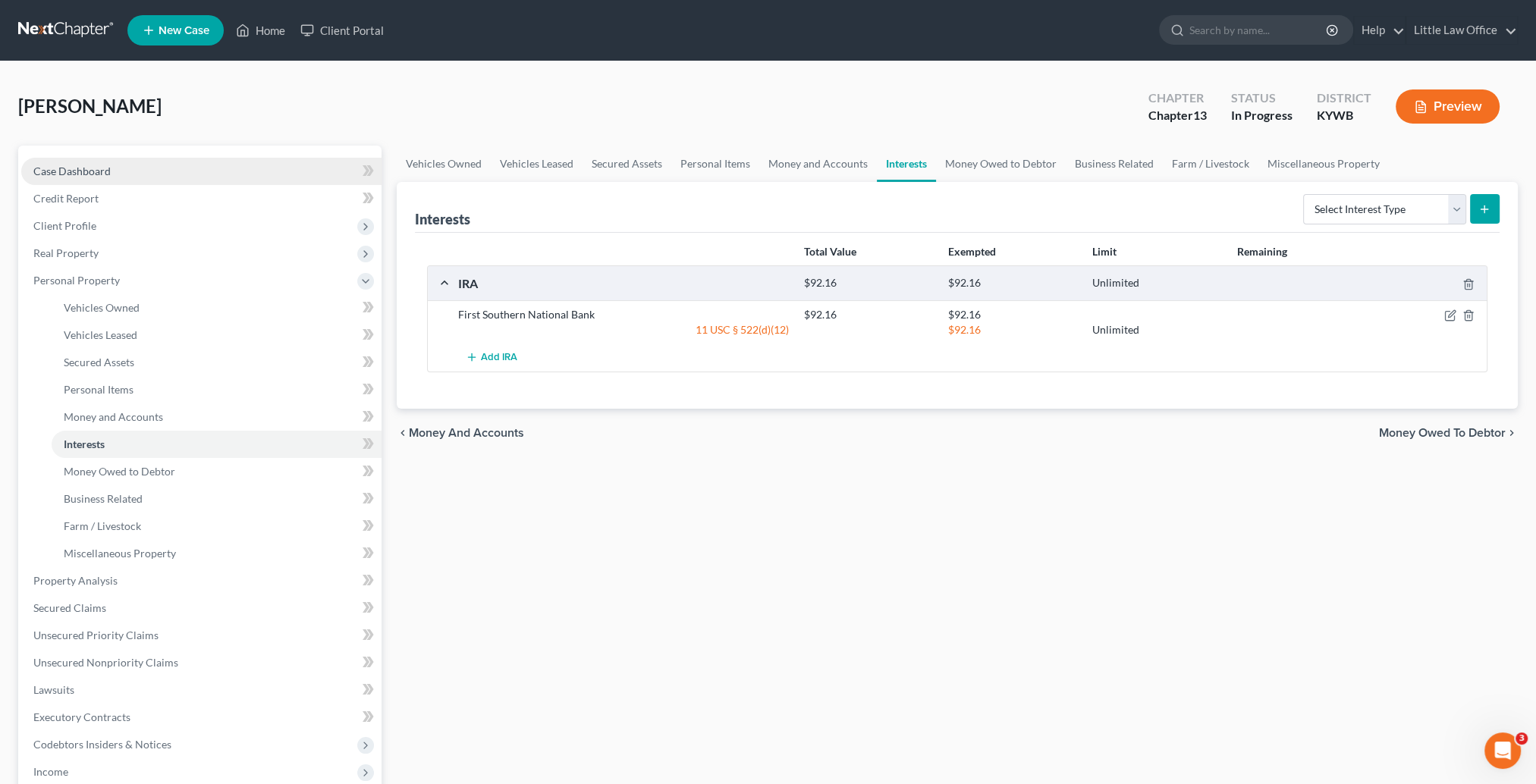
click at [89, 165] on span "Case Dashboard" at bounding box center [71, 170] width 77 height 13
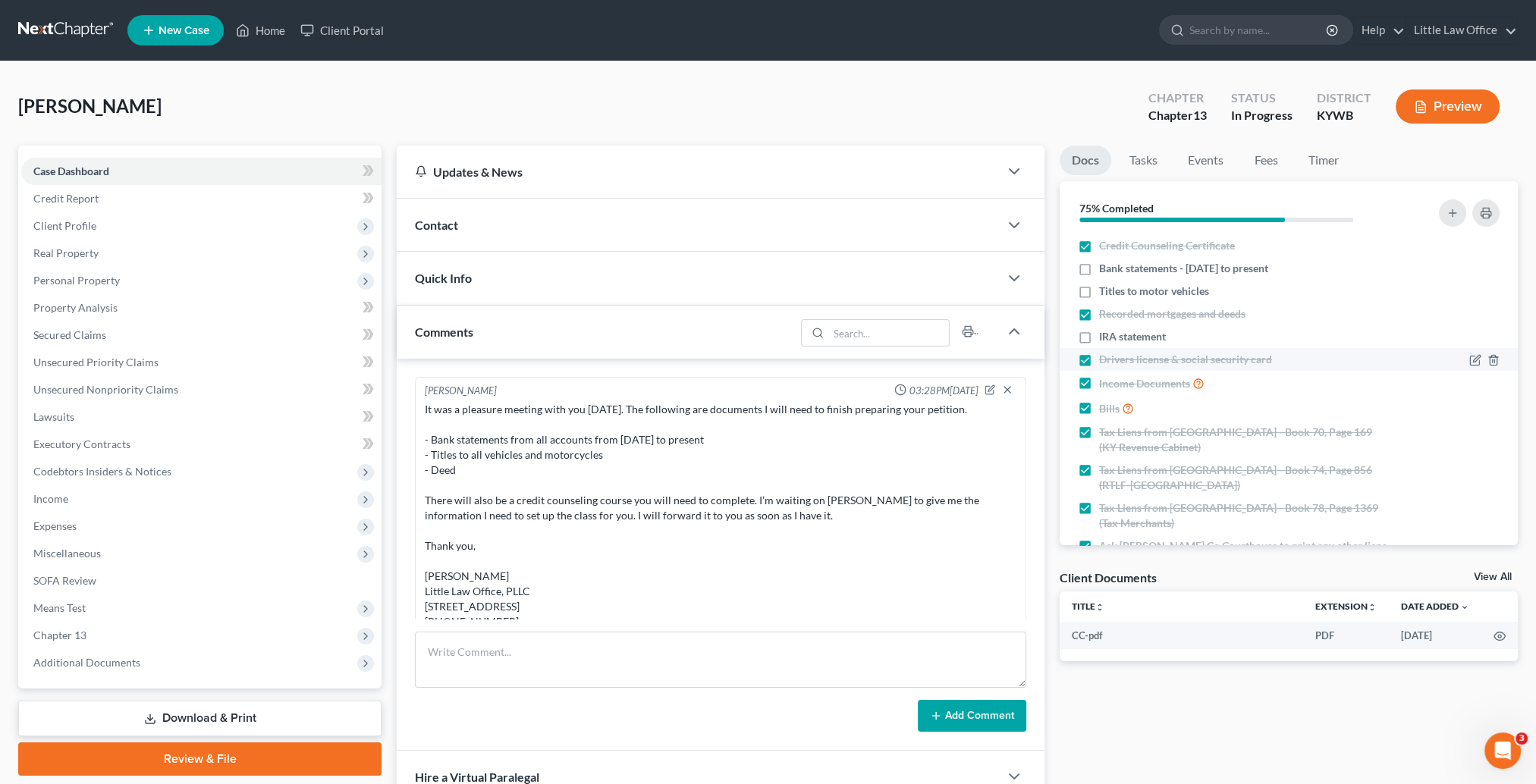
scroll to position [1077, 0]
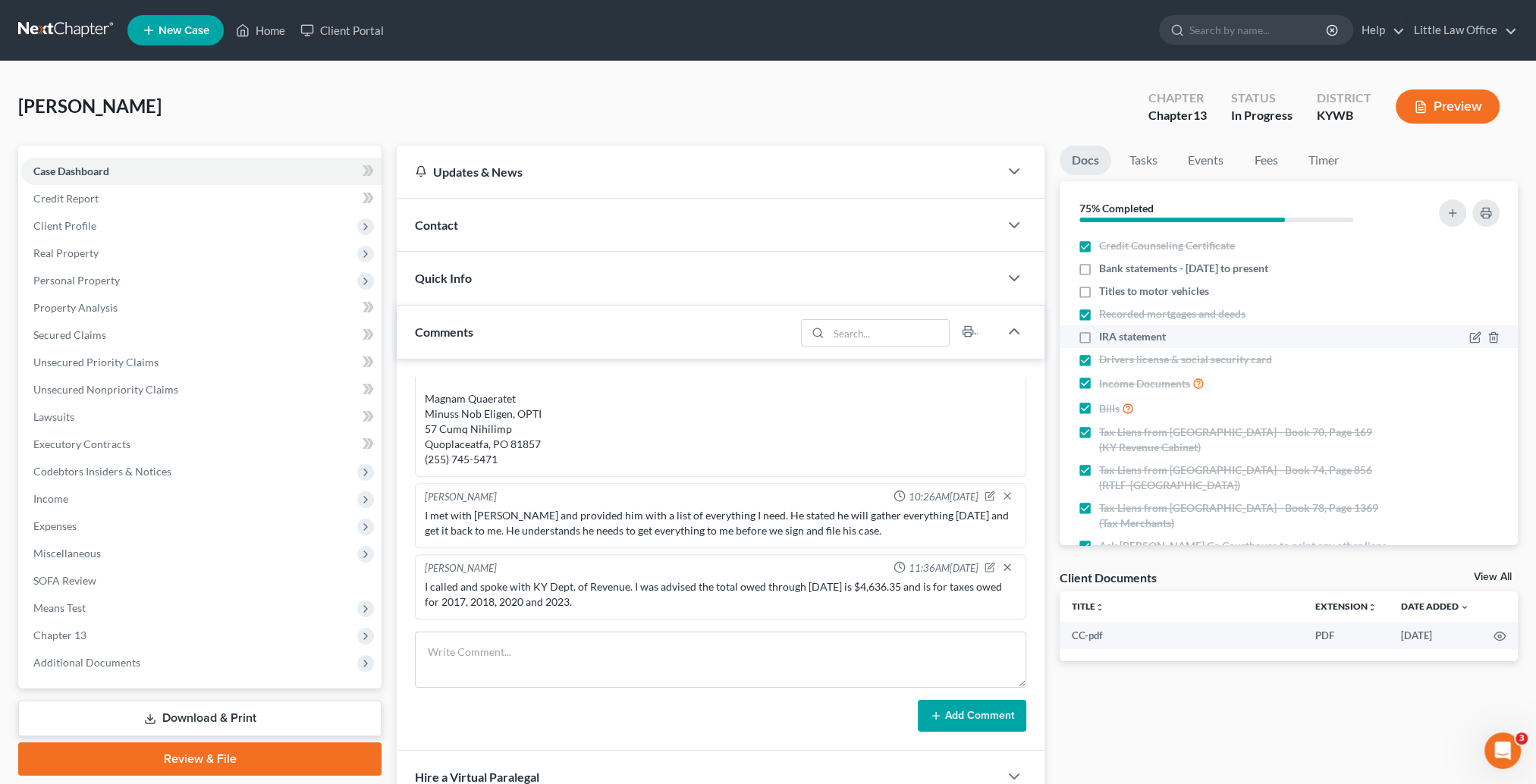
click at [1099, 335] on label "IRA statement" at bounding box center [1133, 336] width 67 height 15
click at [1105, 335] on input "IRA statement" at bounding box center [1110, 334] width 10 height 10
checkbox input "true"
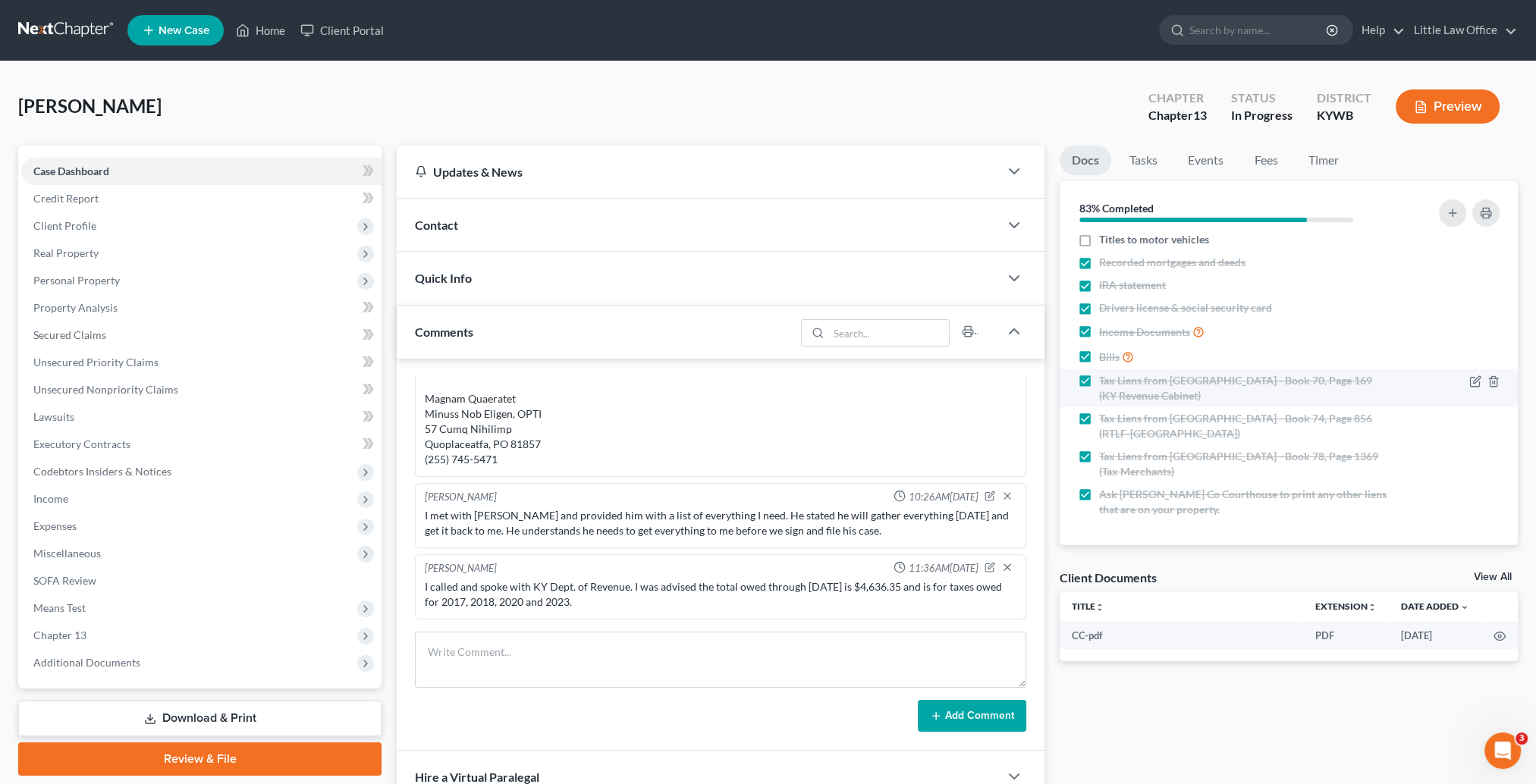
scroll to position [0, 0]
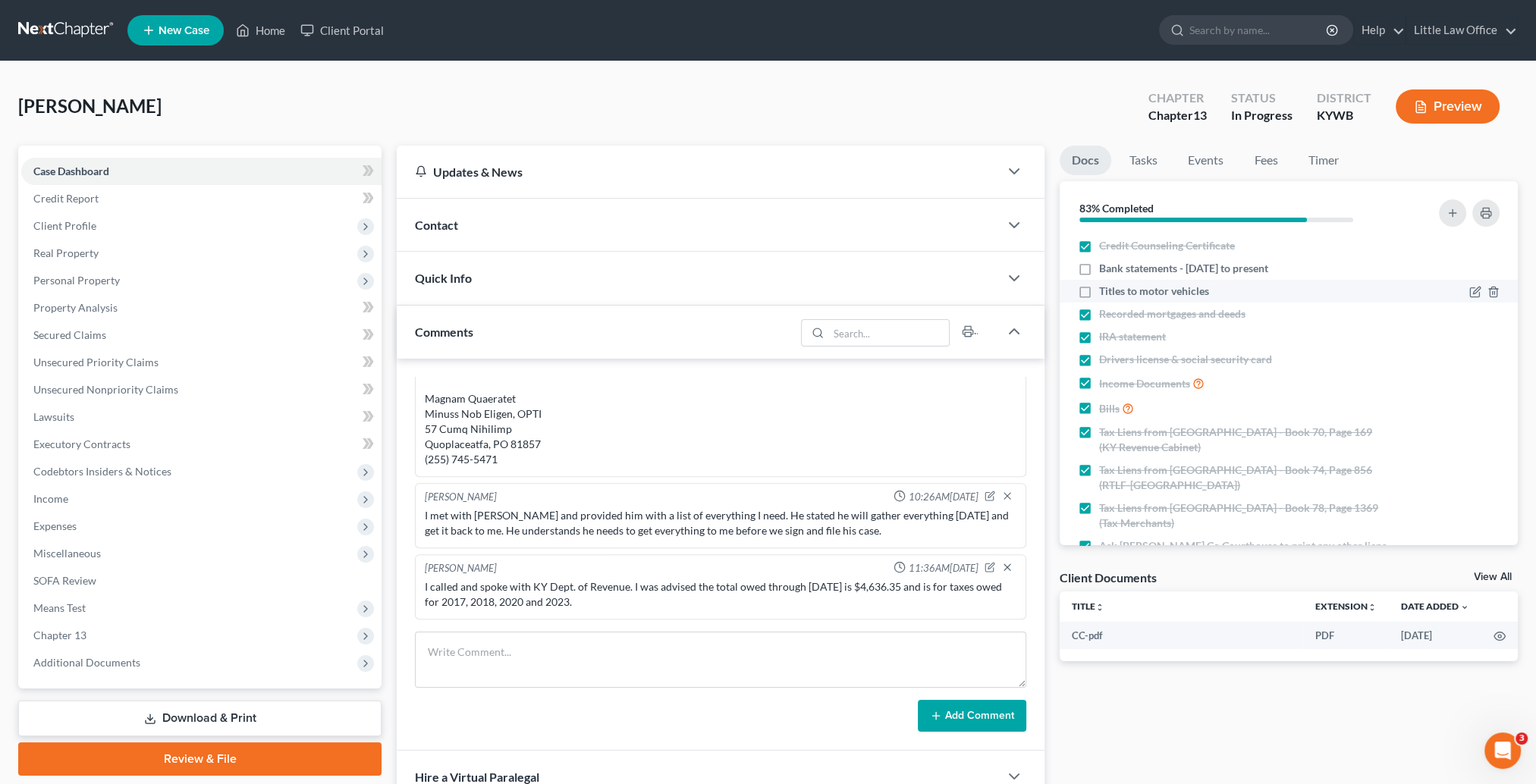
click at [1099, 290] on label "Titles to motor vehicles" at bounding box center [1154, 291] width 110 height 15
click at [1105, 290] on input "Titles to motor vehicles" at bounding box center [1110, 289] width 10 height 10
checkbox input "true"
click at [88, 287] on span "Personal Property" at bounding box center [202, 281] width 360 height 27
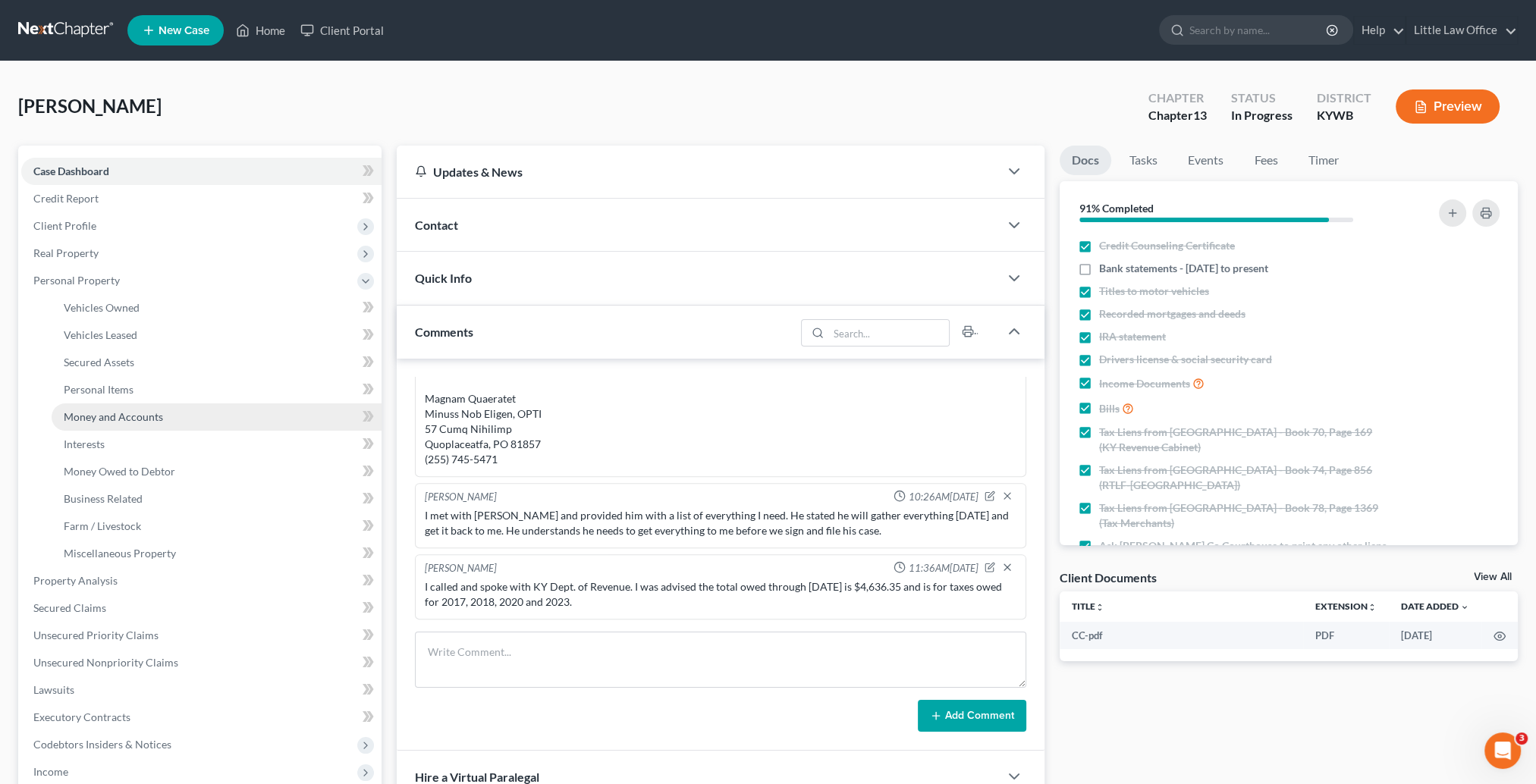
click at [187, 414] on link "Money and Accounts" at bounding box center [216, 417] width 330 height 27
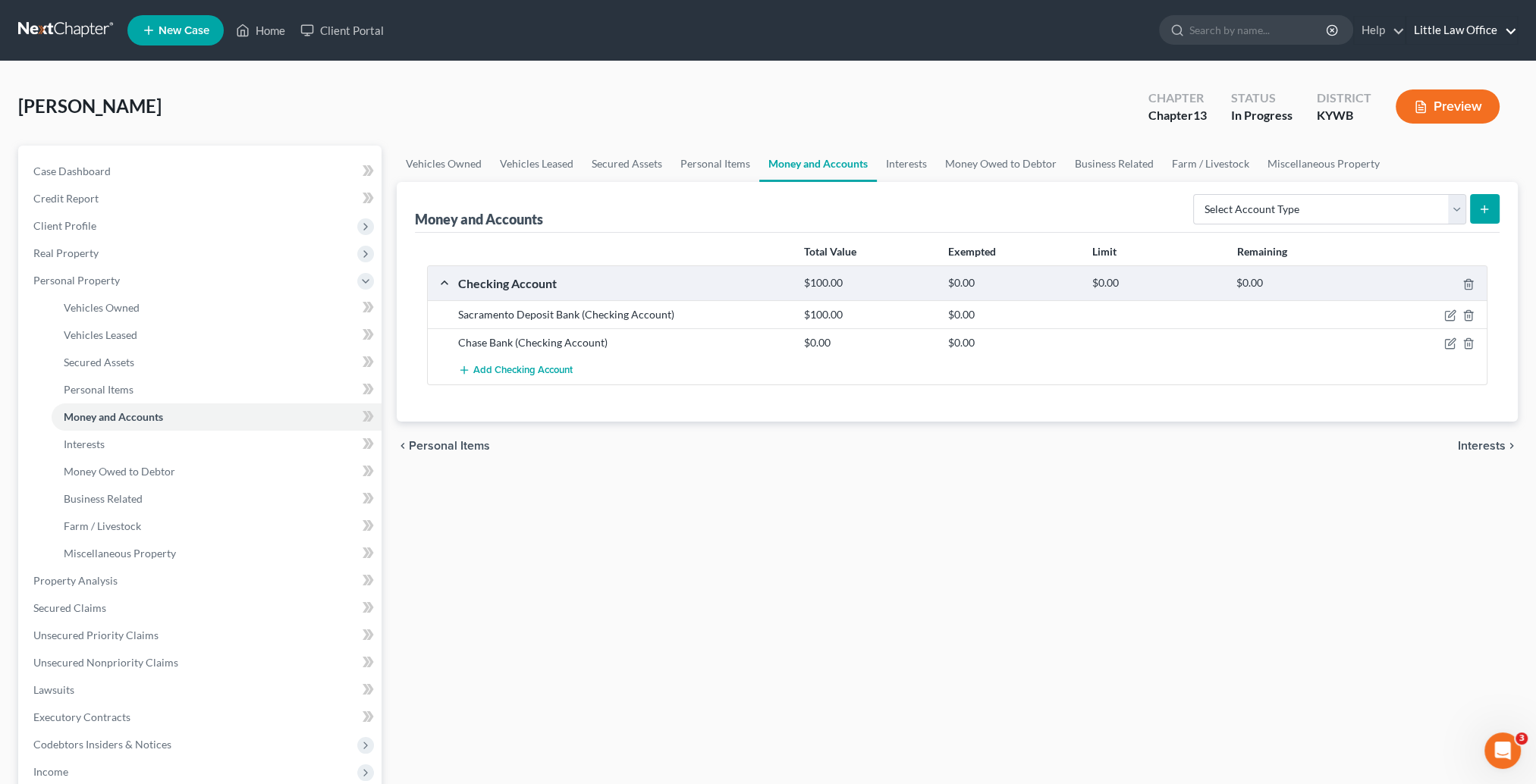
click at [1454, 38] on link "Little Law Office" at bounding box center [1461, 30] width 111 height 27
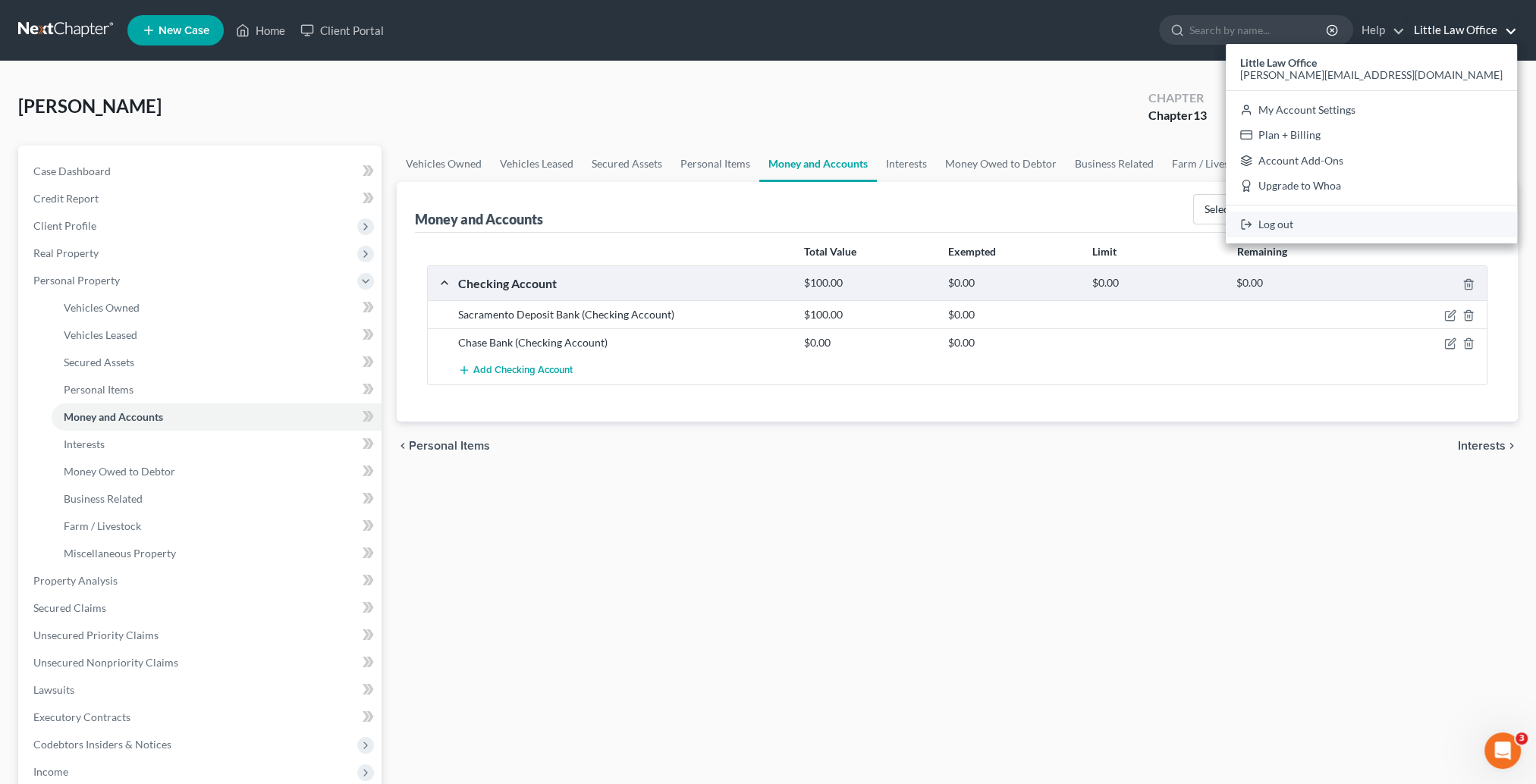
click at [1421, 234] on link "Log out" at bounding box center [1372, 224] width 292 height 25
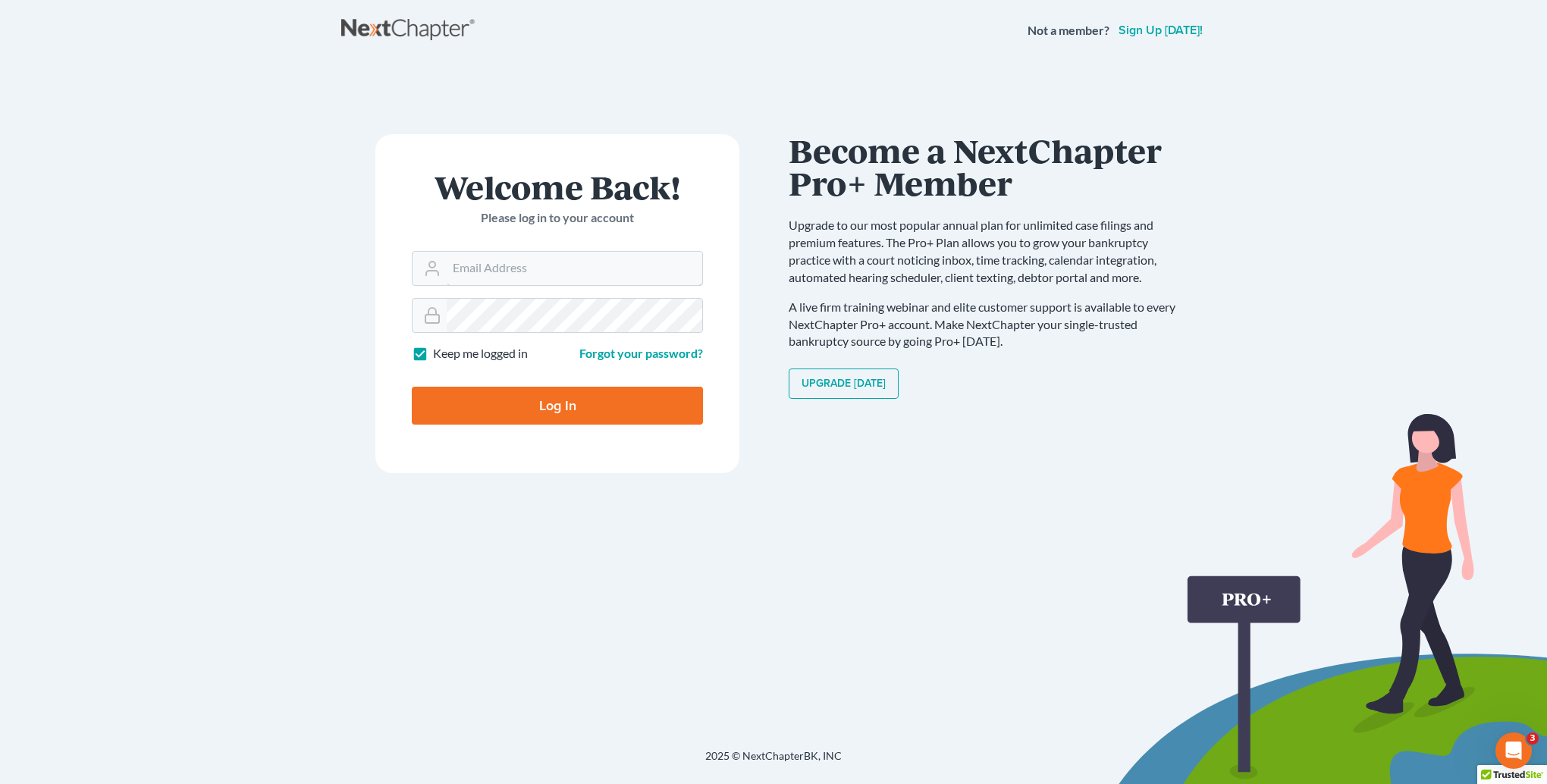
type input "[PERSON_NAME][EMAIL_ADDRESS][DOMAIN_NAME]"
click at [552, 402] on input "Log In" at bounding box center [558, 405] width 292 height 38
type input "Thinking..."
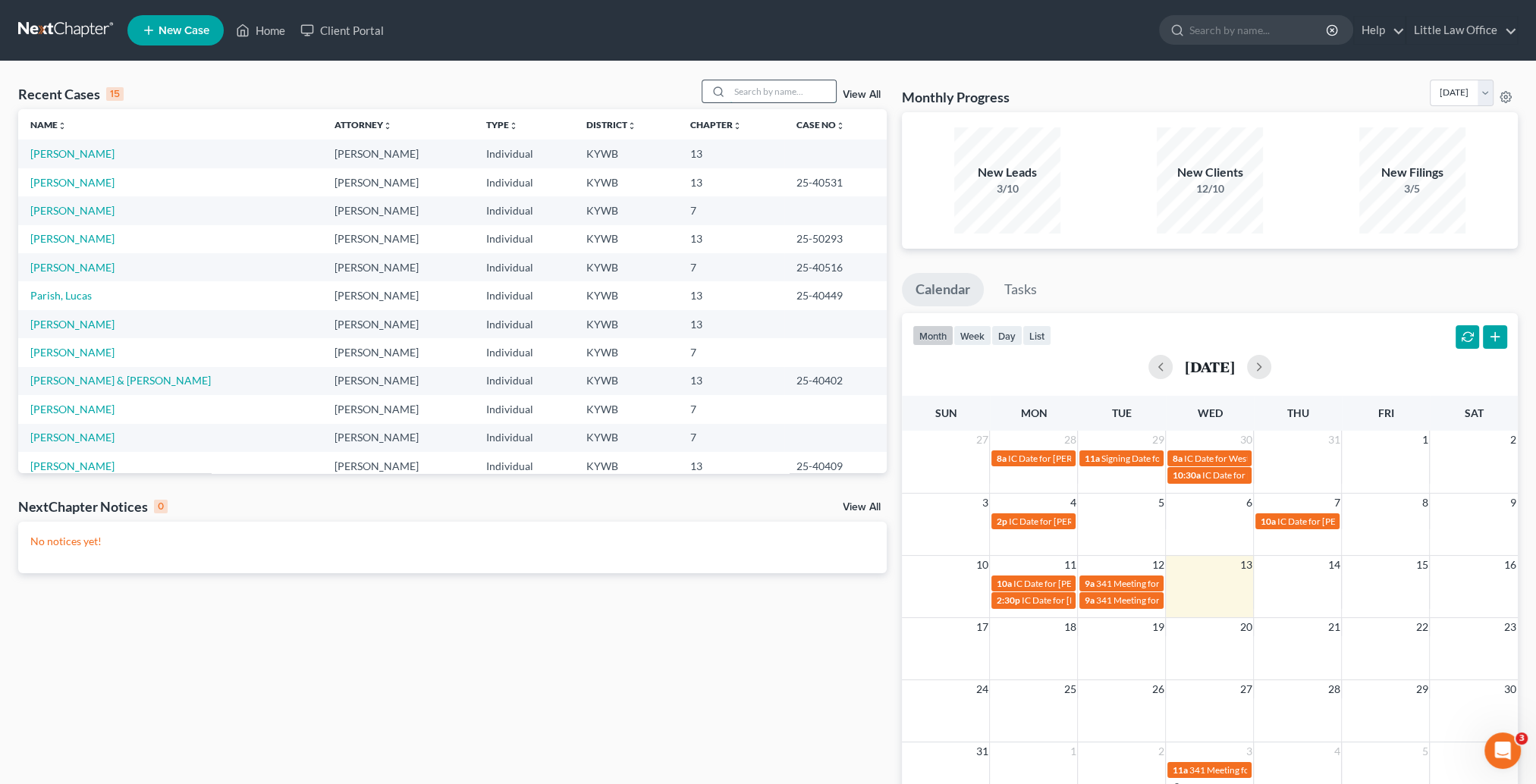
click at [804, 100] on input "search" at bounding box center [782, 91] width 106 height 22
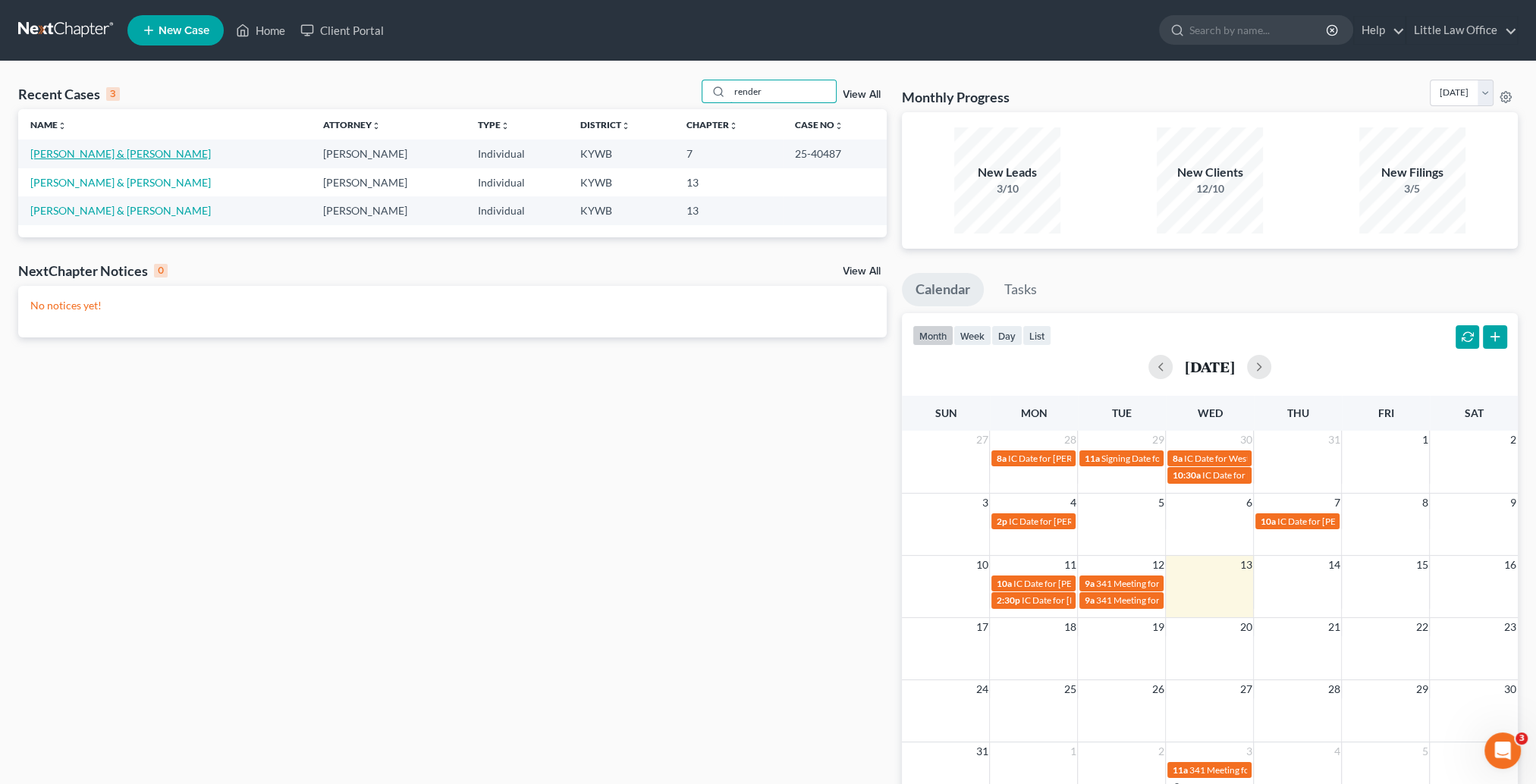
type input "render"
click at [57, 153] on link "Render, William & Linda" at bounding box center [120, 153] width 180 height 13
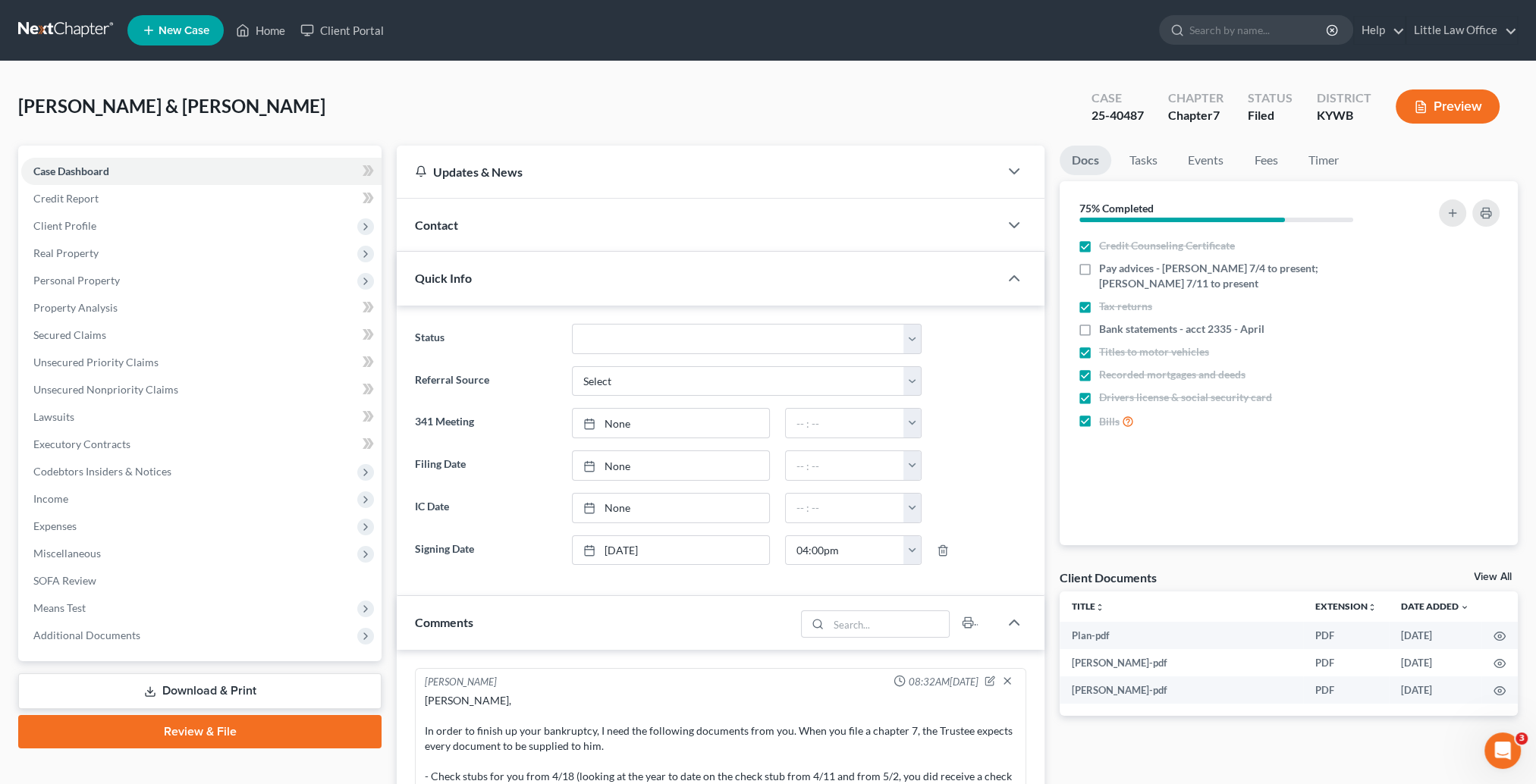
click at [477, 229] on div "Contact" at bounding box center [697, 224] width 602 height 52
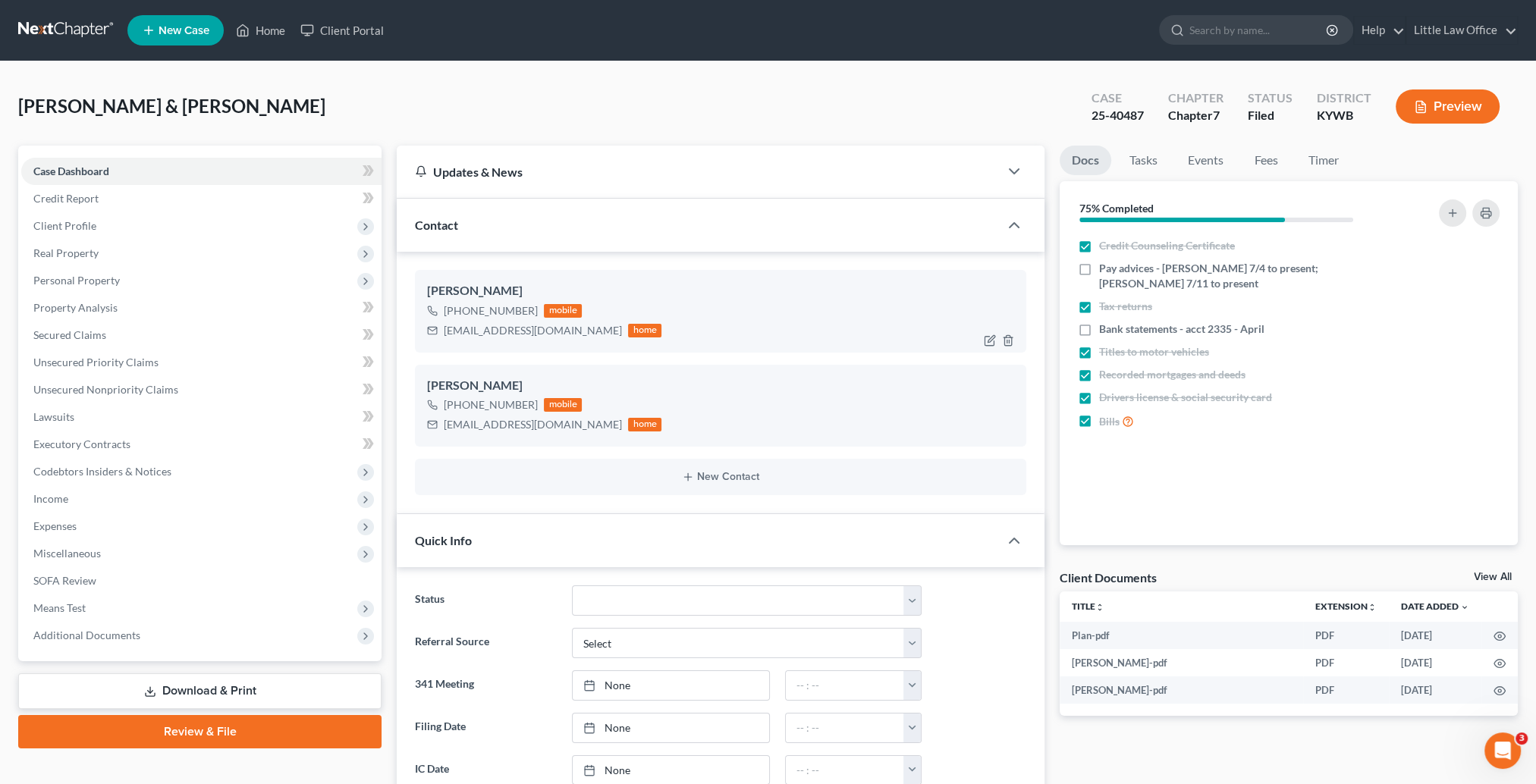
scroll to position [190, 0]
drag, startPoint x: 443, startPoint y: 332, endPoint x: 581, endPoint y: 346, distance: 138.7
click at [581, 346] on div "William Render Jr. +1 (270) 724-3133 mobile williamrender76@icloud.com home" at bounding box center [721, 311] width 611 height 82
copy div "williamrender76@icloud.com"
drag, startPoint x: 1085, startPoint y: 116, endPoint x: 1146, endPoint y: 122, distance: 61.3
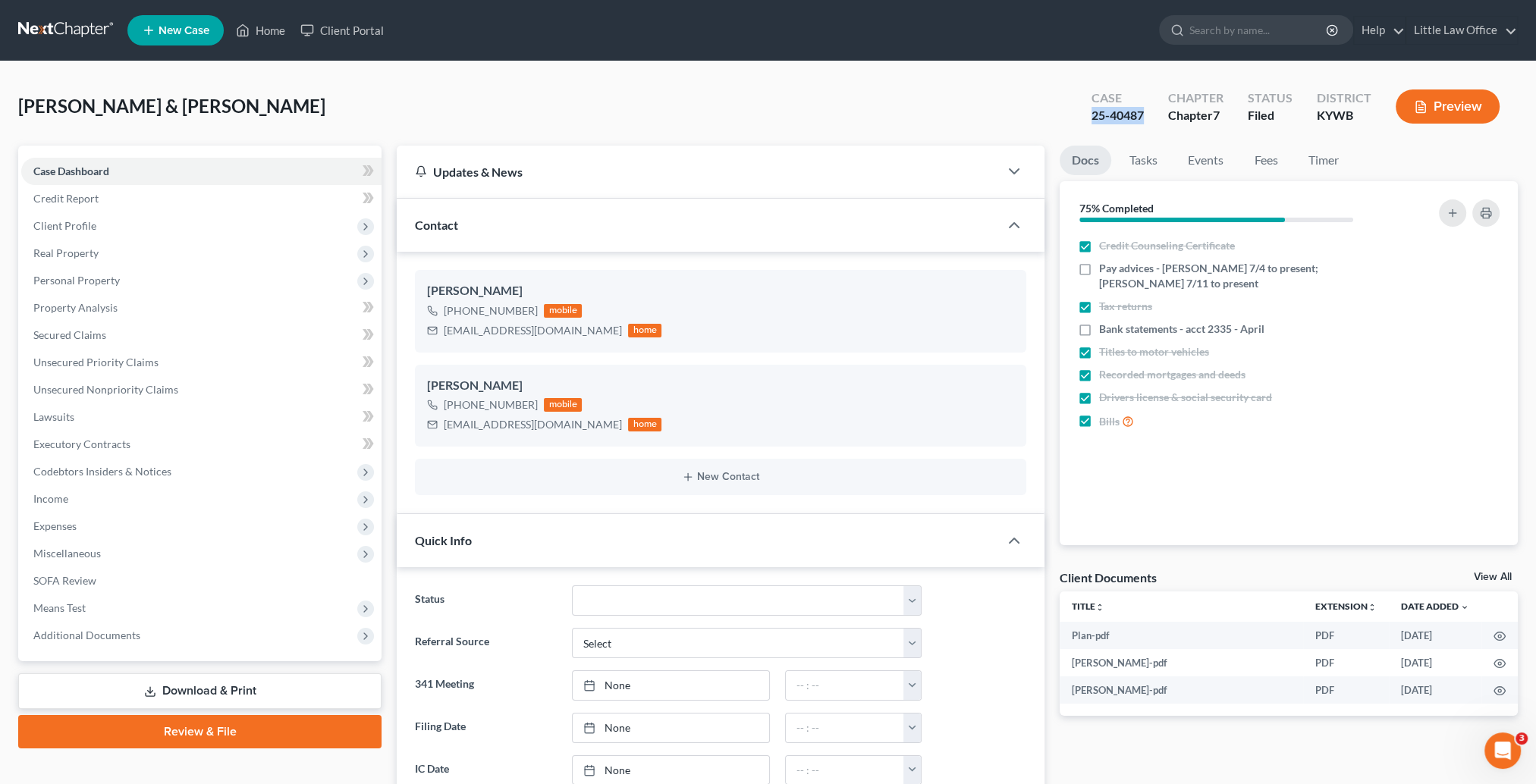
click at [1146, 122] on div "Case 25-40487 Chapter Chapter 7 Status Filed District KYWB Preview" at bounding box center [1295, 106] width 444 height 54
copy div "25-40487"
click at [262, 32] on link "Home" at bounding box center [260, 30] width 65 height 27
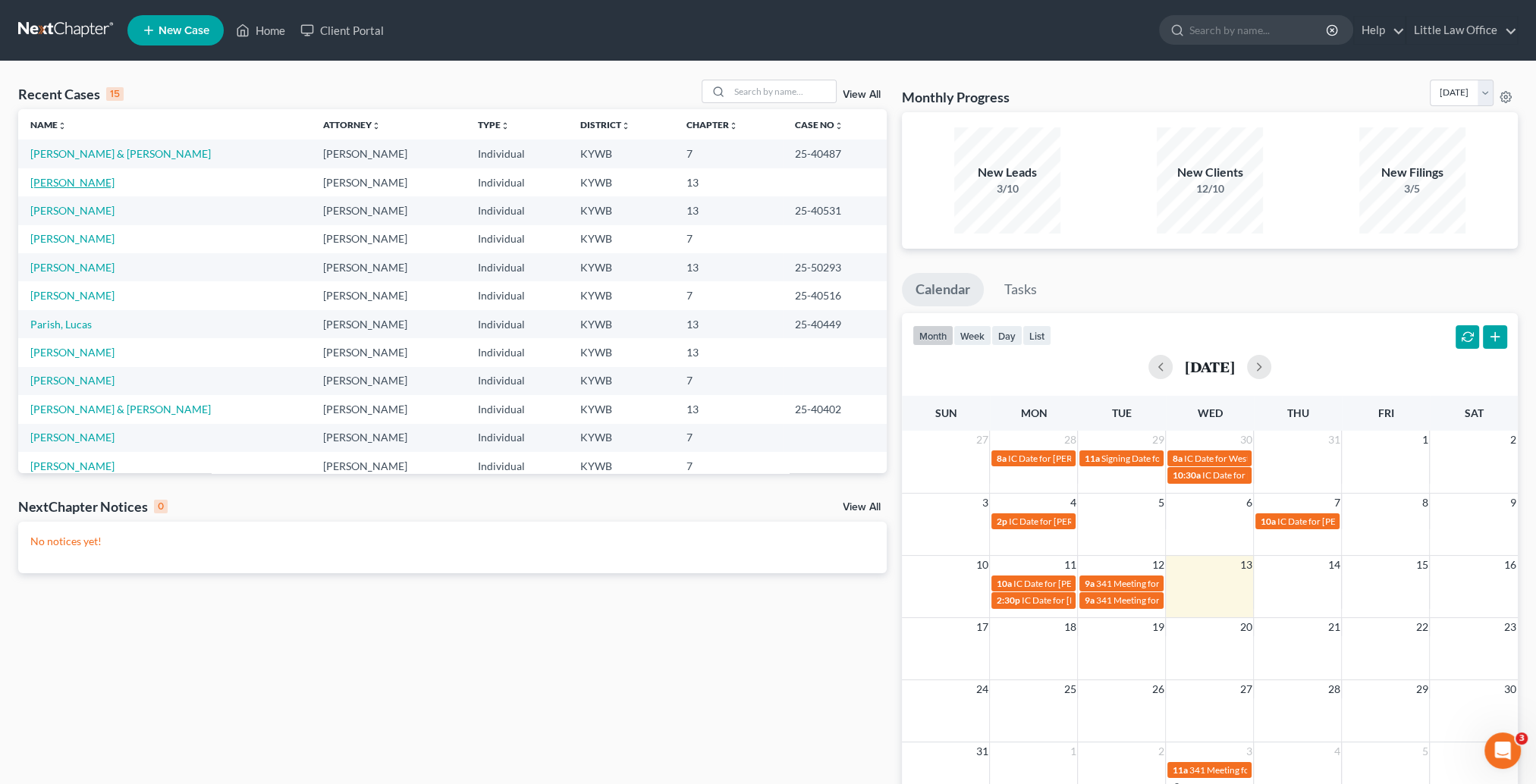
click at [92, 176] on link "Green, Michael" at bounding box center [72, 182] width 84 height 13
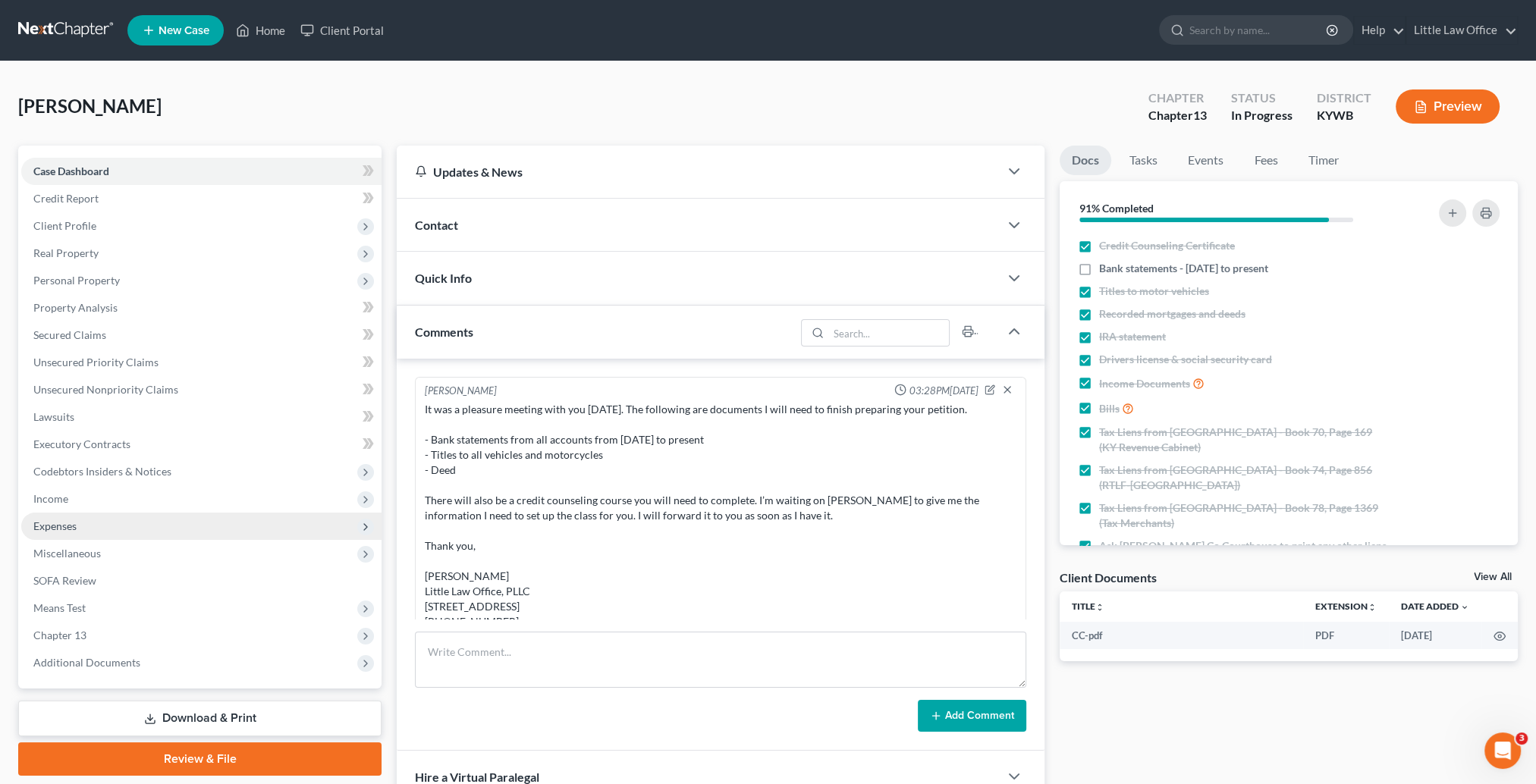
scroll to position [1077, 0]
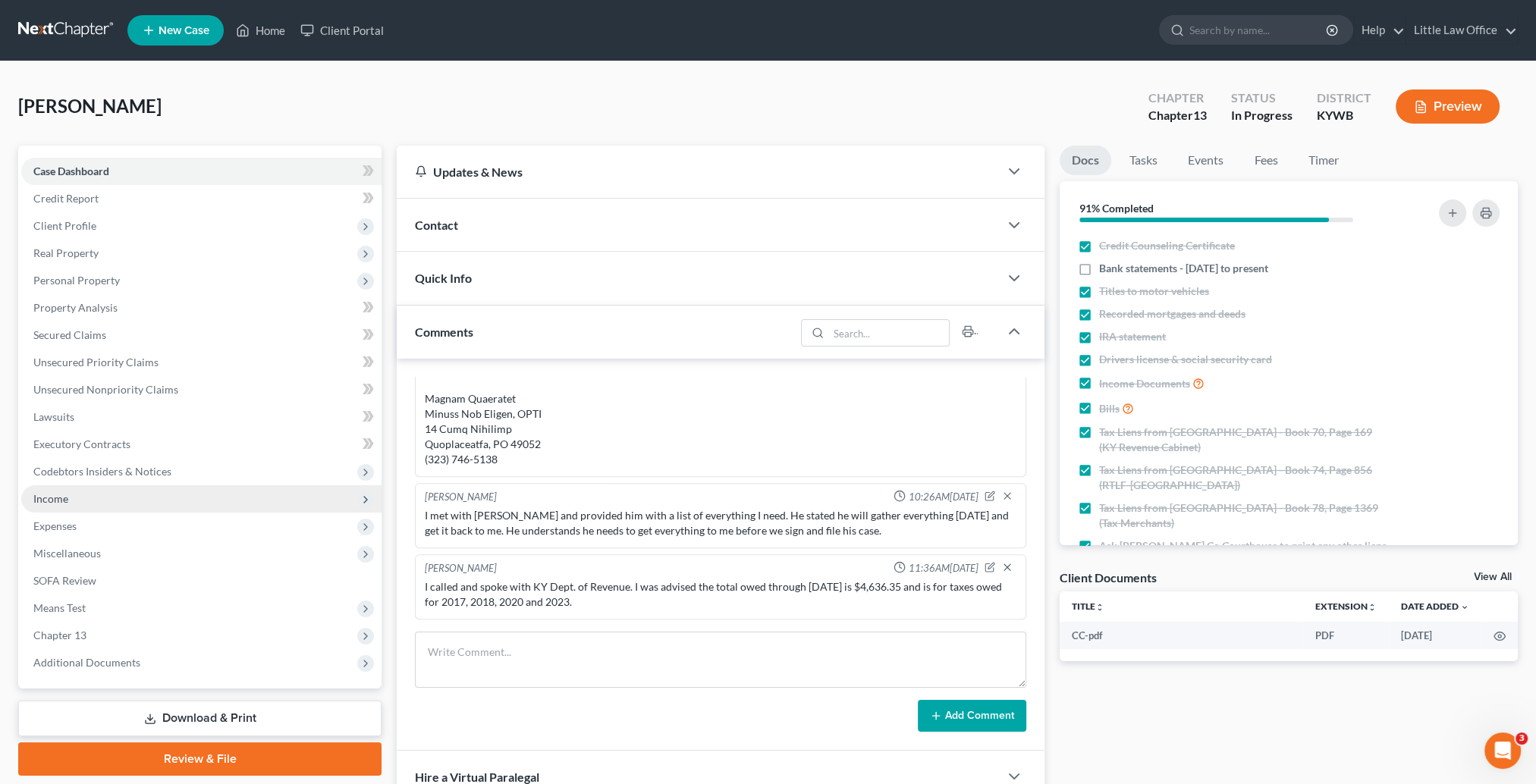
click at [61, 485] on span "Income" at bounding box center [202, 499] width 360 height 27
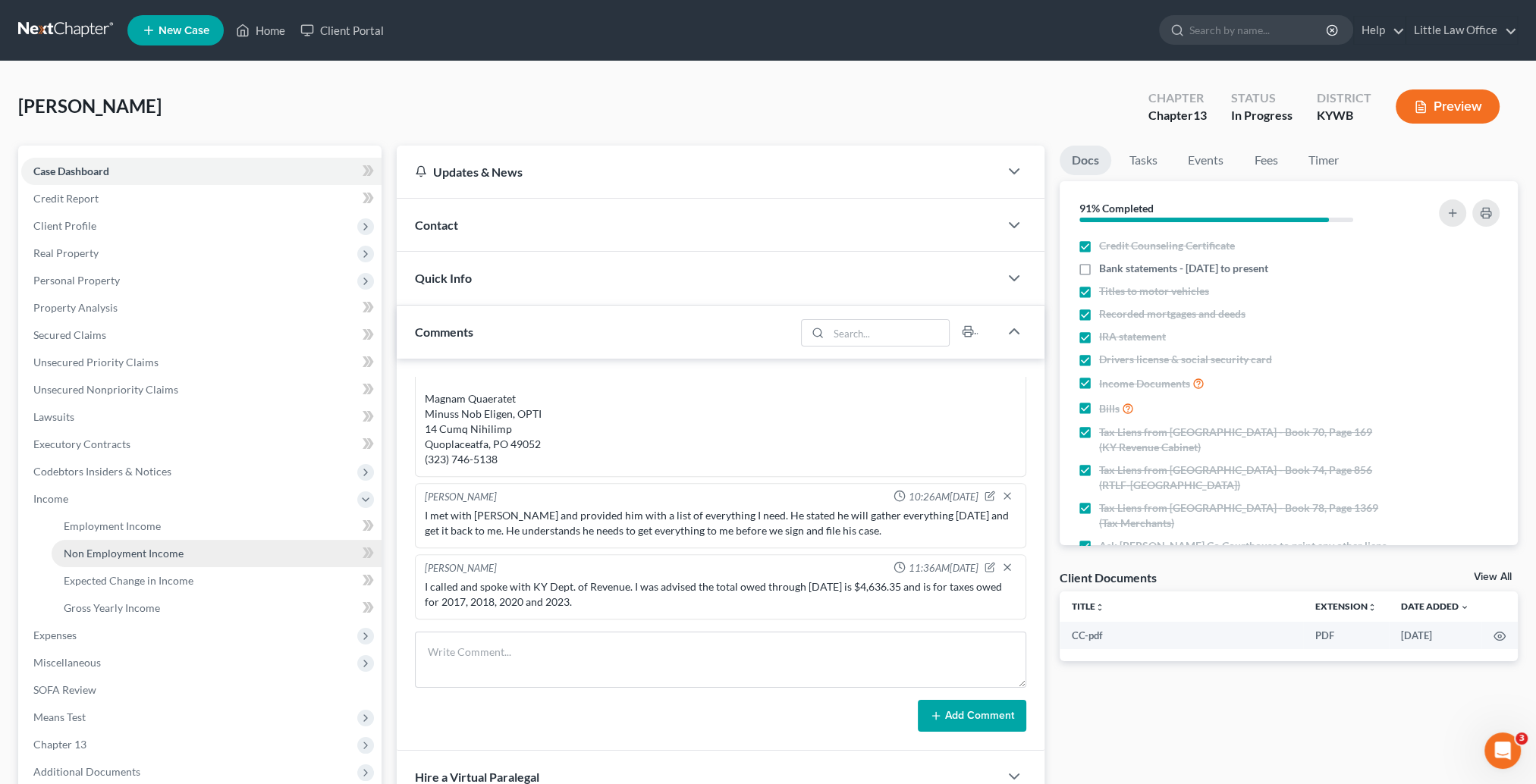
click at [126, 558] on span "Non Employment Income" at bounding box center [123, 553] width 119 height 13
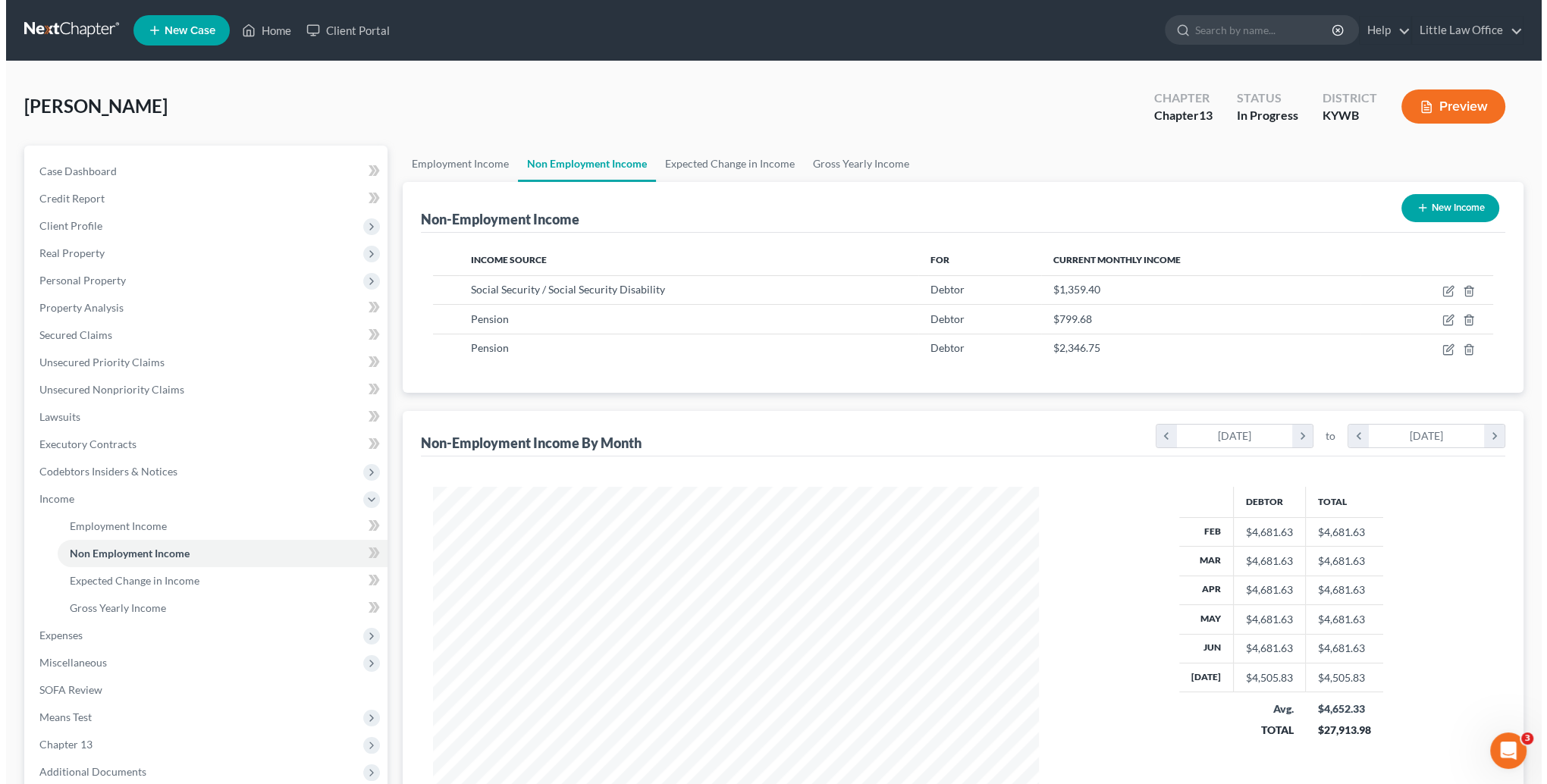
scroll to position [302, 636]
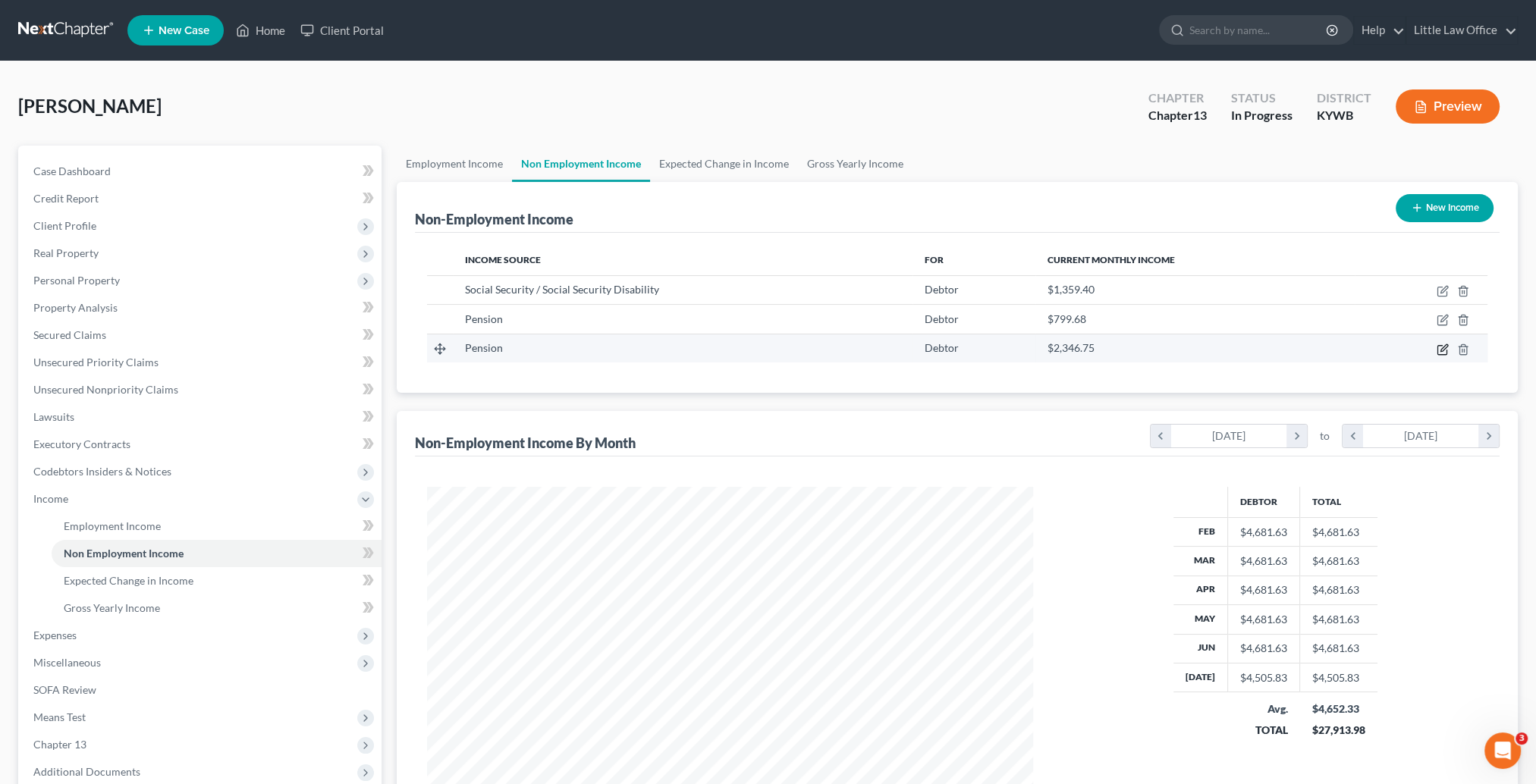
click at [1438, 347] on icon "button" at bounding box center [1441, 349] width 9 height 9
select select "2"
select select "0"
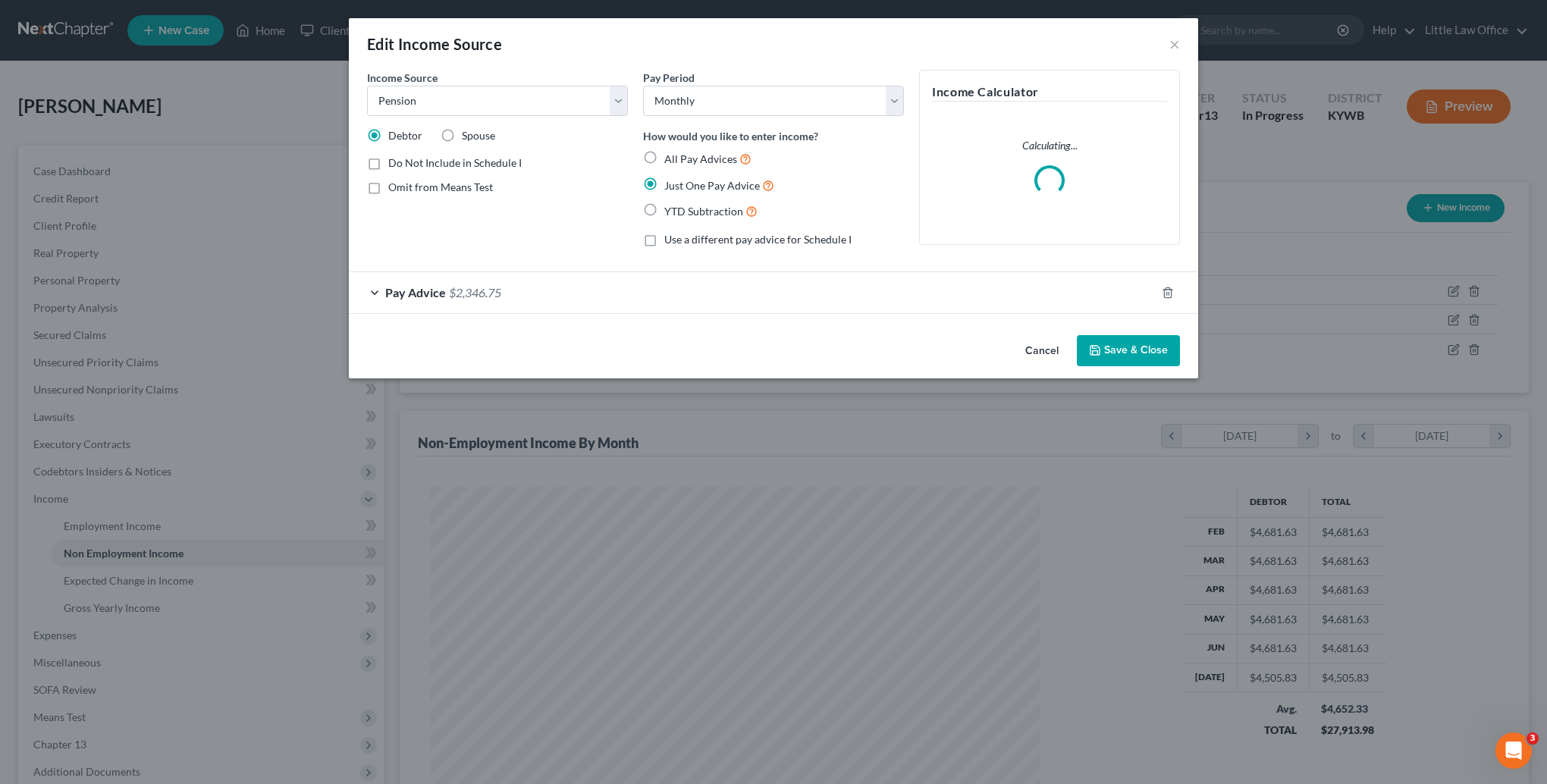
click at [519, 288] on div "Pay Advice $2,346.75" at bounding box center [752, 292] width 807 height 40
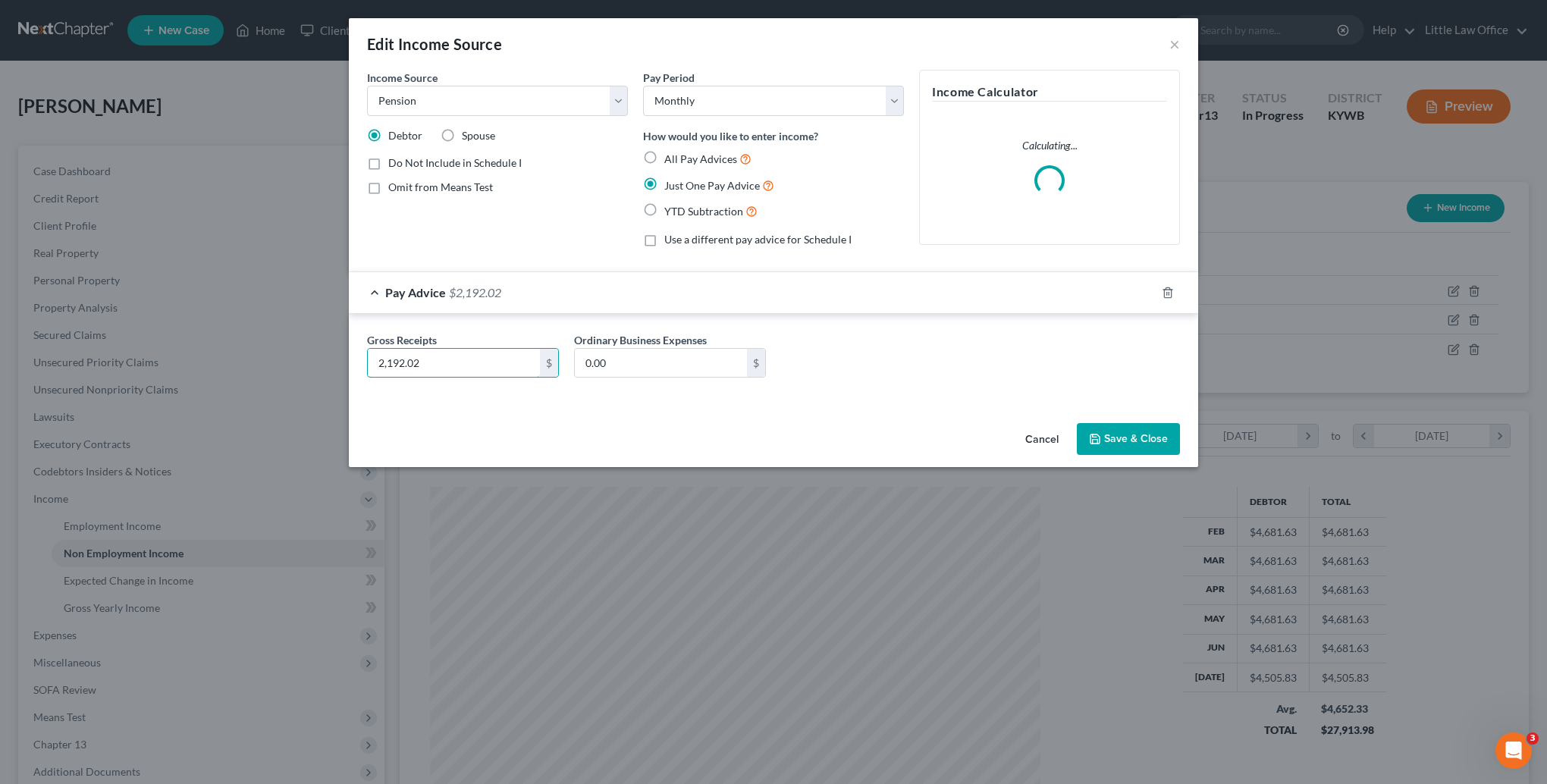
type input "2,192.02"
click at [1096, 433] on icon "button" at bounding box center [1096, 438] width 12 height 12
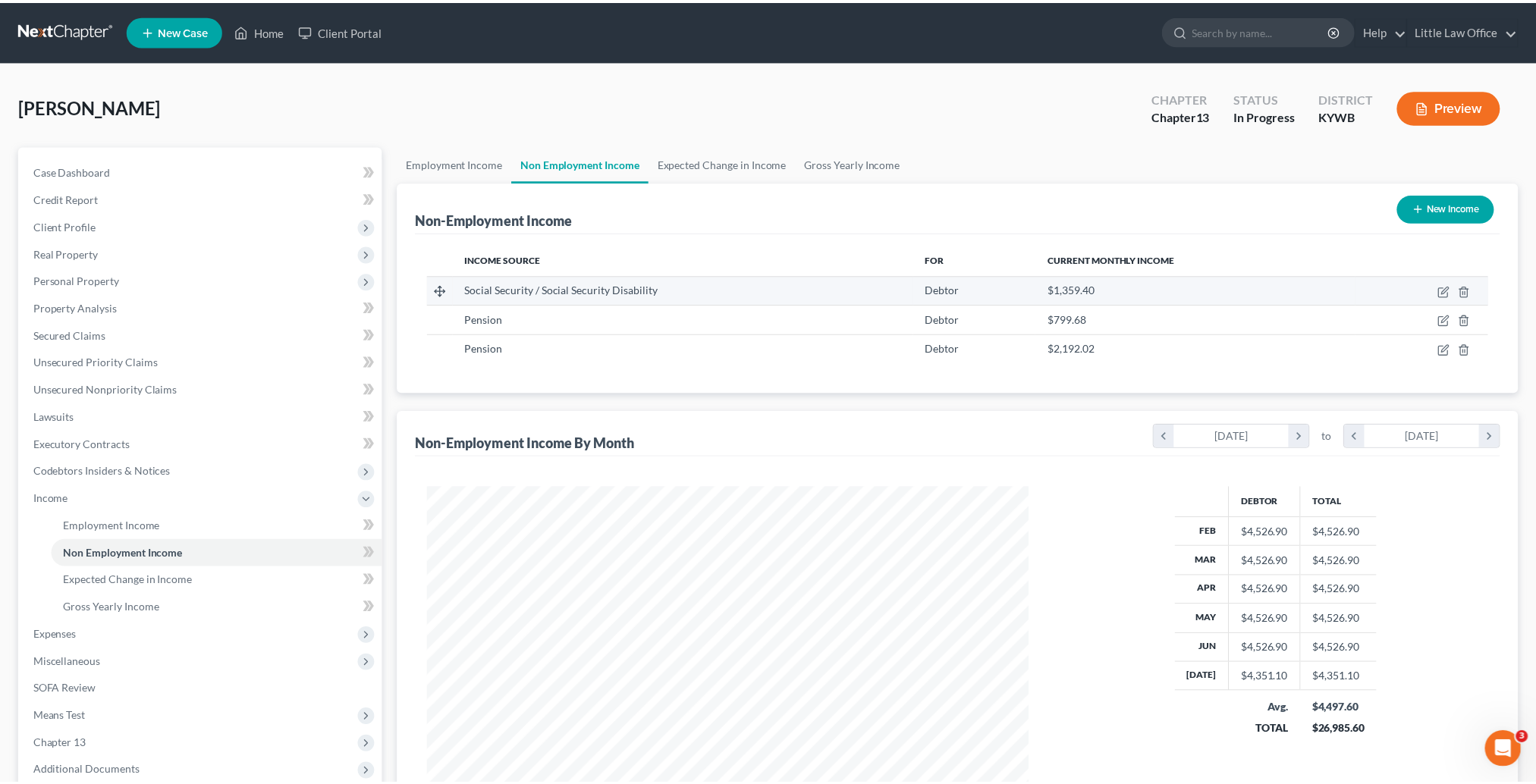
scroll to position [758000, 757815]
